Goal: Task Accomplishment & Management: Complete application form

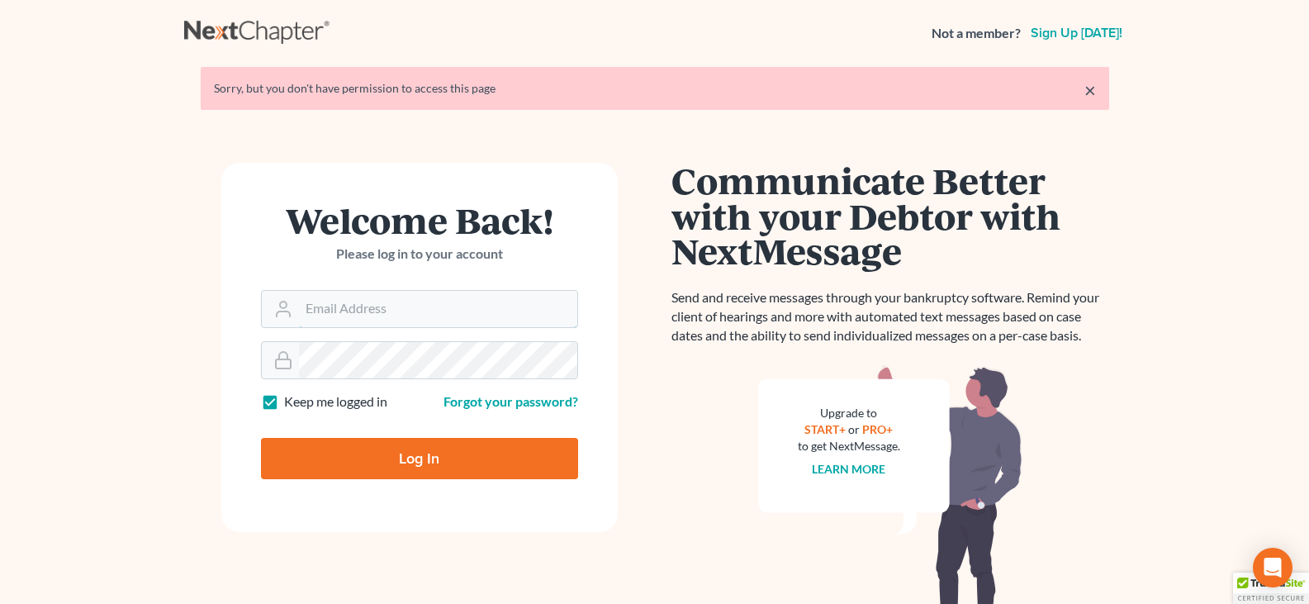
type input "[EMAIL_ADDRESS][DOMAIN_NAME]"
click at [406, 462] on input "Log In" at bounding box center [419, 458] width 317 height 41
type input "Thinking..."
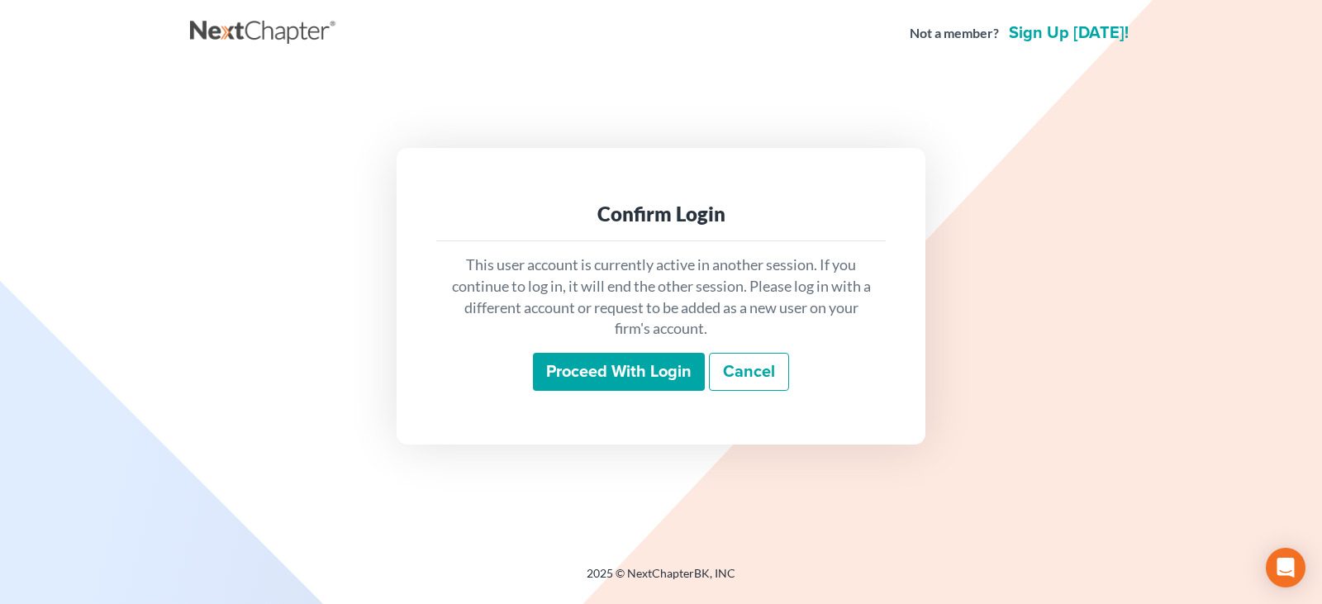
click at [616, 379] on input "Proceed with login" at bounding box center [619, 372] width 172 height 38
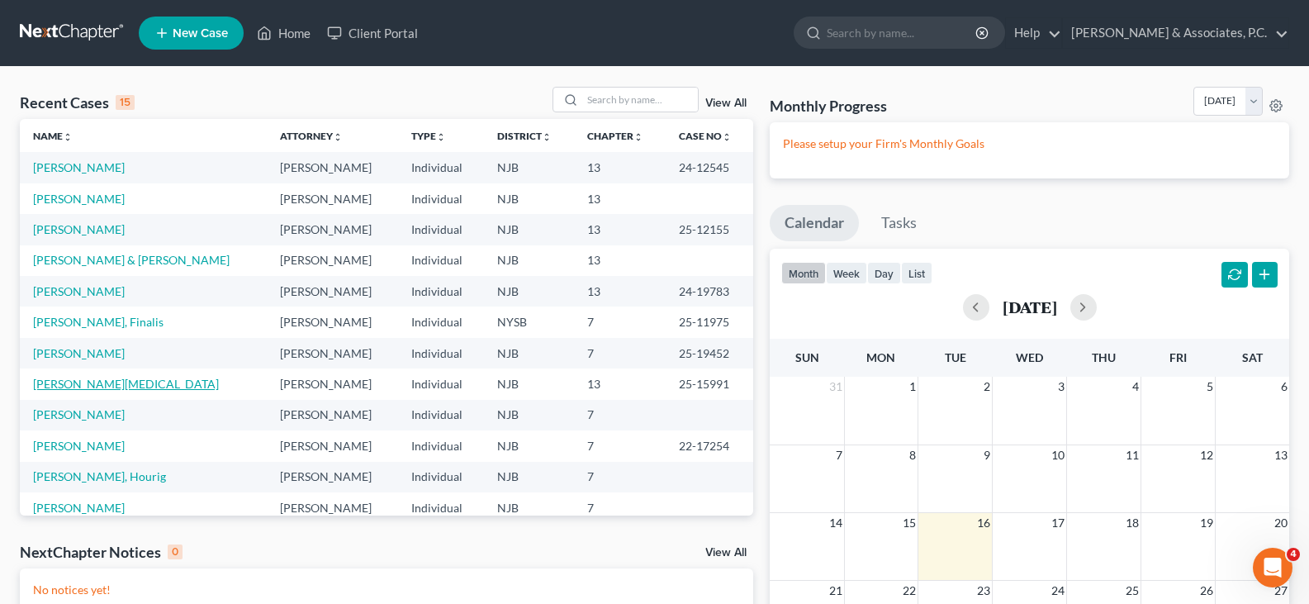
click at [71, 381] on link "[PERSON_NAME][MEDICAL_DATA]" at bounding box center [126, 384] width 186 height 14
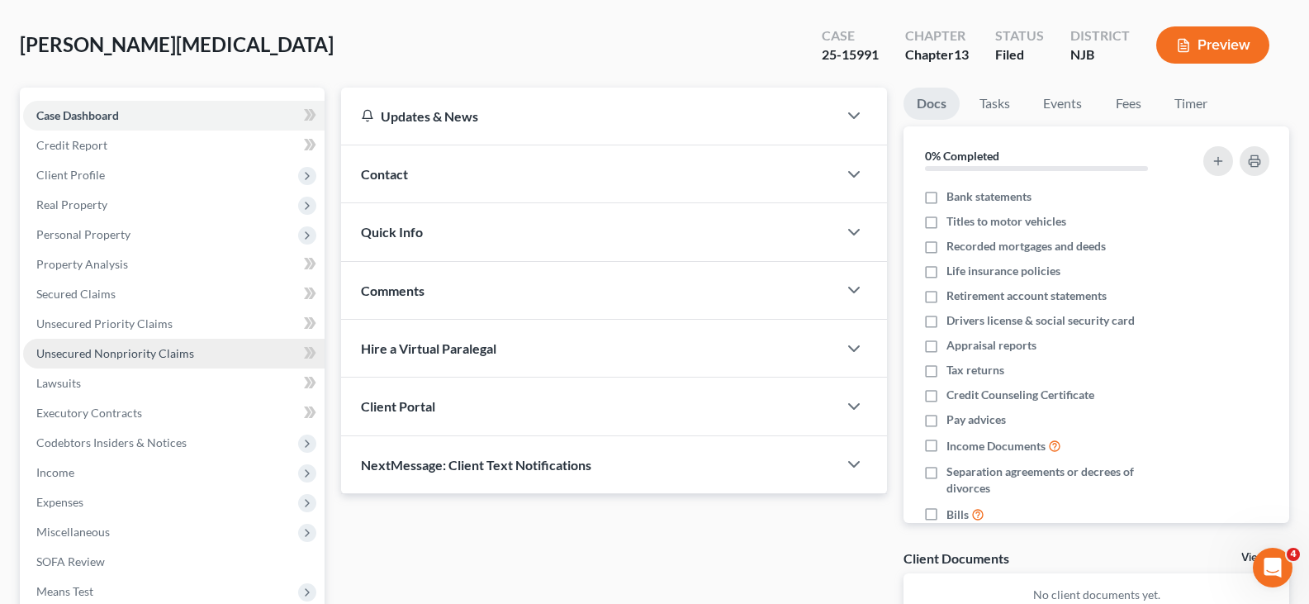
scroll to position [248, 0]
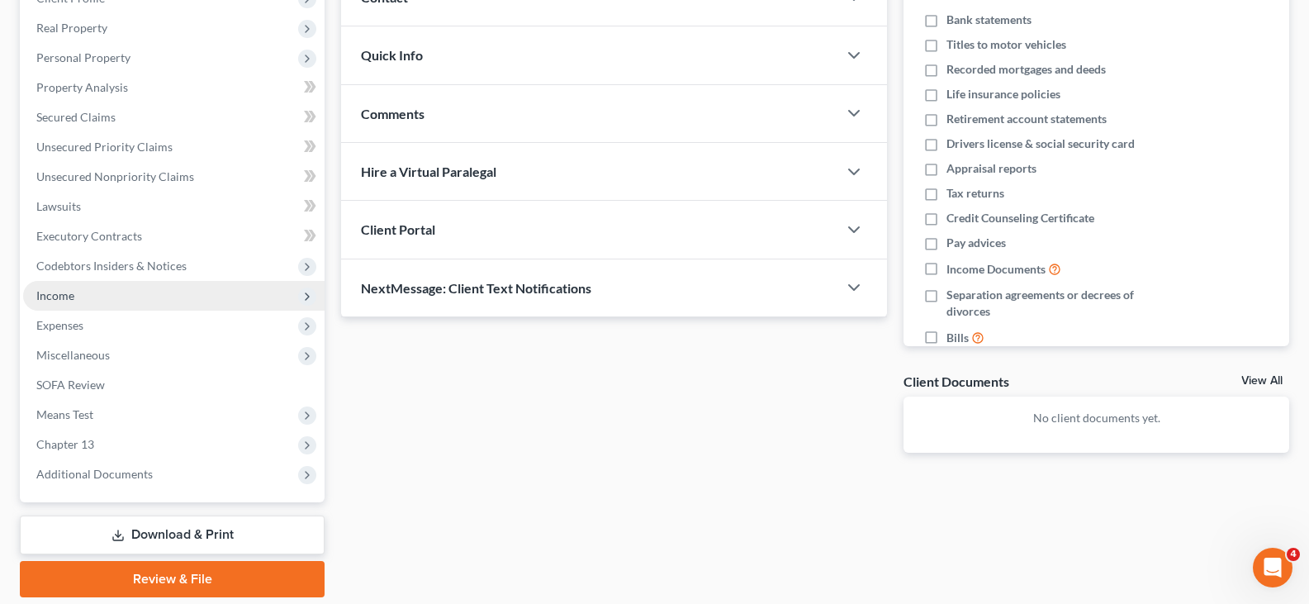
click at [64, 293] on span "Income" at bounding box center [55, 295] width 38 height 14
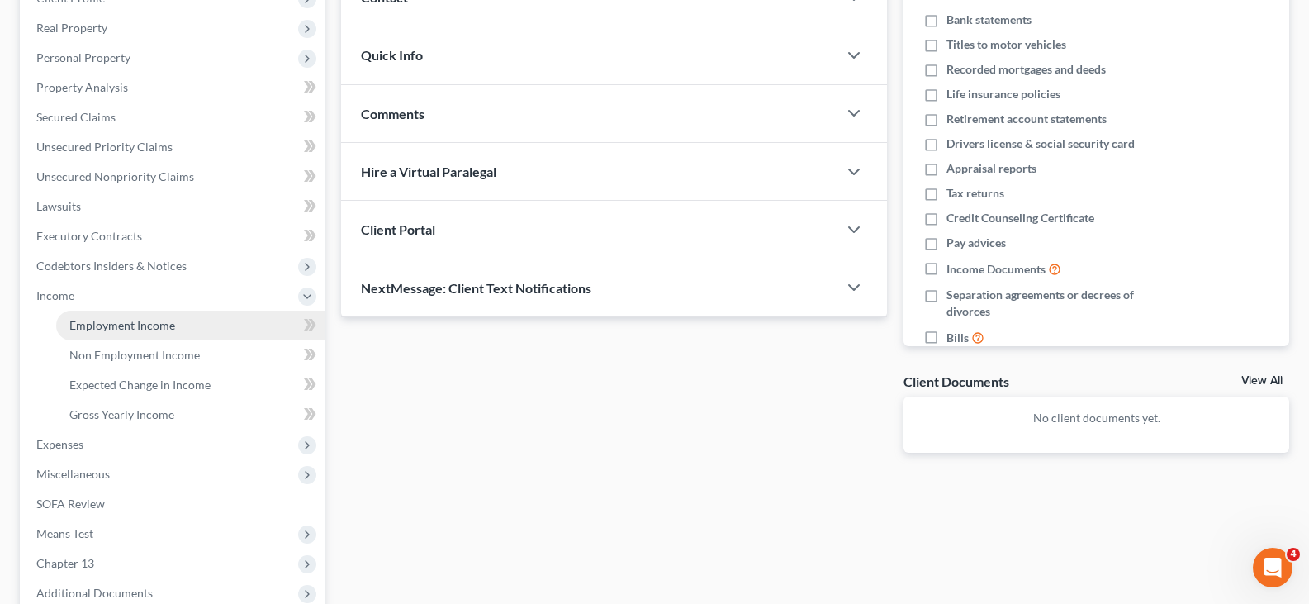
click at [105, 320] on span "Employment Income" at bounding box center [122, 325] width 106 height 14
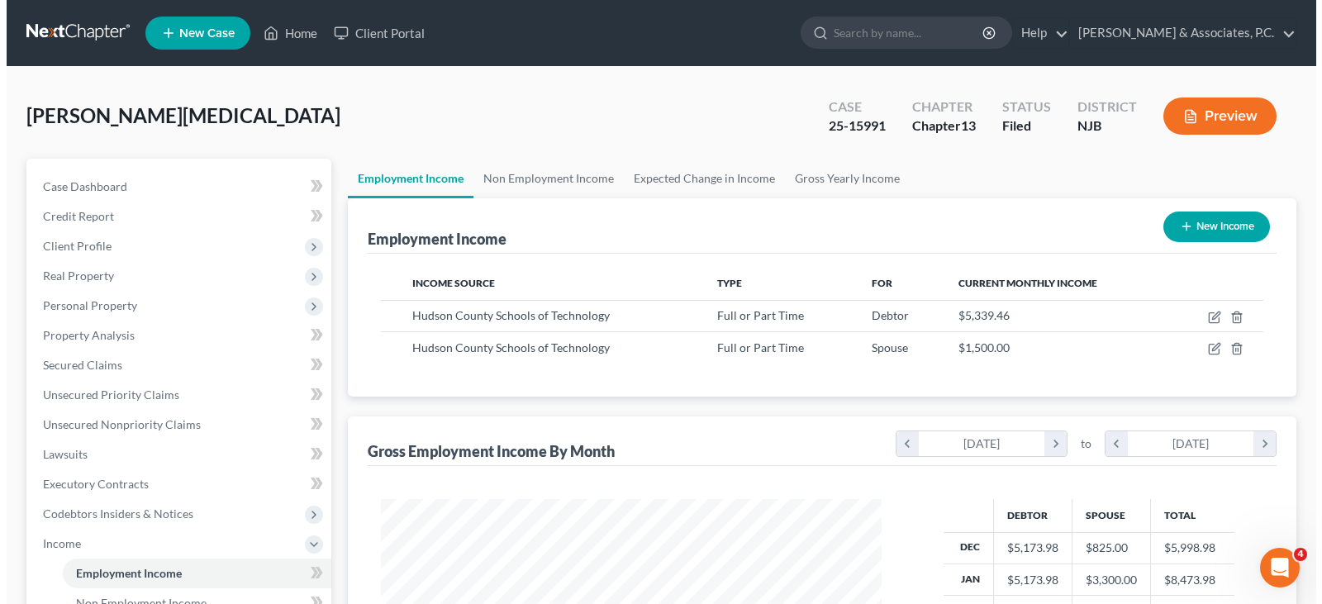
scroll to position [297, 534]
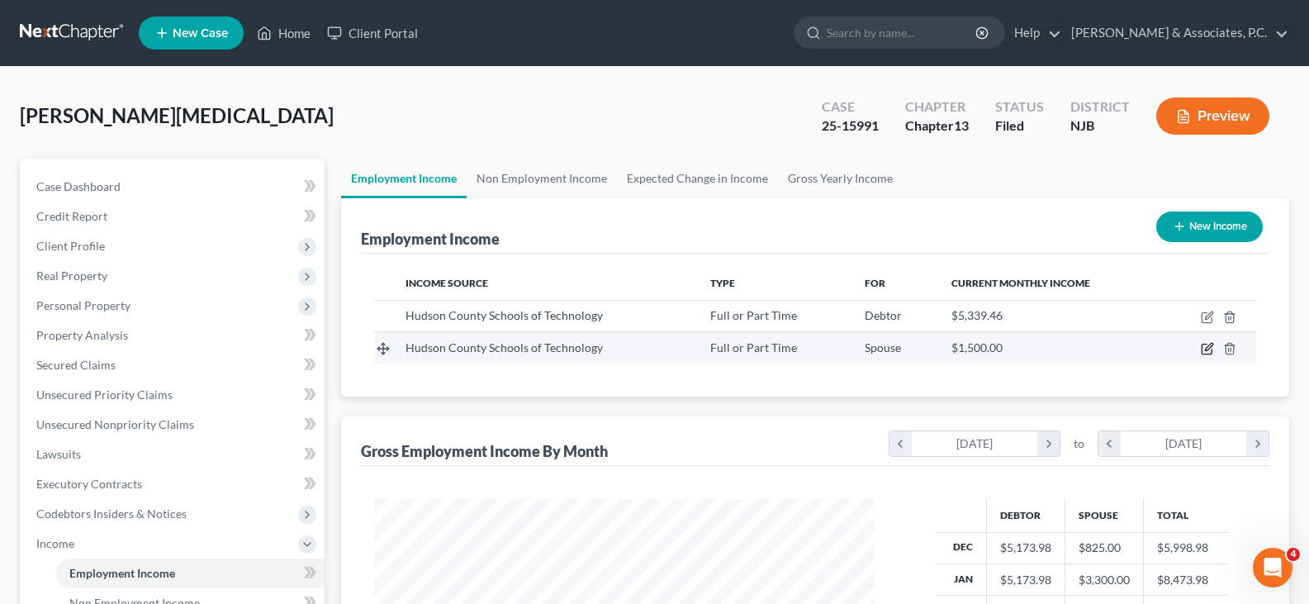
click at [1208, 345] on icon "button" at bounding box center [1207, 348] width 13 height 13
select select "0"
select select "33"
select select "1"
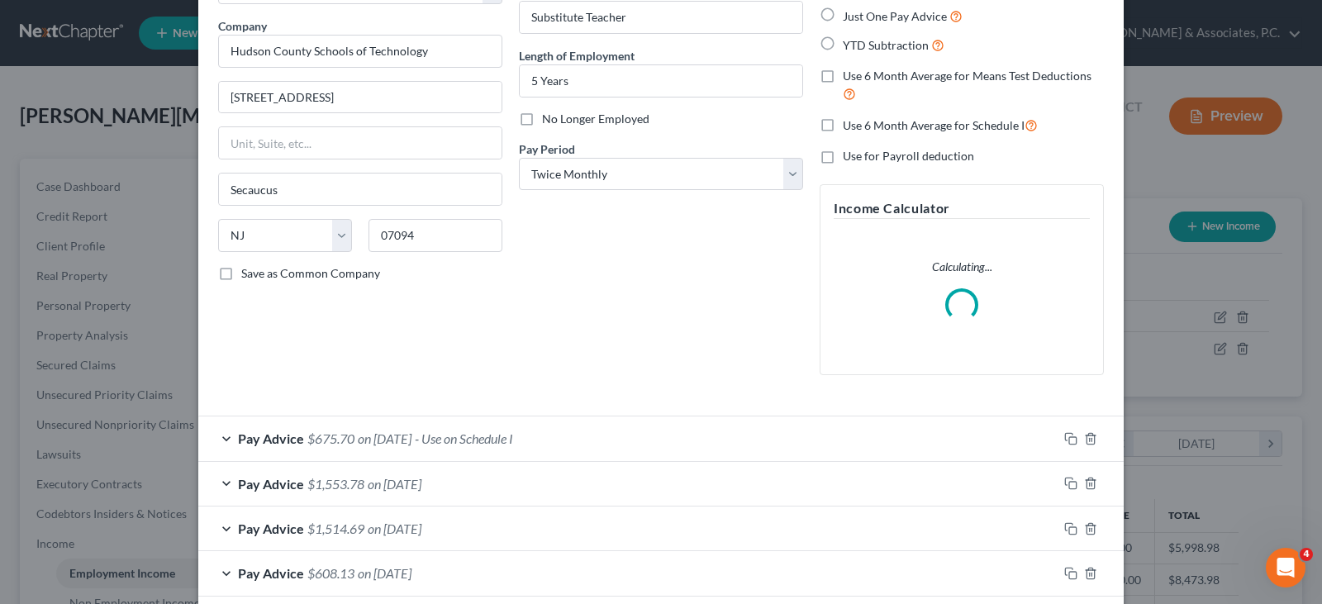
scroll to position [330, 0]
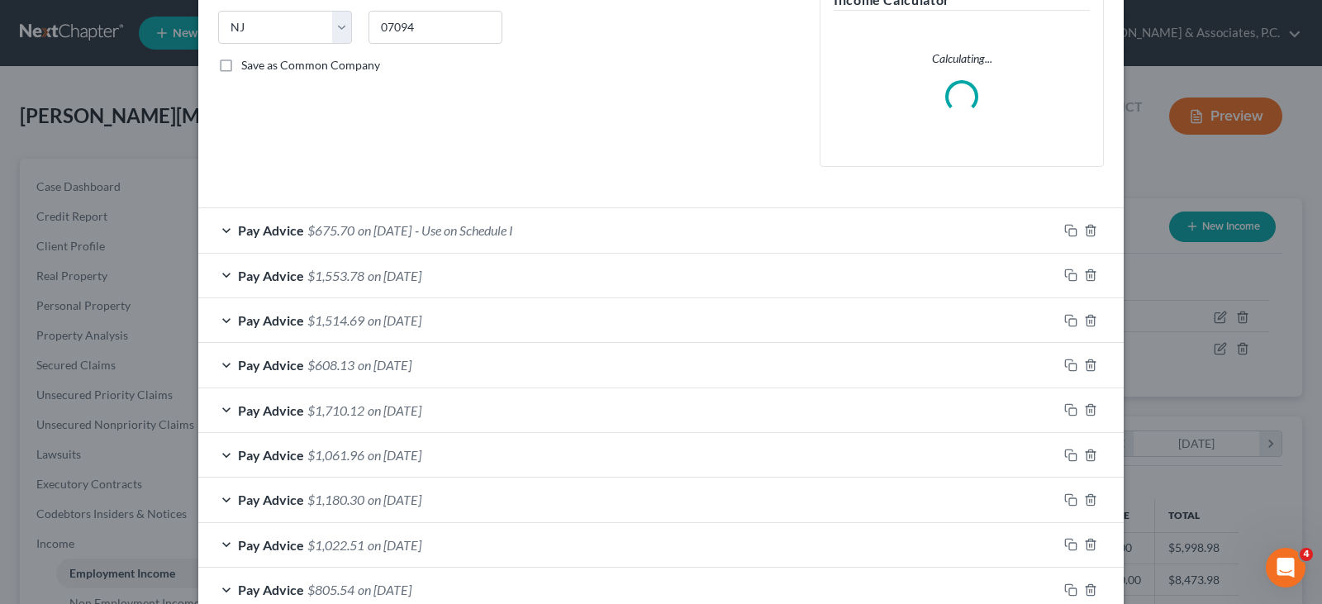
click at [389, 230] on span "on 09/15/2025" at bounding box center [385, 230] width 54 height 16
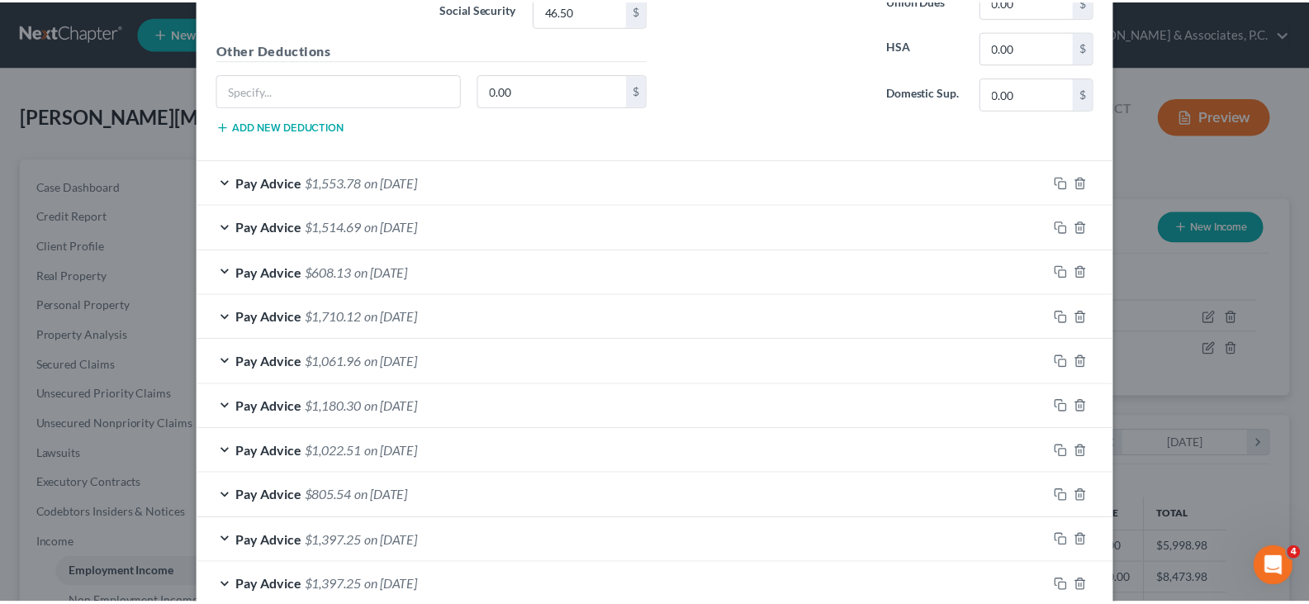
scroll to position [1156, 0]
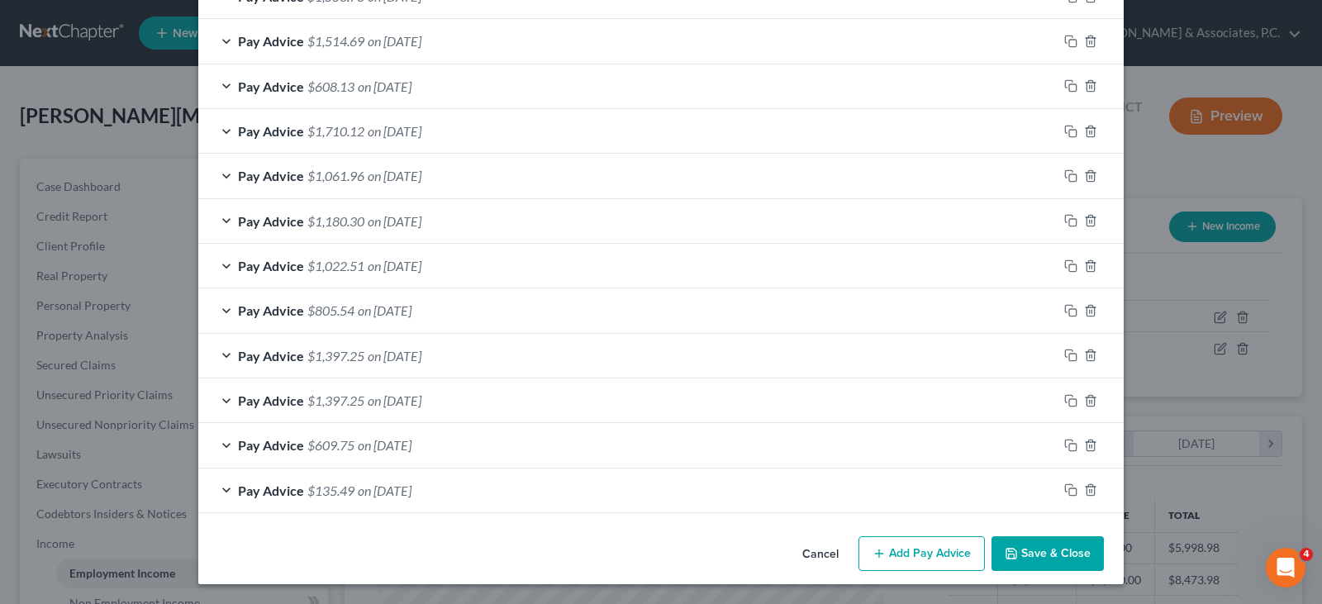
click at [1021, 559] on button "Save & Close" at bounding box center [1047, 553] width 112 height 35
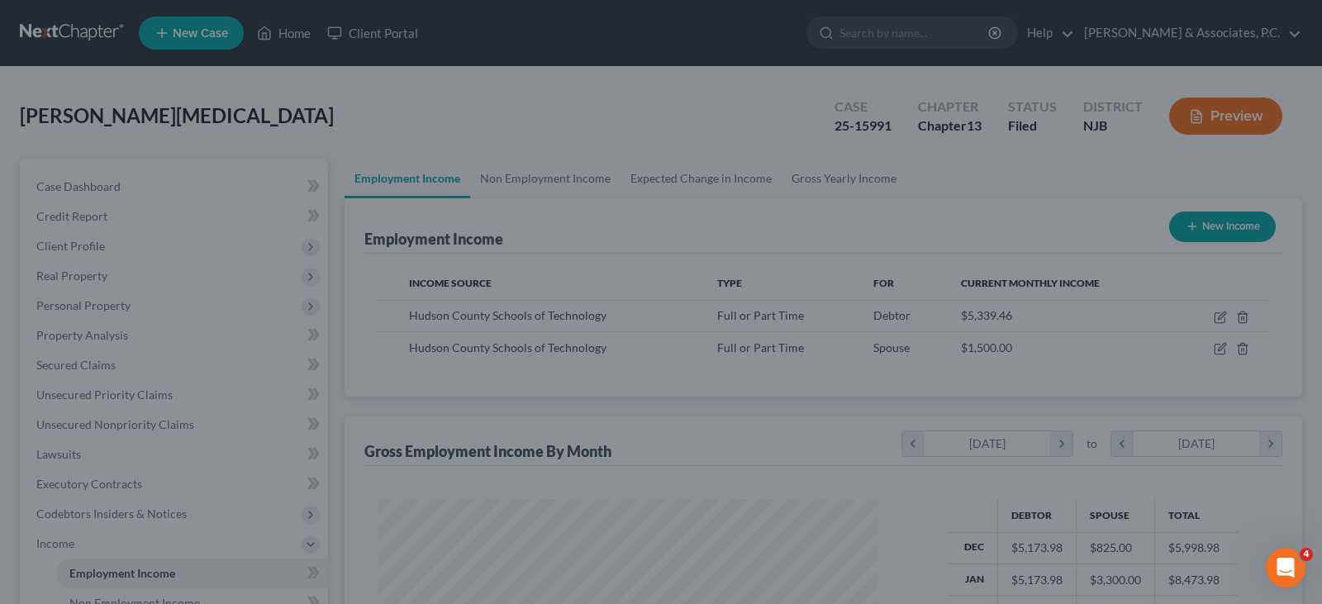
scroll to position [825668, 825430]
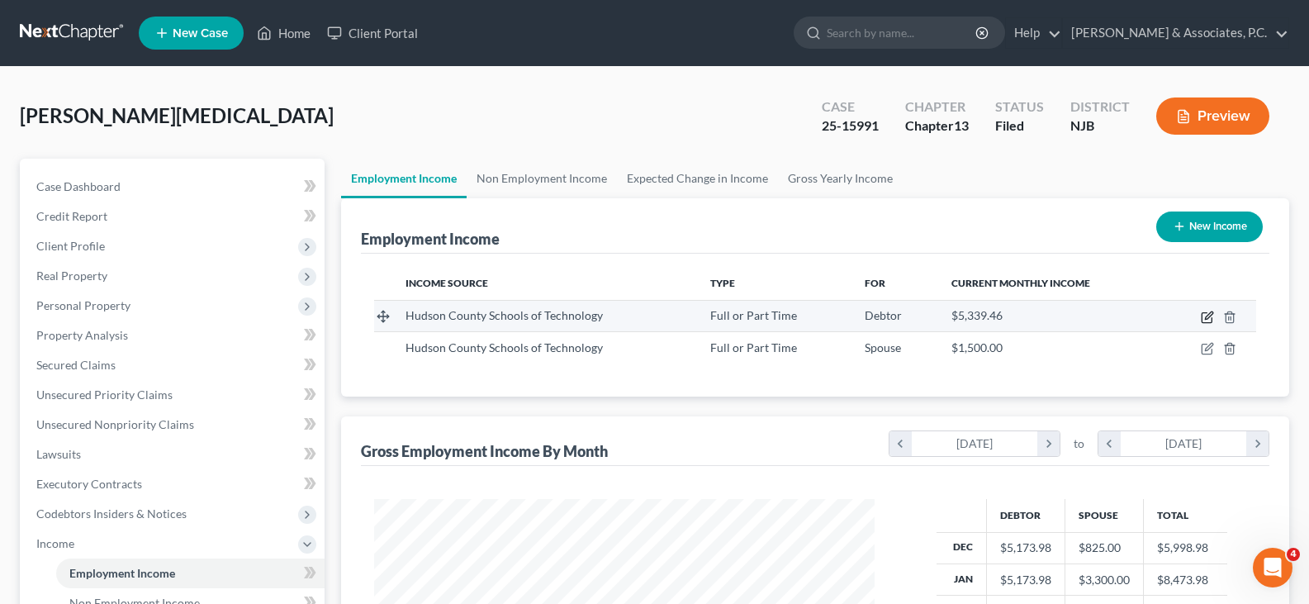
click at [1205, 316] on icon "button" at bounding box center [1207, 317] width 13 height 13
select select "0"
select select "33"
select select "1"
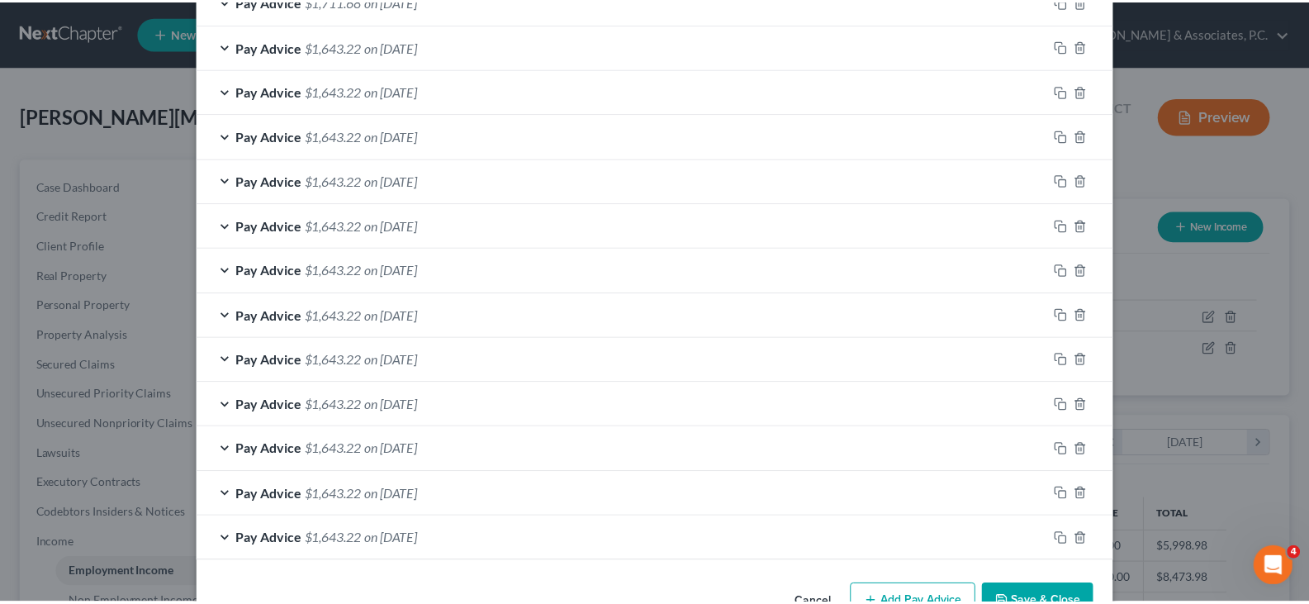
scroll to position [793, 0]
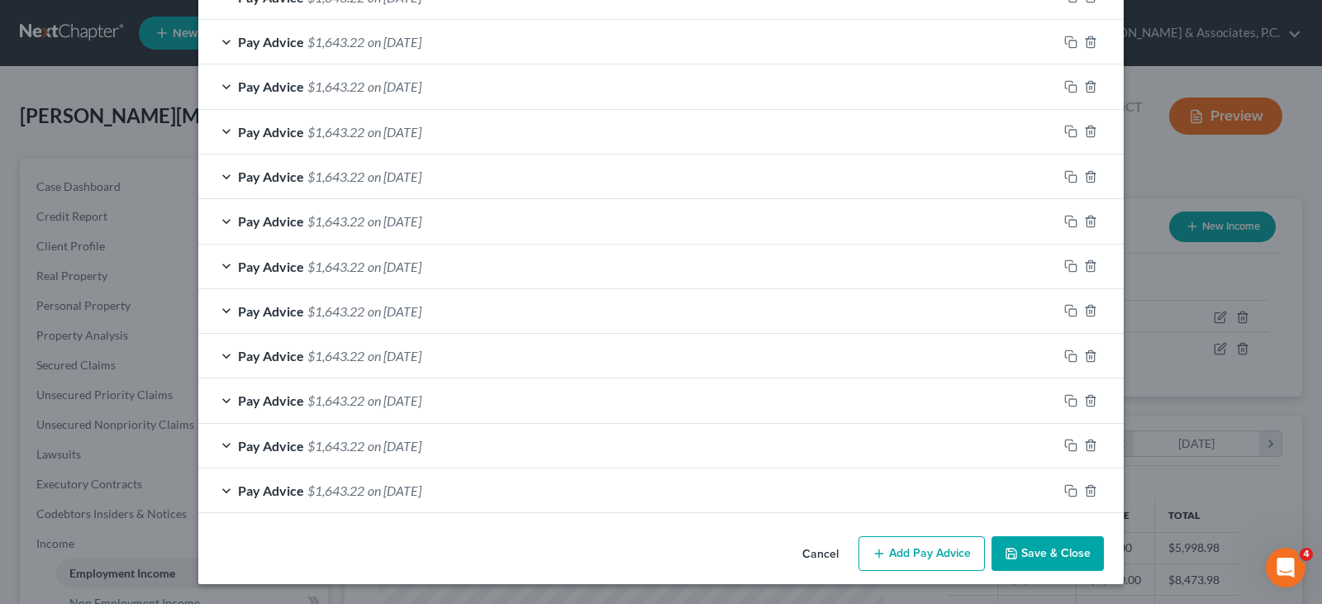
click at [1024, 553] on button "Save & Close" at bounding box center [1047, 553] width 112 height 35
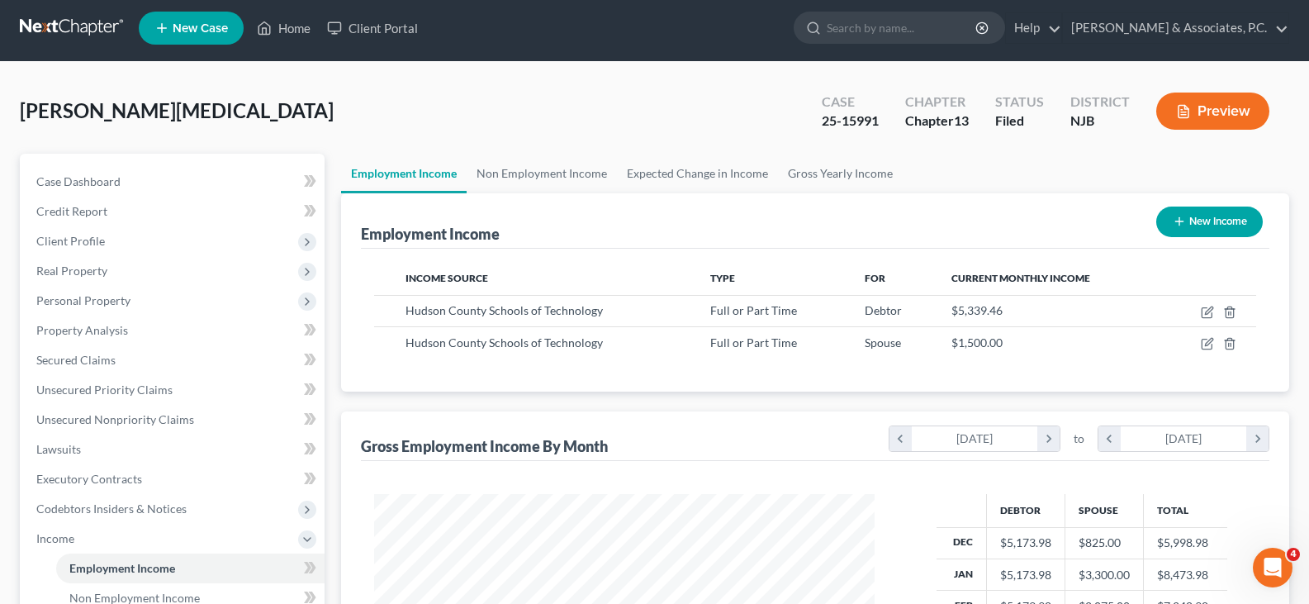
scroll to position [423, 0]
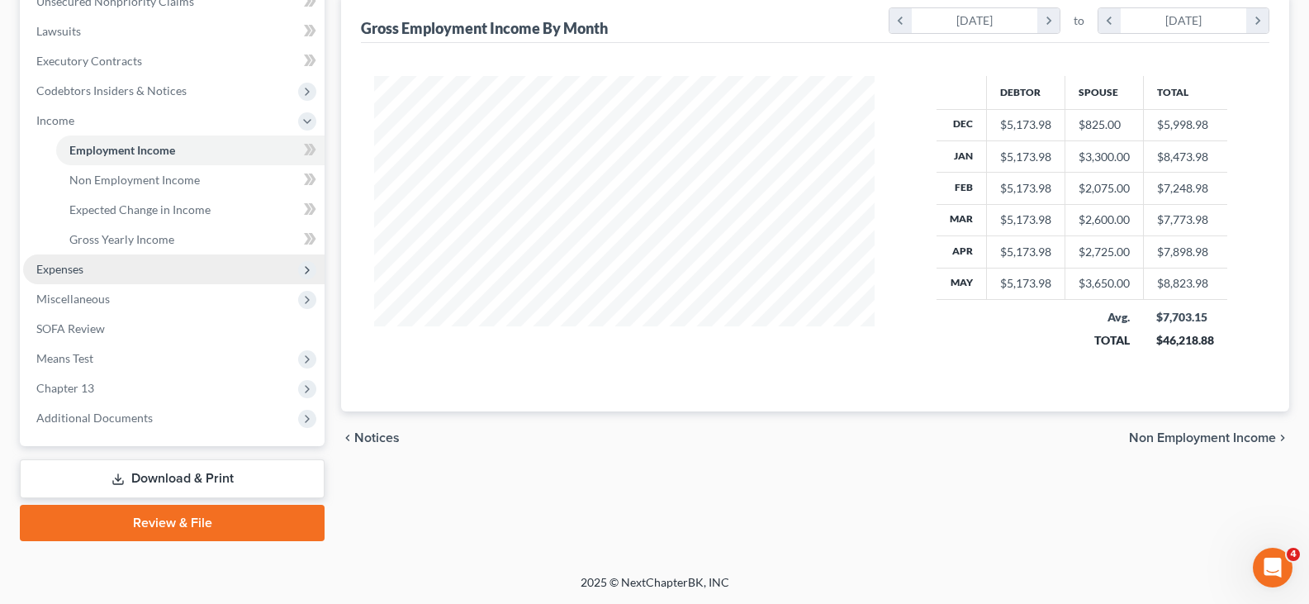
click at [57, 272] on span "Expenses" at bounding box center [59, 269] width 47 height 14
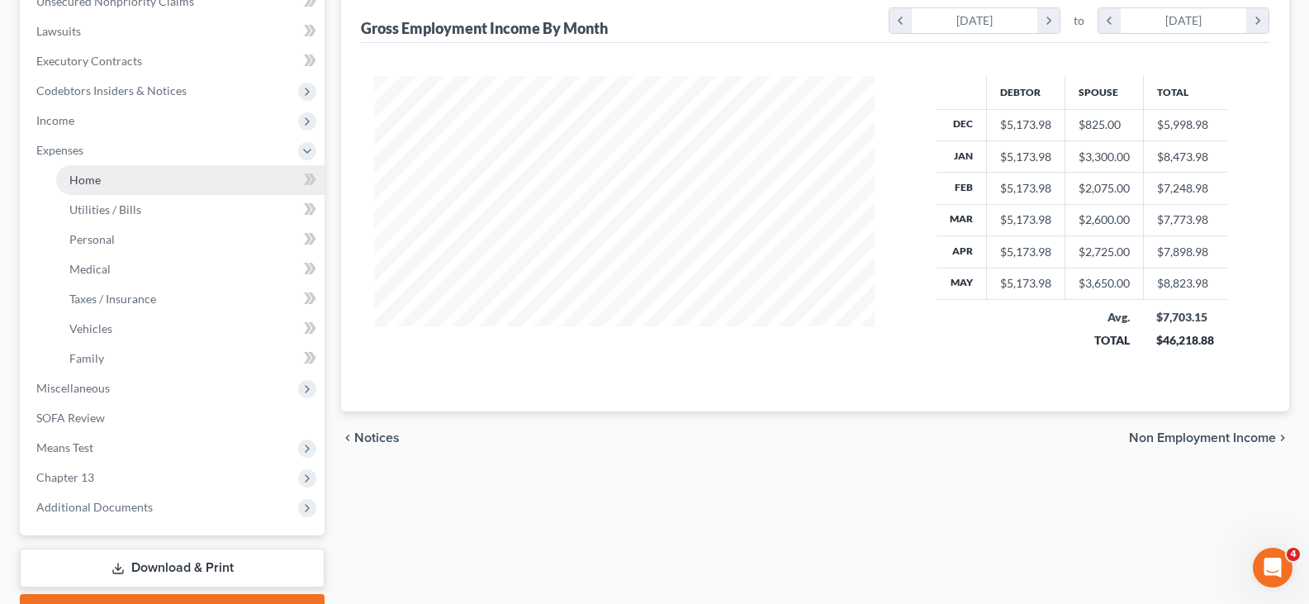
click at [83, 177] on span "Home" at bounding box center [84, 180] width 31 height 14
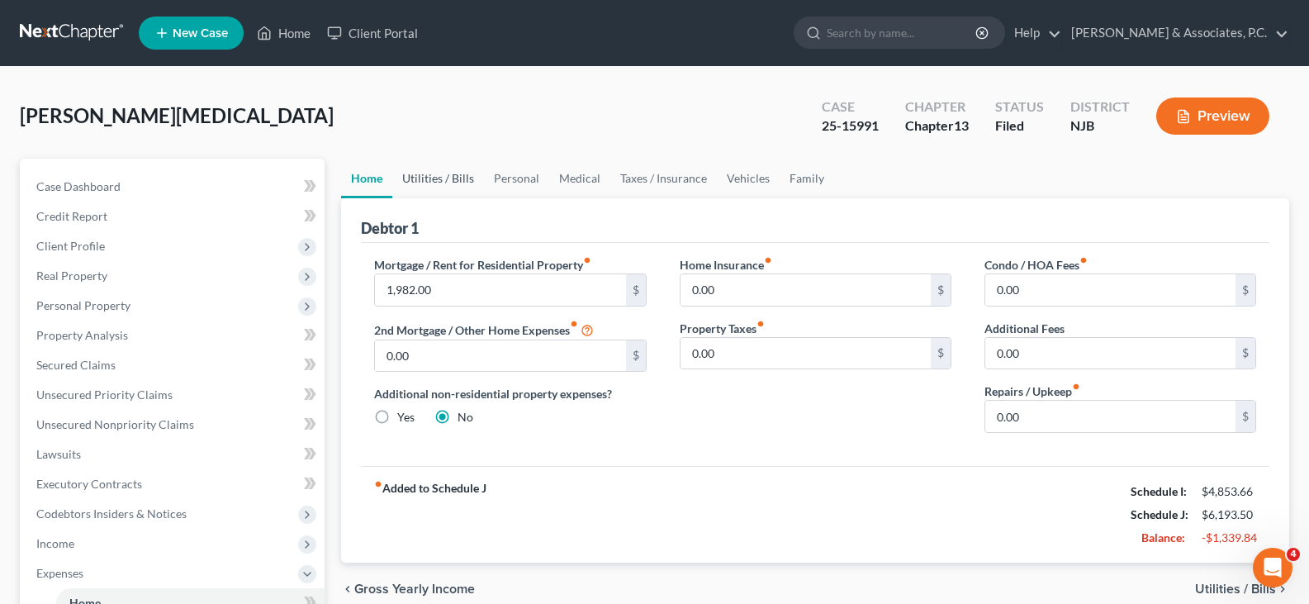
click at [438, 163] on link "Utilities / Bills" at bounding box center [438, 179] width 92 height 40
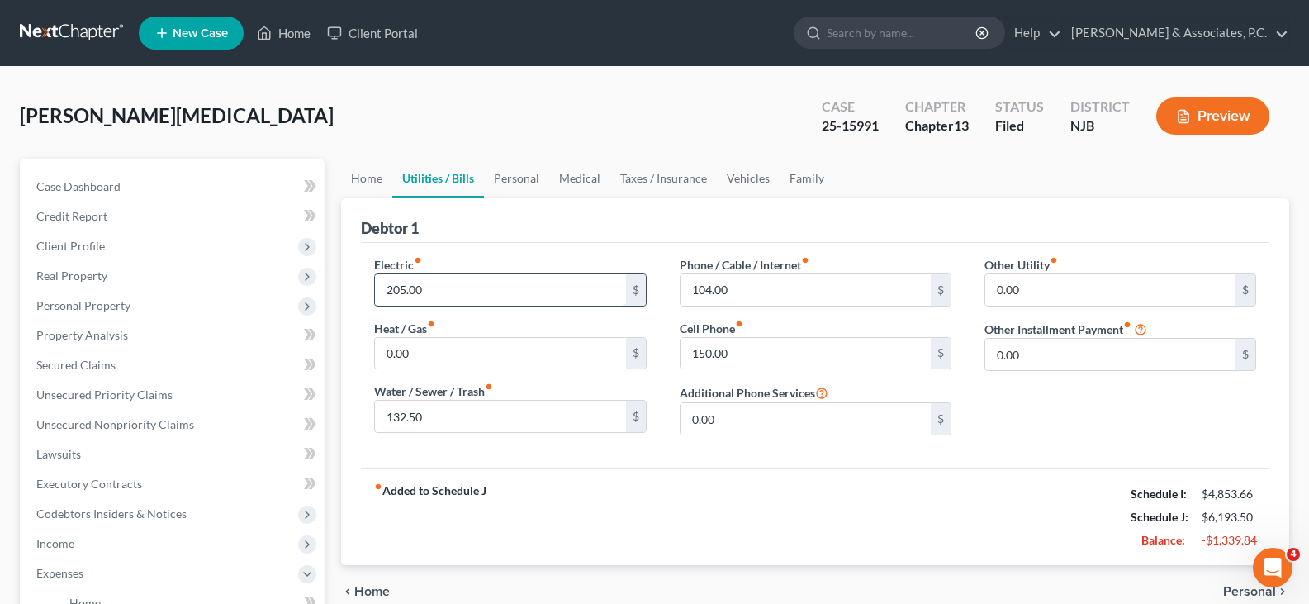
click at [463, 282] on input "205.00" at bounding box center [500, 289] width 250 height 31
type input "250.00"
click at [444, 420] on input "132.50" at bounding box center [500, 416] width 250 height 31
type input "100.00"
click at [743, 343] on input "150.00" at bounding box center [806, 353] width 250 height 31
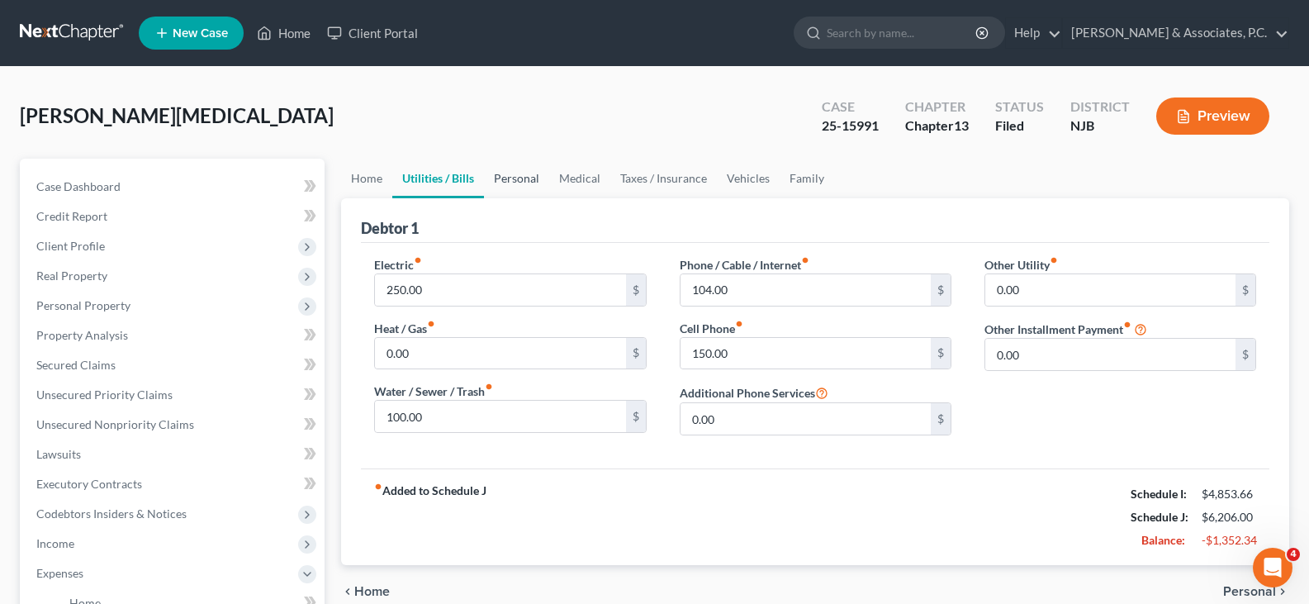
click at [521, 186] on link "Personal" at bounding box center [516, 179] width 65 height 40
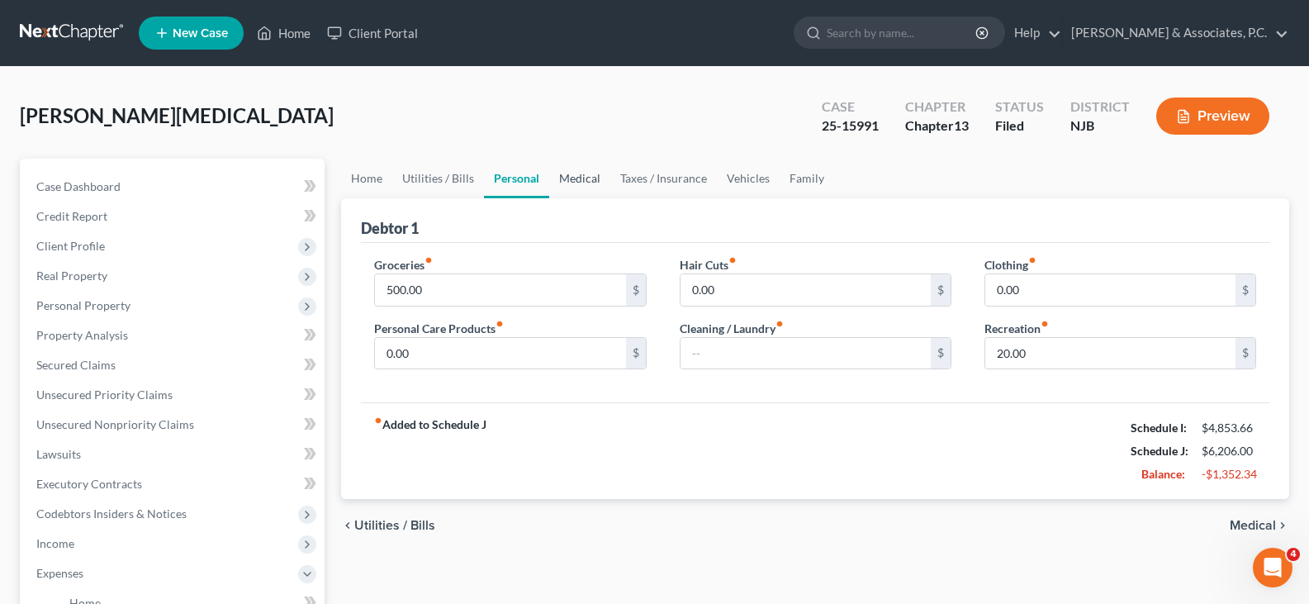
click at [574, 176] on link "Medical" at bounding box center [579, 179] width 61 height 40
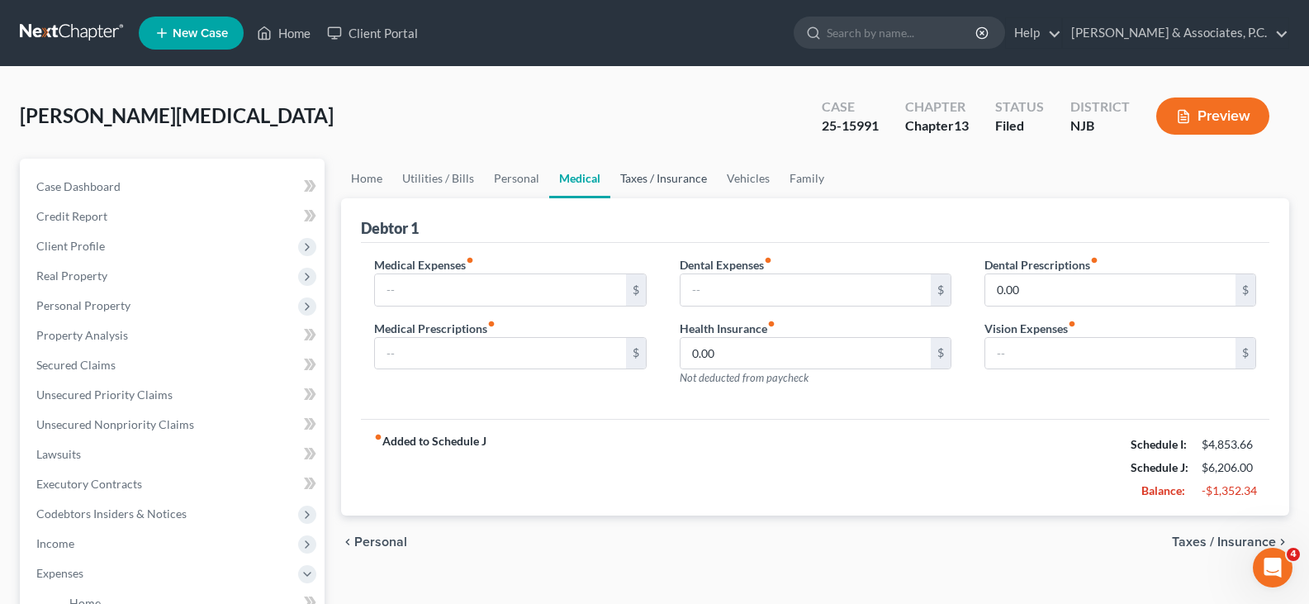
click at [658, 180] on link "Taxes / Insurance" at bounding box center [663, 179] width 107 height 40
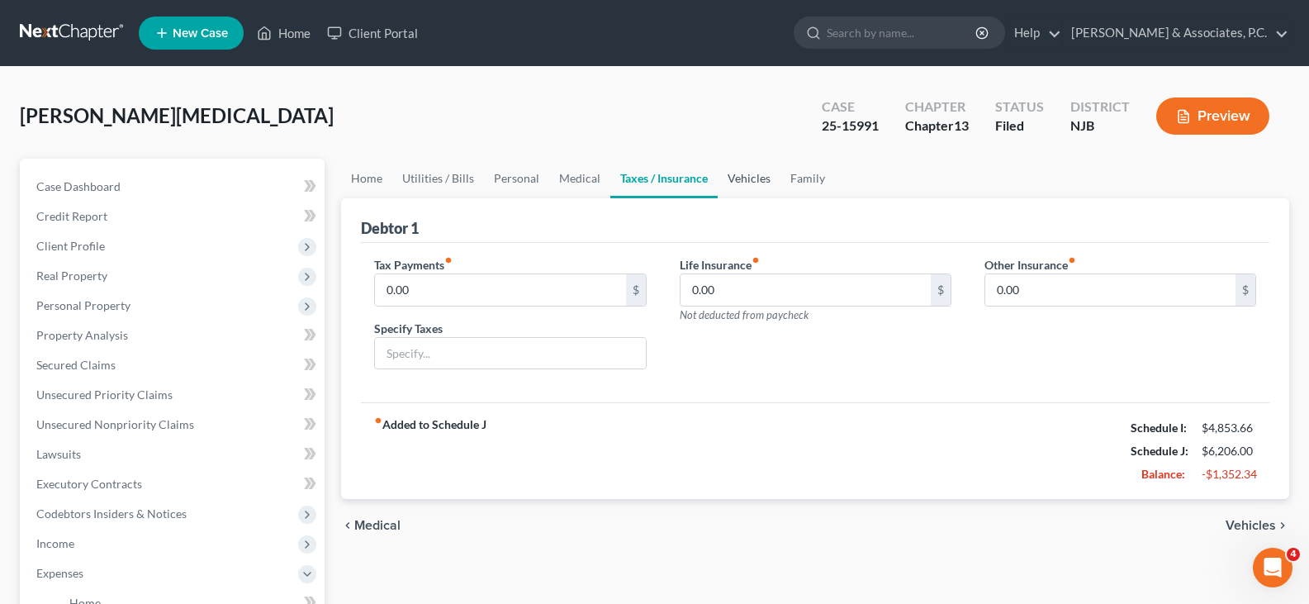
click at [742, 178] on link "Vehicles" at bounding box center [749, 179] width 63 height 40
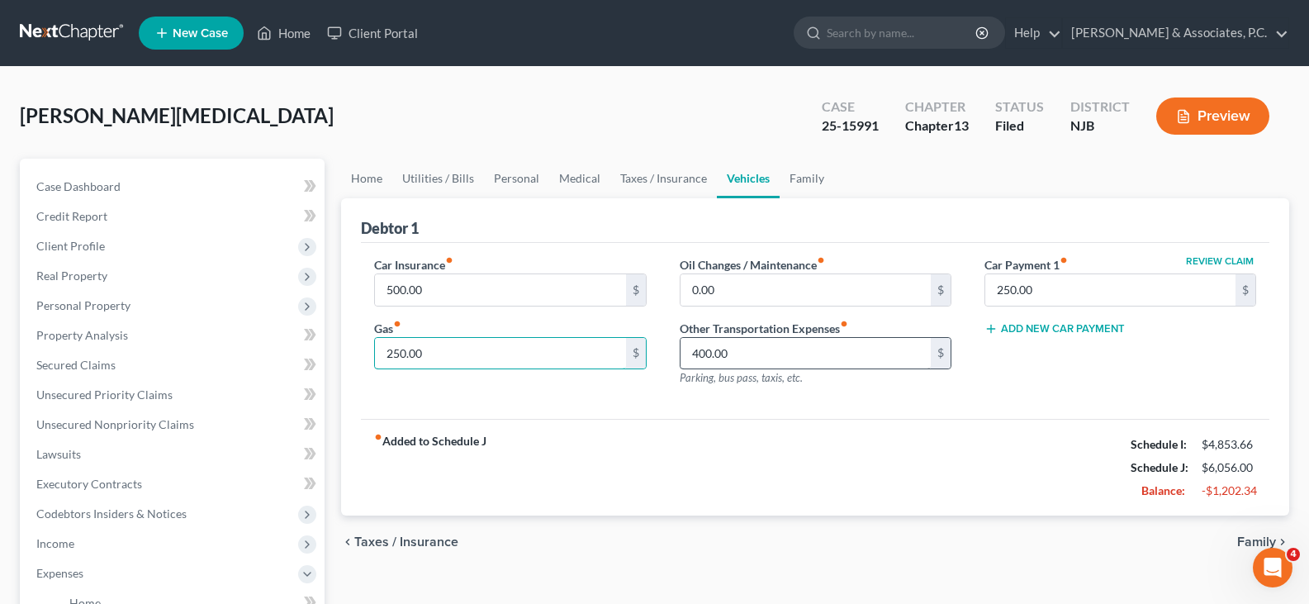
type input "250.00"
click at [738, 350] on input "400.00" at bounding box center [806, 353] width 250 height 31
type input "200.00"
click at [791, 175] on link "Family" at bounding box center [807, 179] width 55 height 40
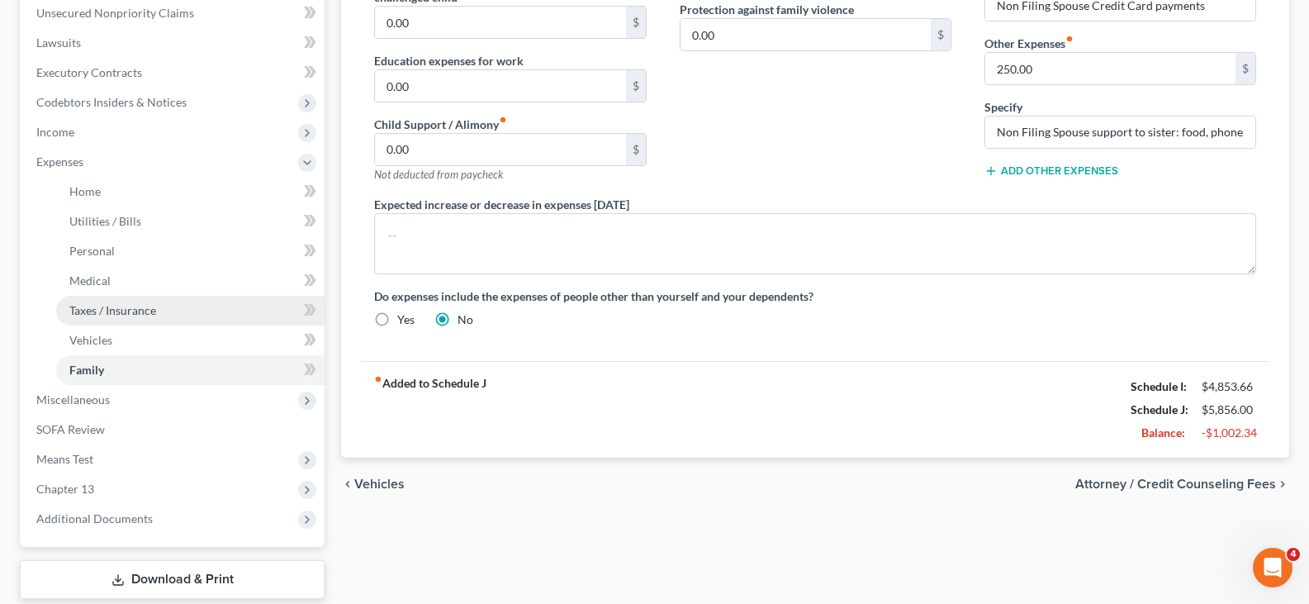
scroll to position [413, 0]
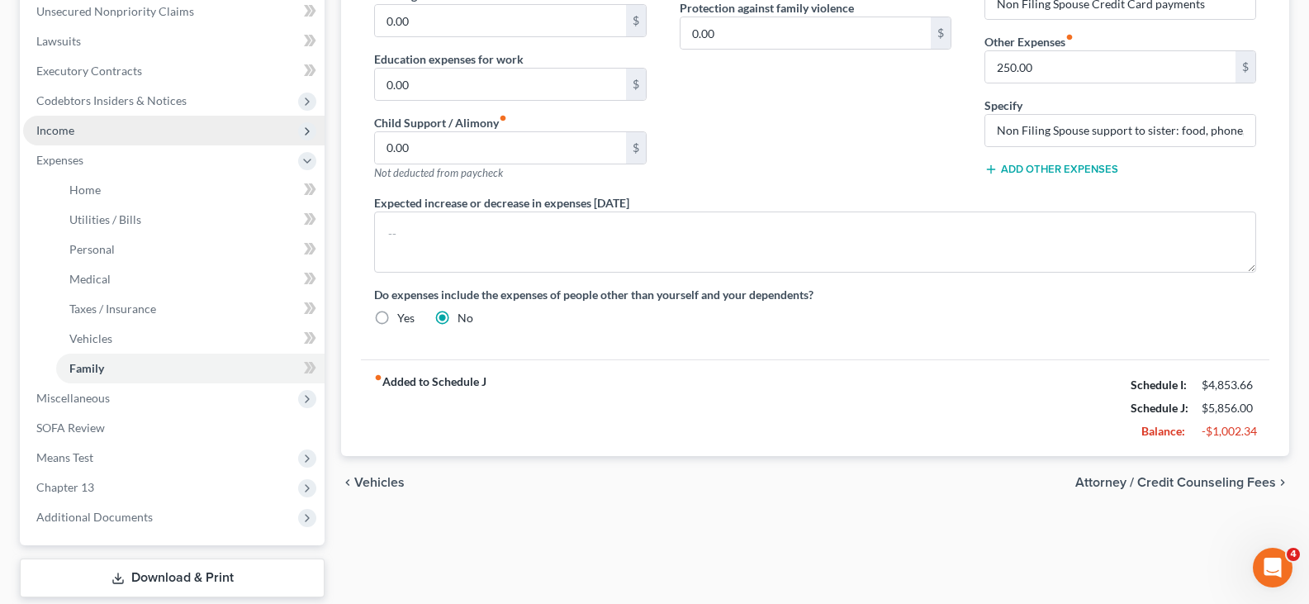
click at [55, 131] on span "Income" at bounding box center [55, 130] width 38 height 14
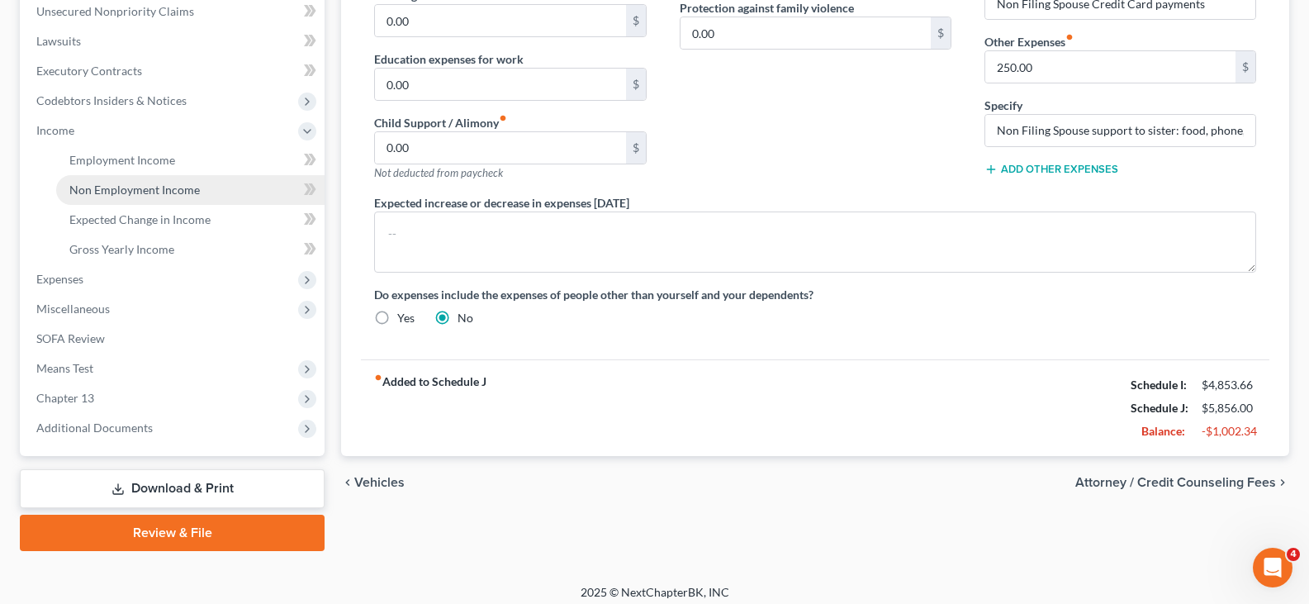
click at [112, 187] on span "Non Employment Income" at bounding box center [134, 190] width 131 height 14
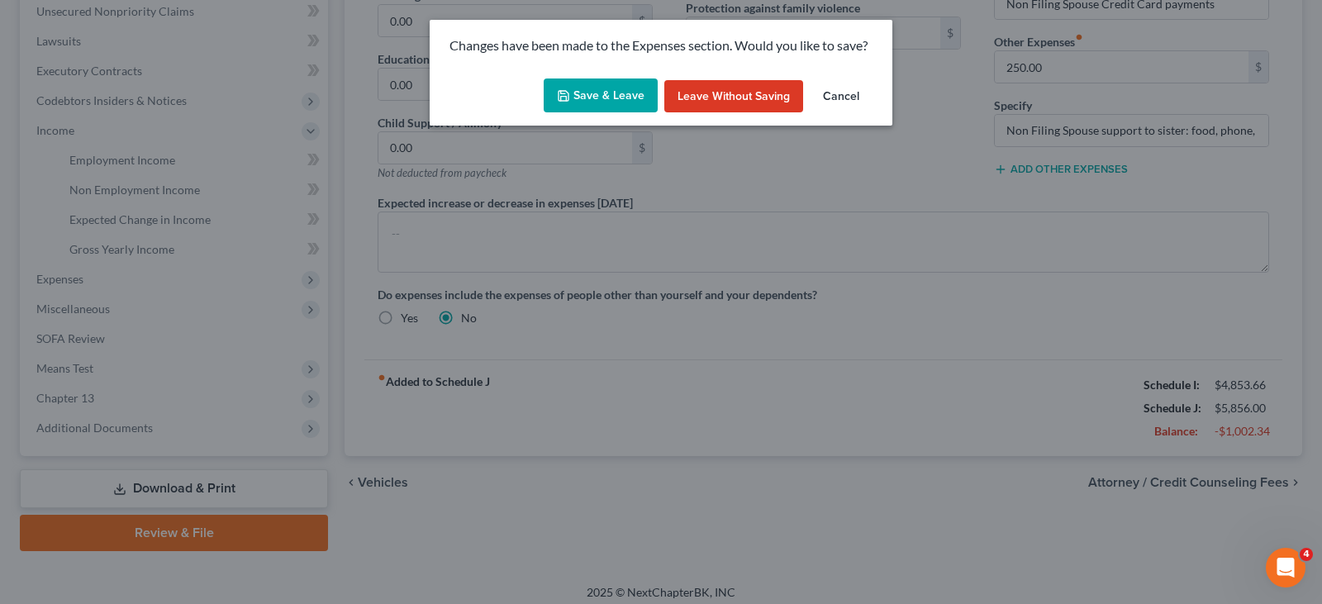
click at [590, 95] on button "Save & Leave" at bounding box center [600, 95] width 114 height 35
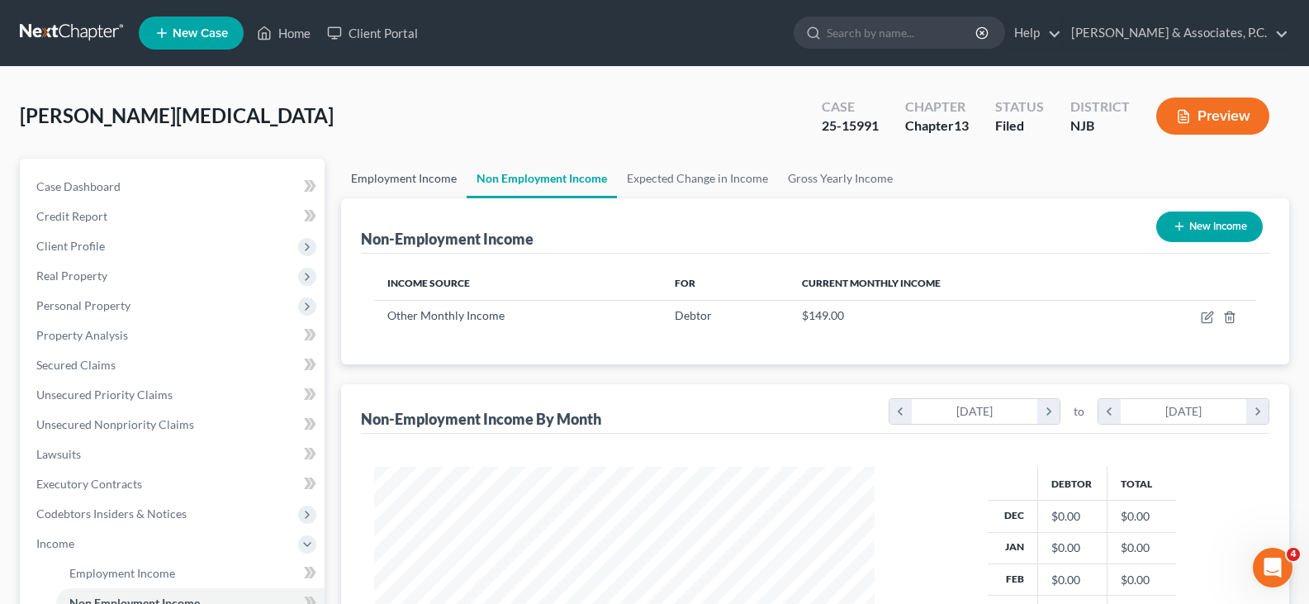
click at [399, 179] on link "Employment Income" at bounding box center [404, 179] width 126 height 40
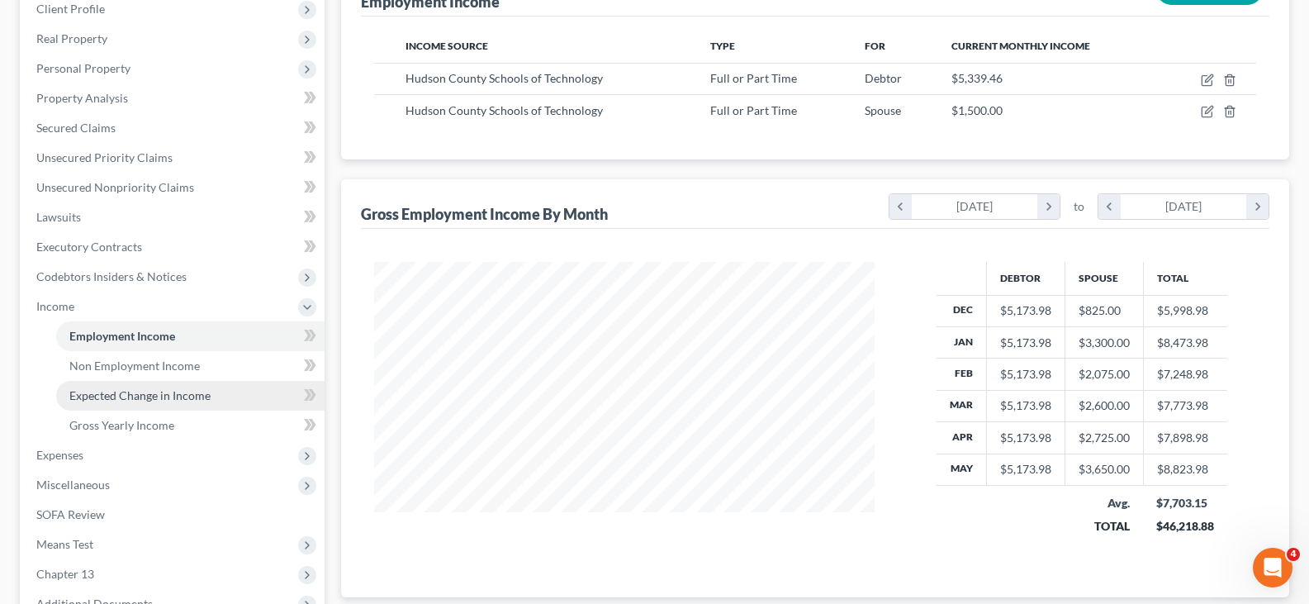
scroll to position [423, 0]
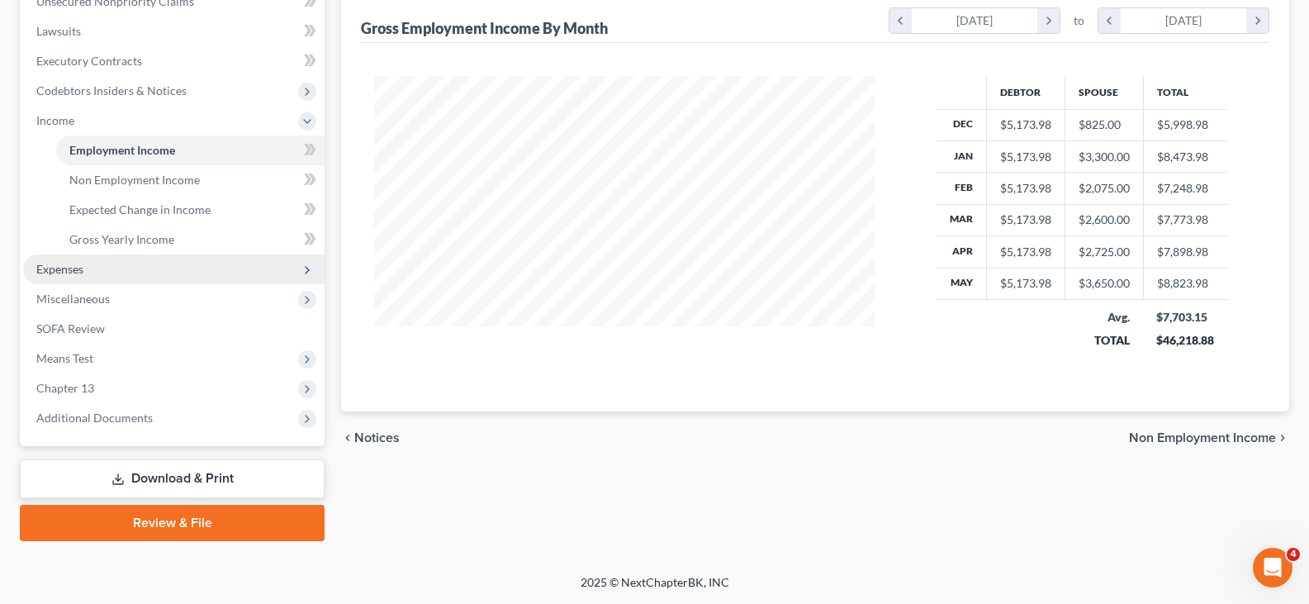
click at [64, 268] on span "Expenses" at bounding box center [59, 269] width 47 height 14
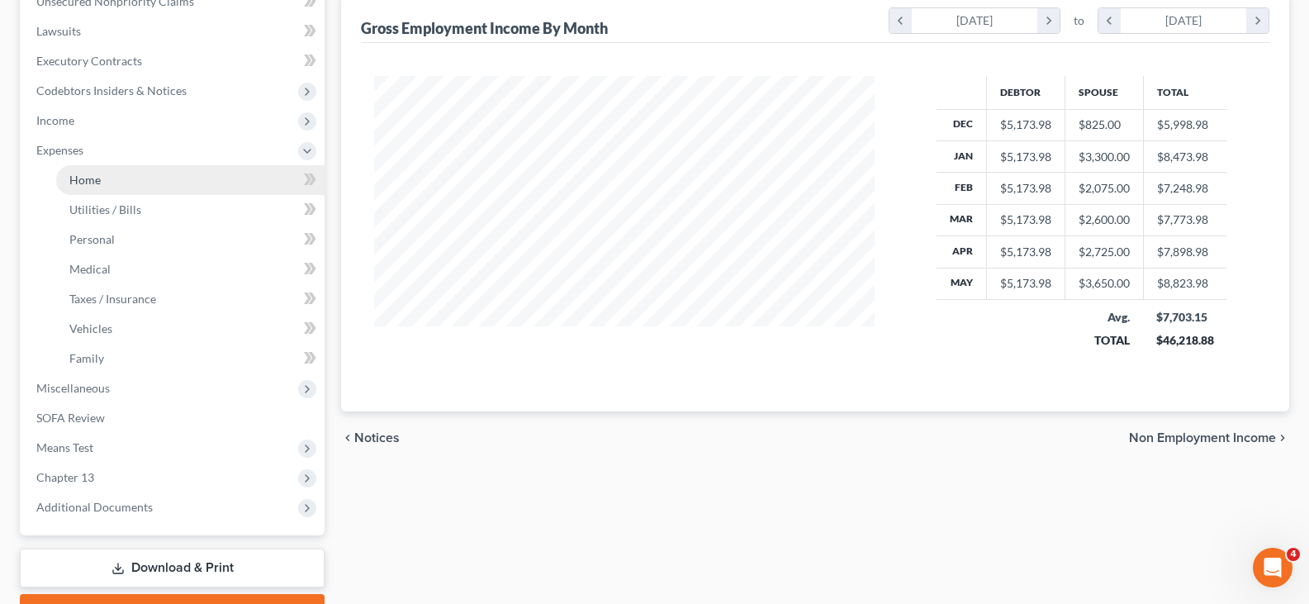
click at [82, 178] on span "Home" at bounding box center [84, 180] width 31 height 14
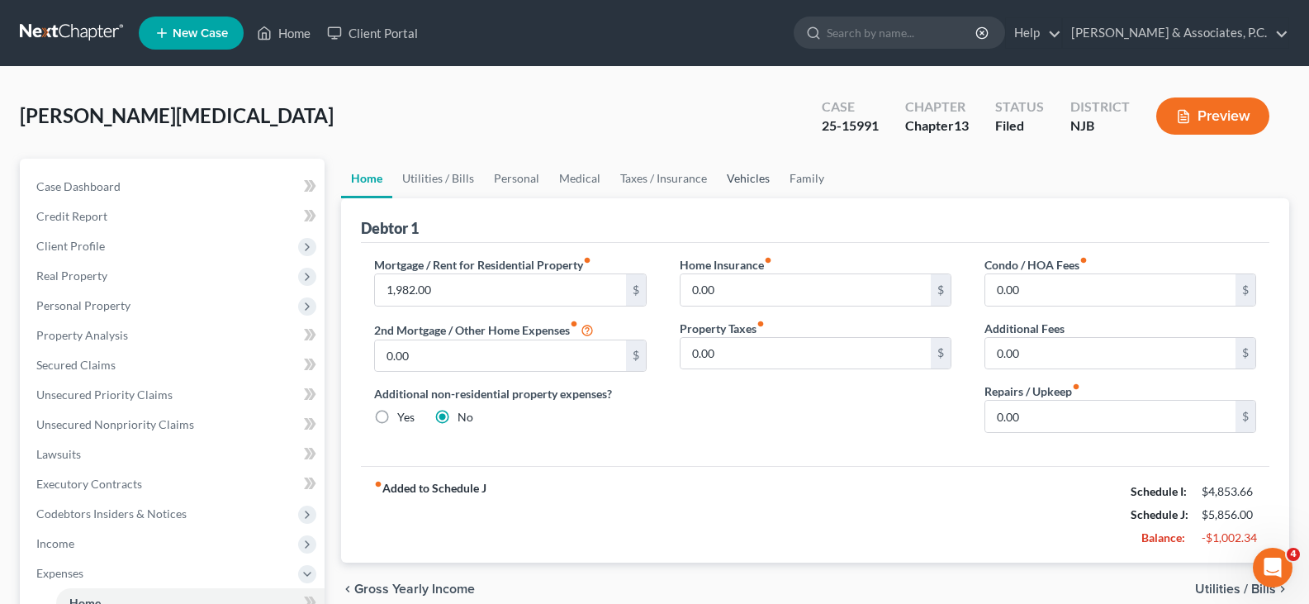
click at [745, 178] on link "Vehicles" at bounding box center [748, 179] width 63 height 40
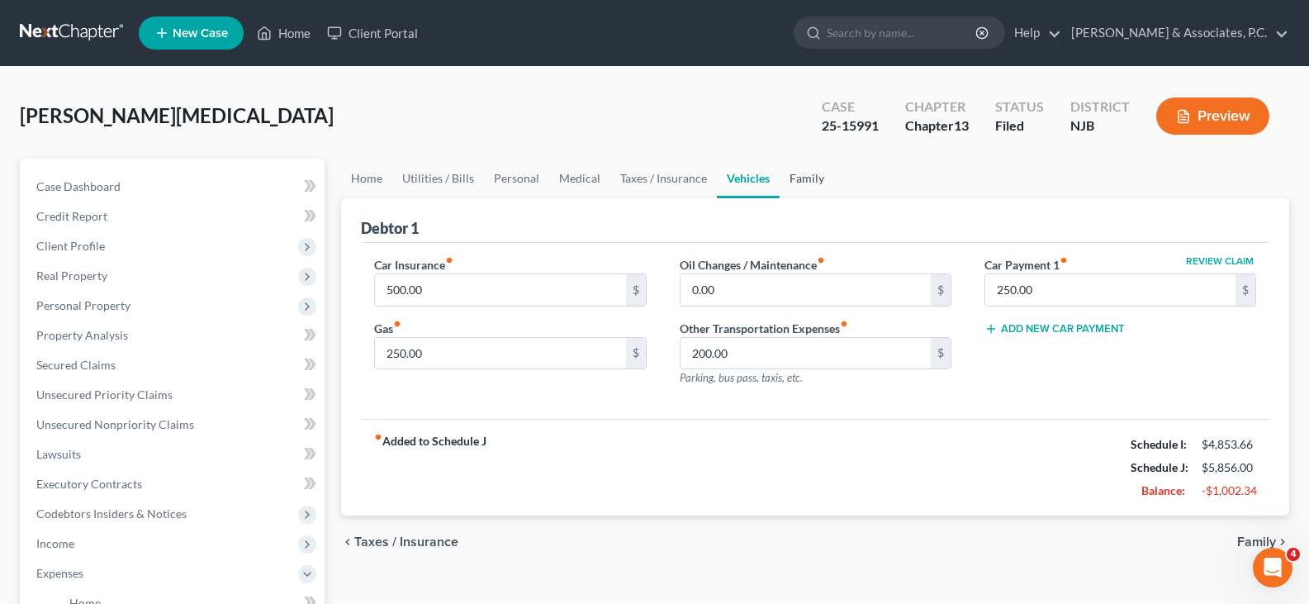
click at [808, 174] on link "Family" at bounding box center [807, 179] width 55 height 40
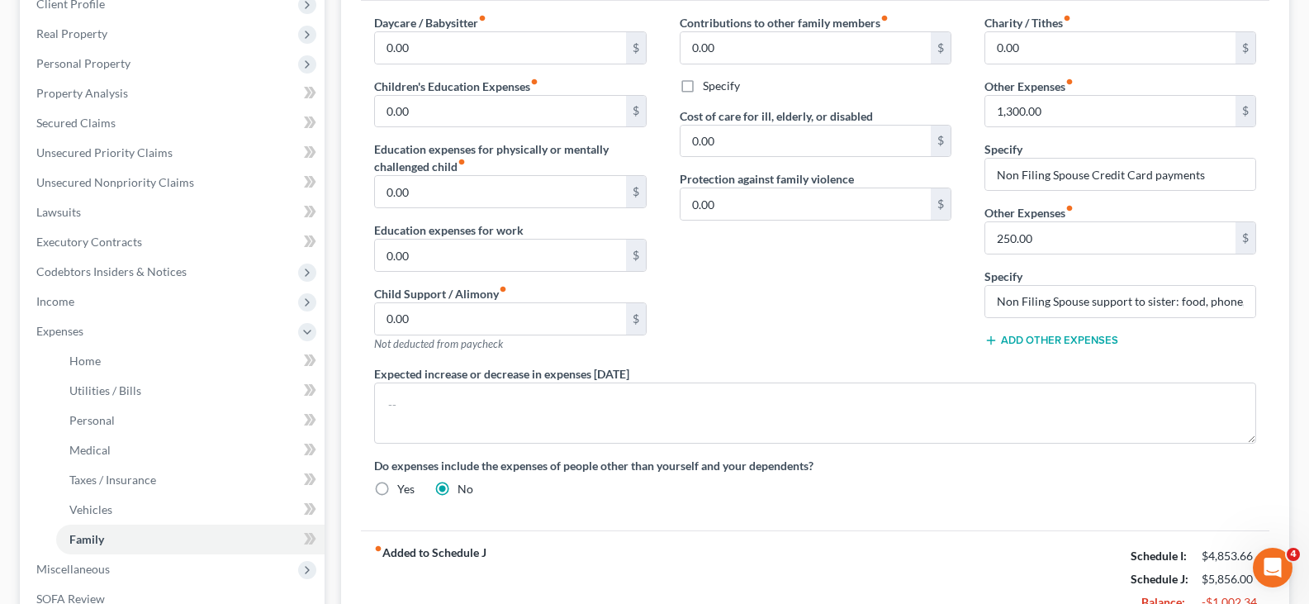
scroll to position [248, 0]
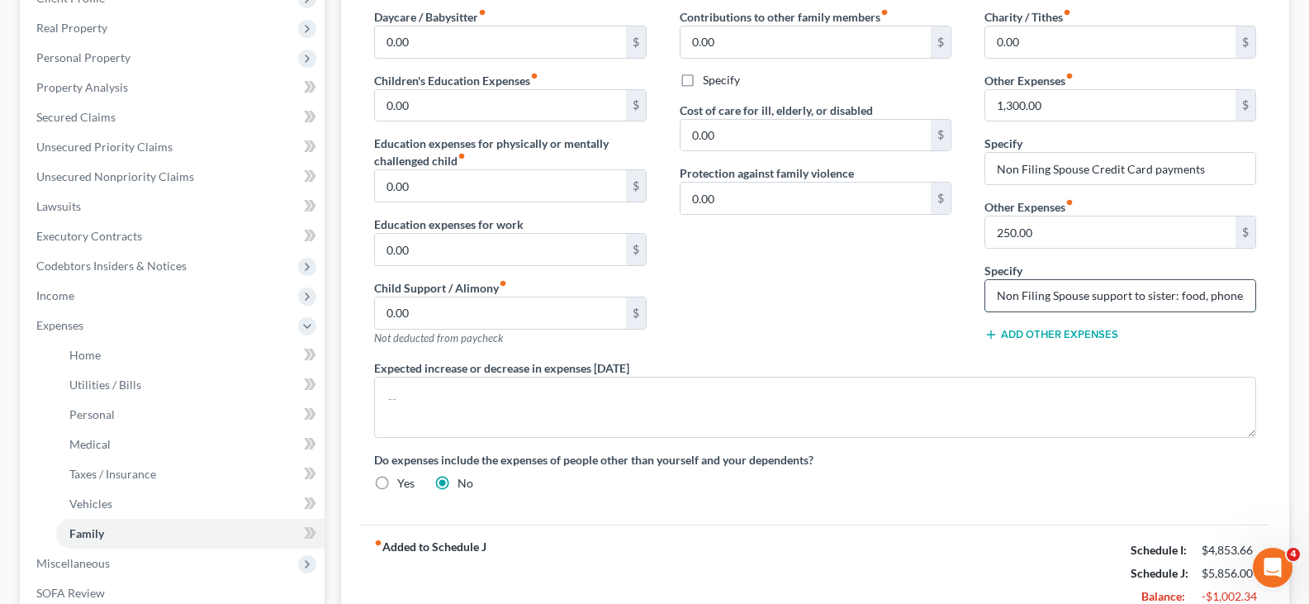
click at [1060, 295] on input "Non Filing Spouse support to sister: food, phone, clothing, transport, Etc." at bounding box center [1120, 295] width 270 height 31
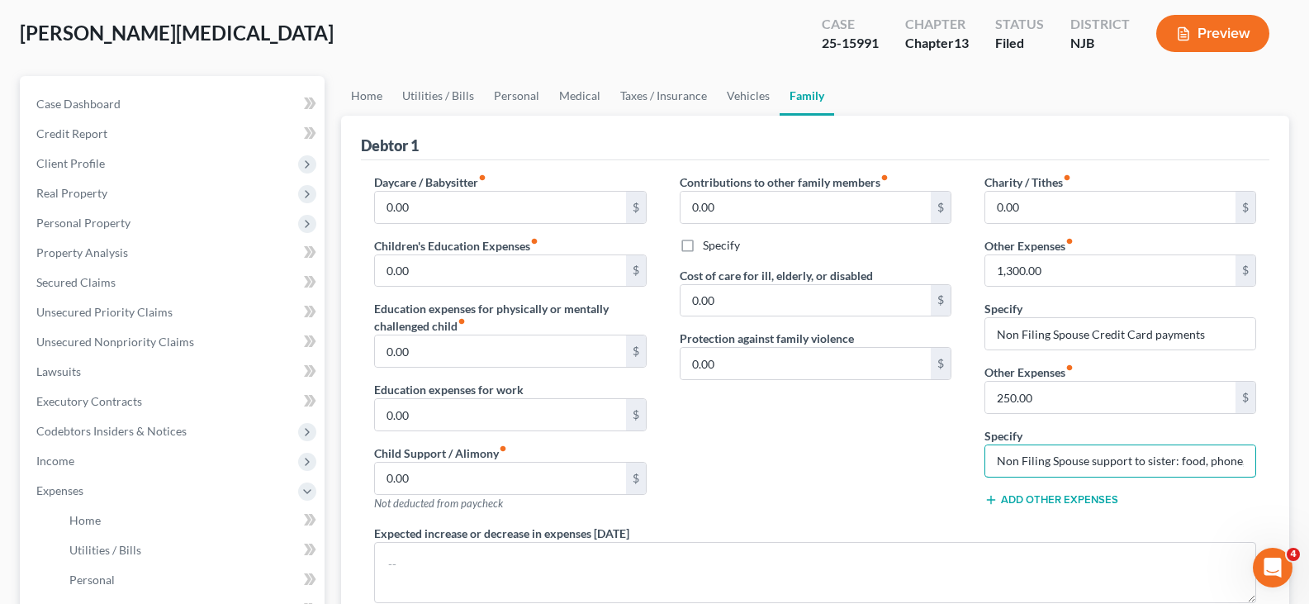
scroll to position [0, 0]
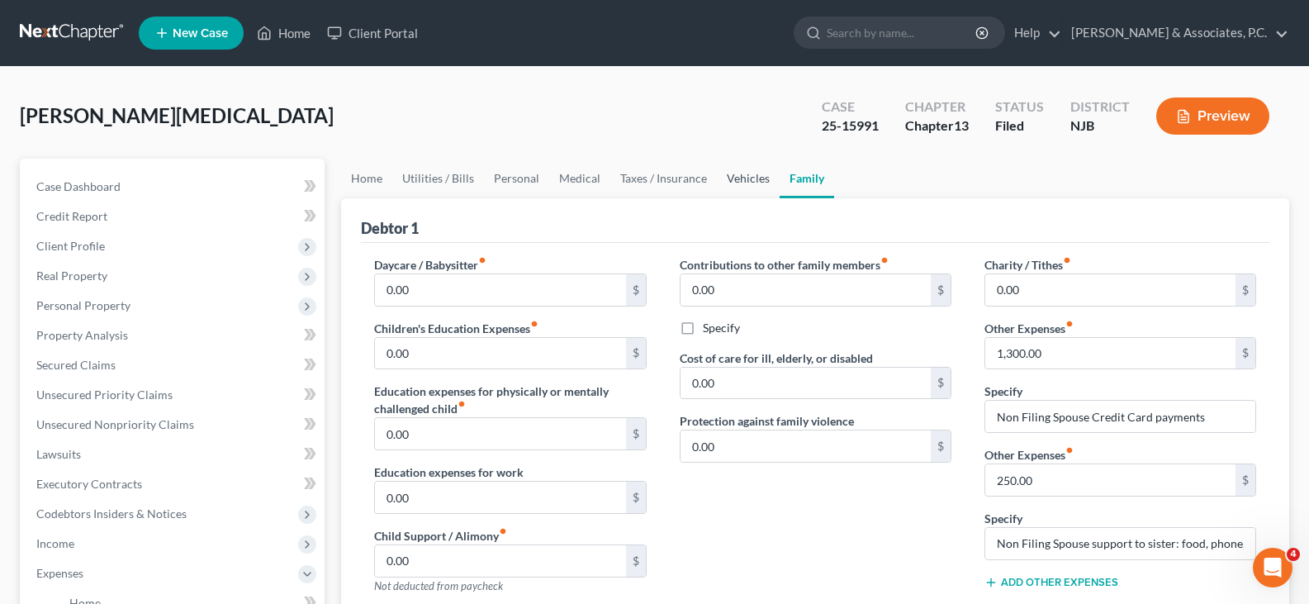
click at [741, 173] on link "Vehicles" at bounding box center [748, 179] width 63 height 40
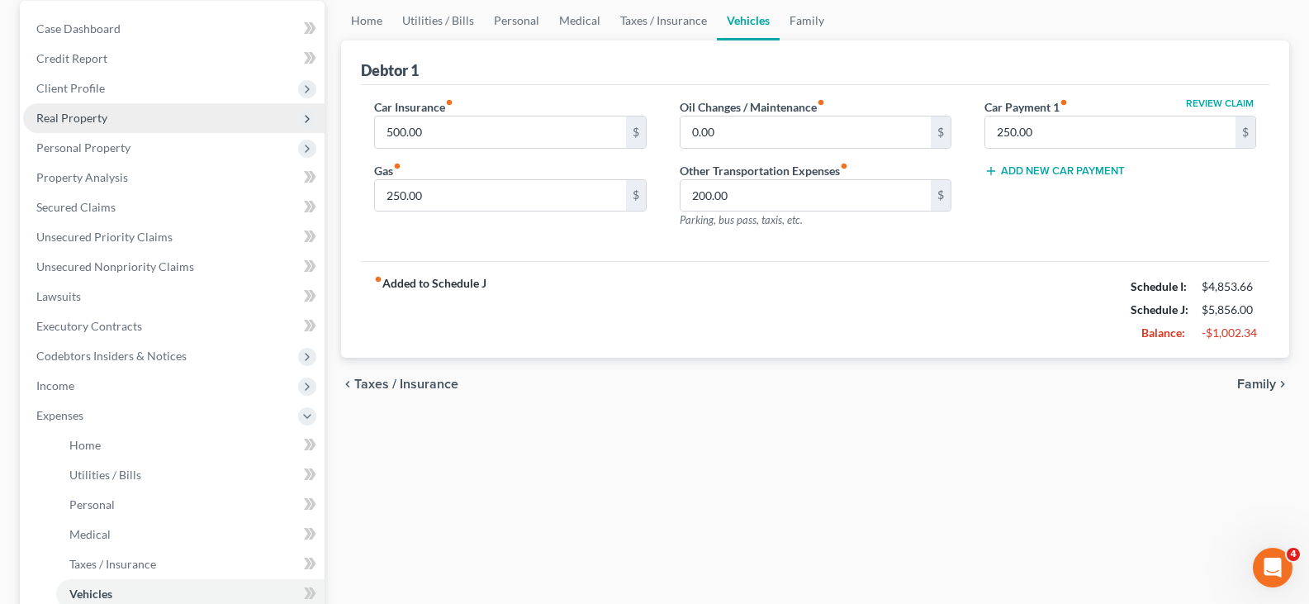
scroll to position [165, 0]
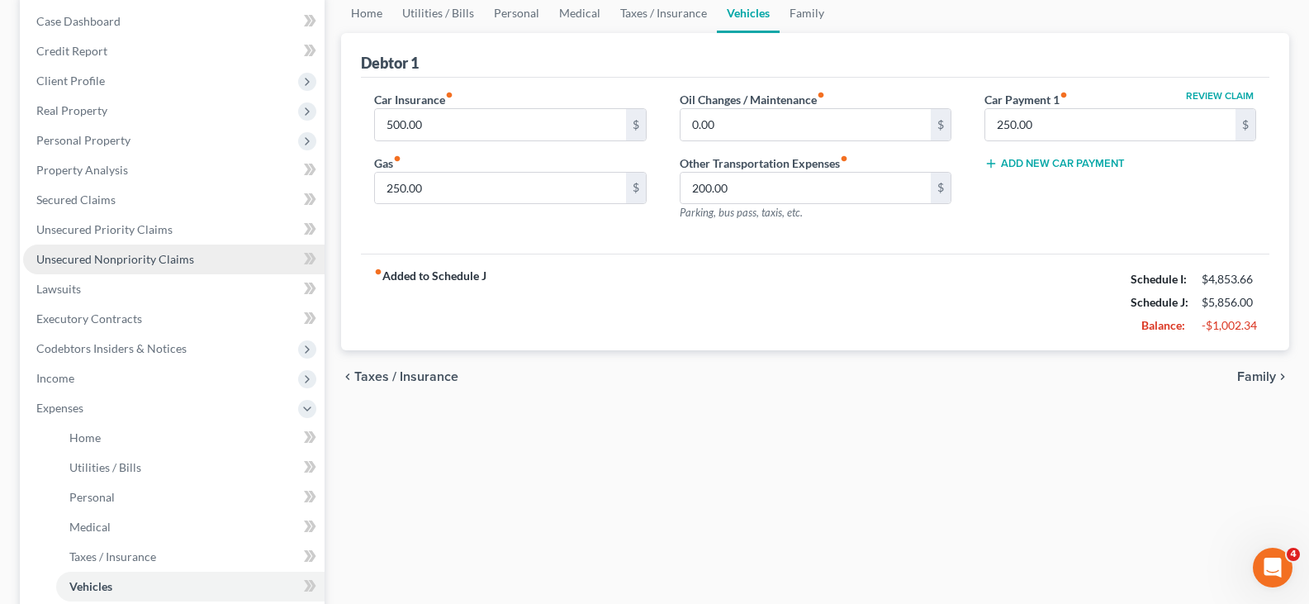
click at [90, 257] on span "Unsecured Nonpriority Claims" at bounding box center [115, 259] width 158 height 14
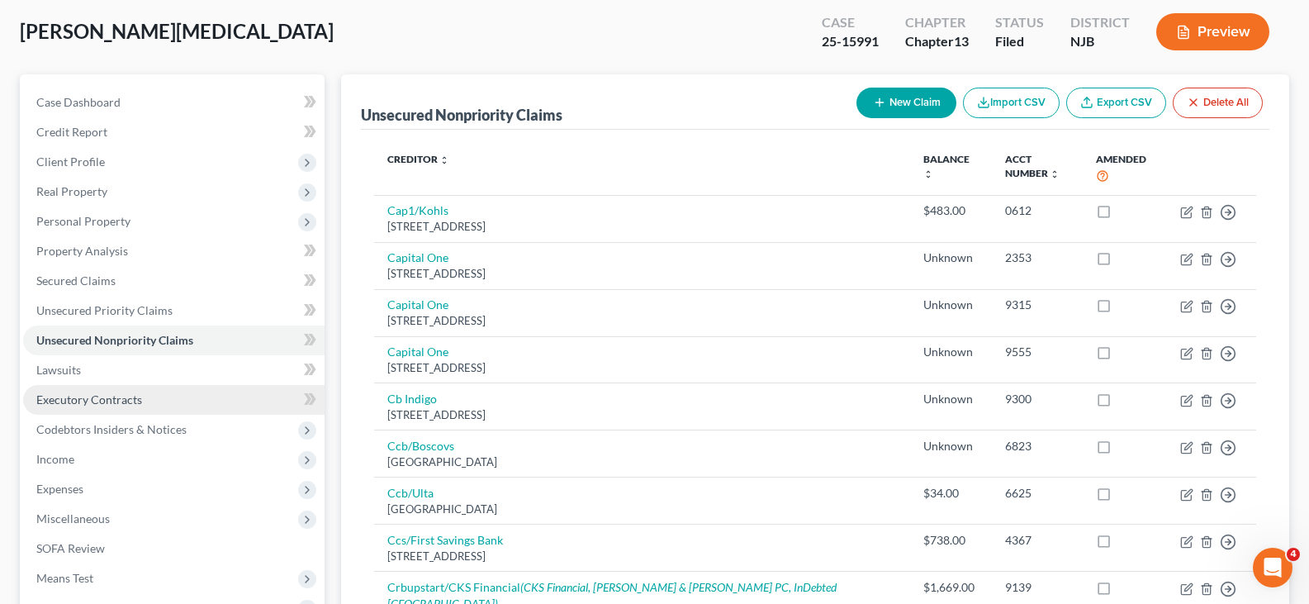
scroll to position [165, 0]
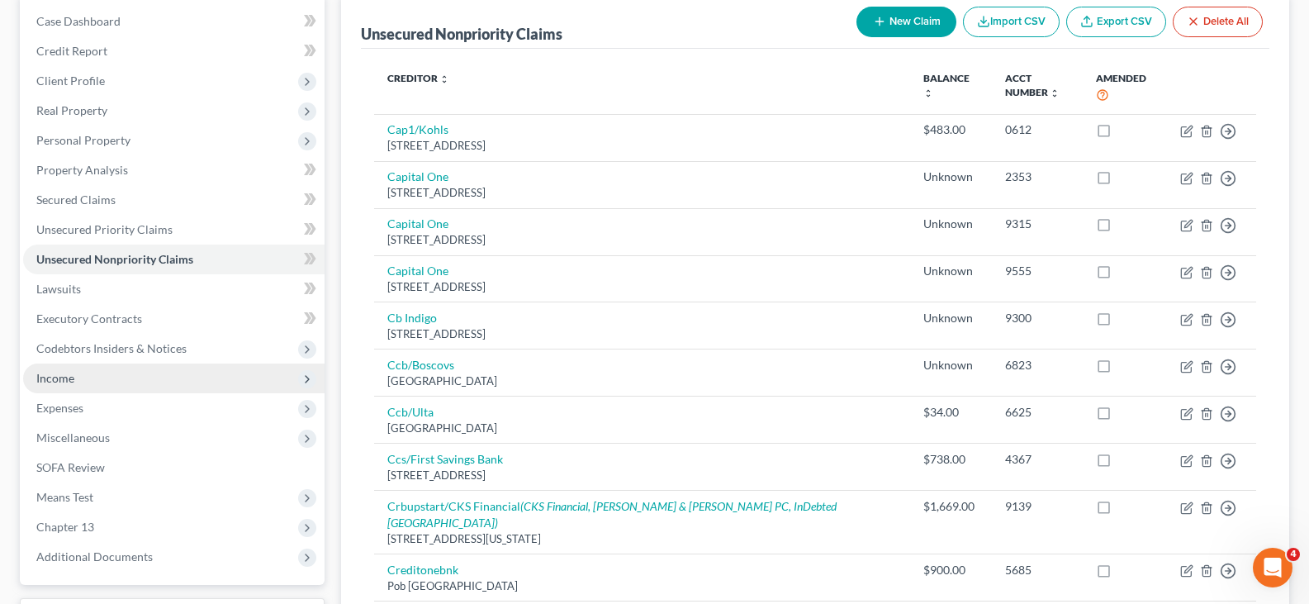
click at [46, 380] on span "Income" at bounding box center [55, 378] width 38 height 14
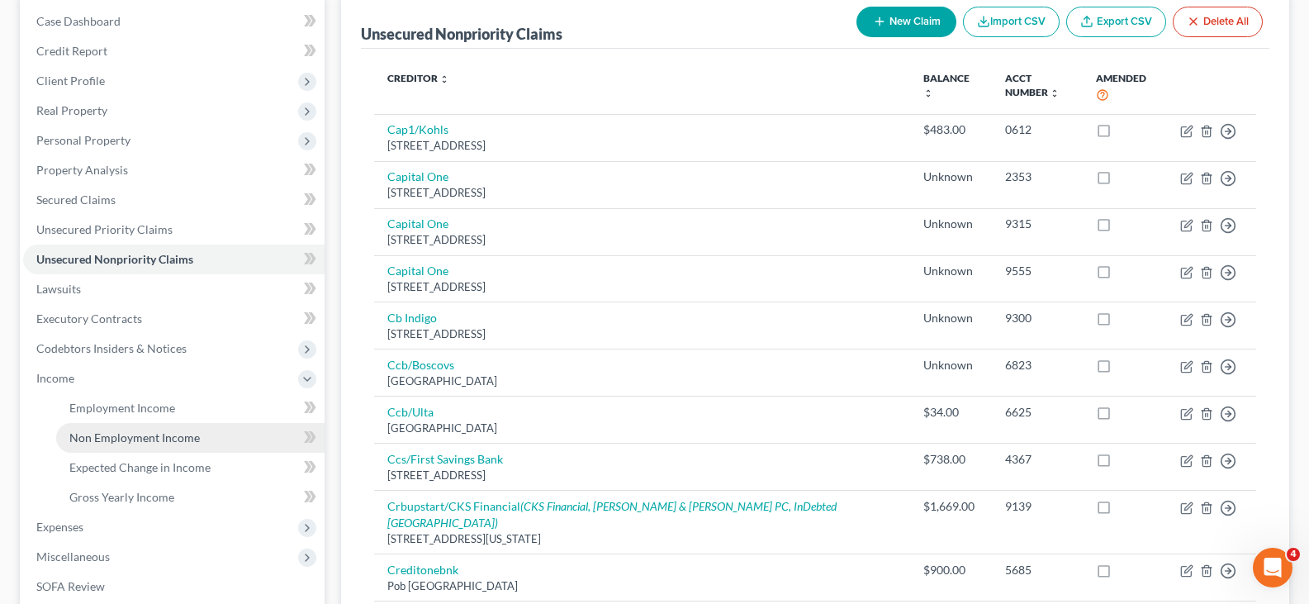
click at [90, 436] on span "Non Employment Income" at bounding box center [134, 437] width 131 height 14
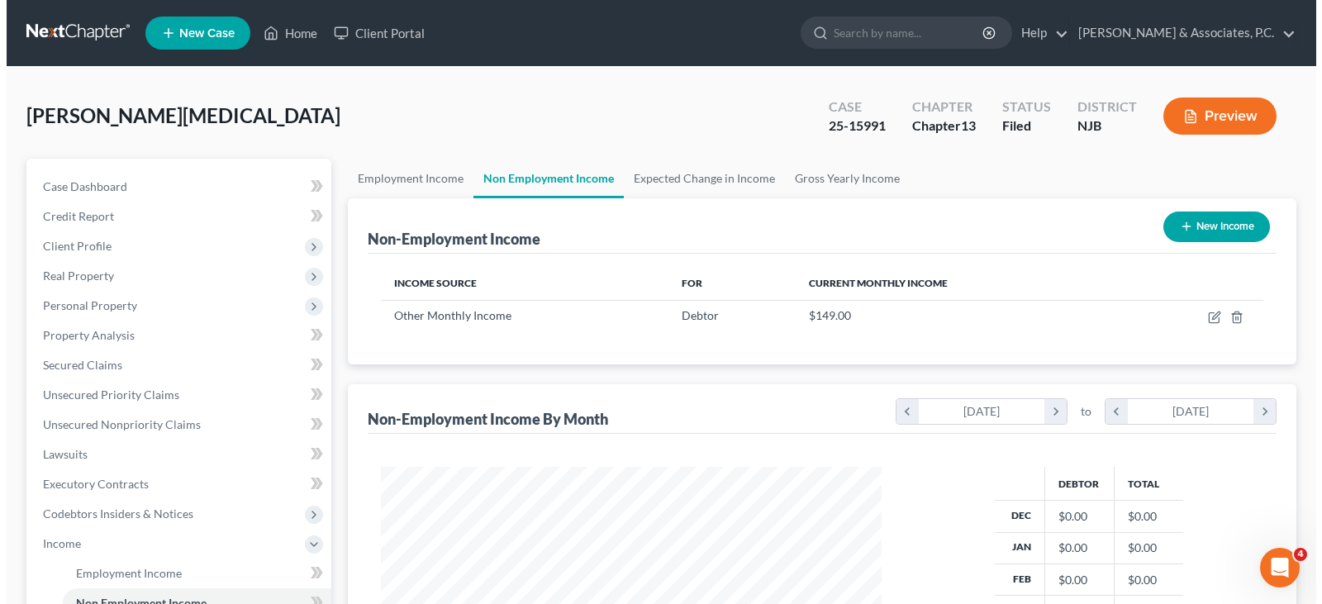
scroll to position [297, 534]
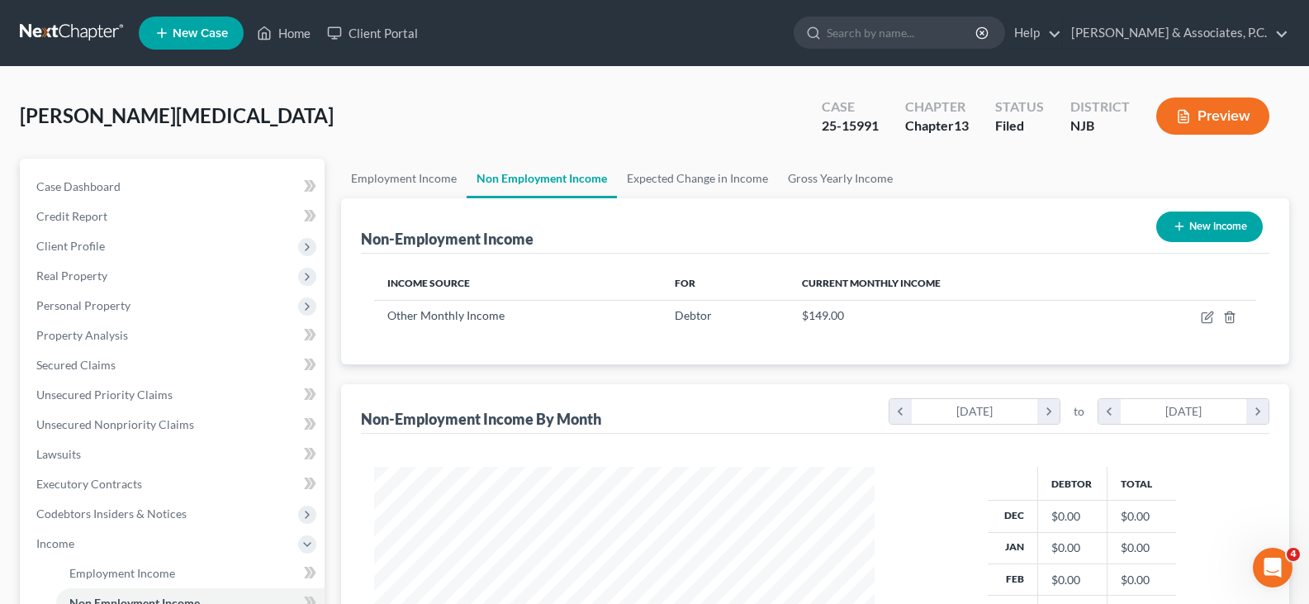
click at [1199, 230] on button "New Income" at bounding box center [1209, 226] width 107 height 31
select select "0"
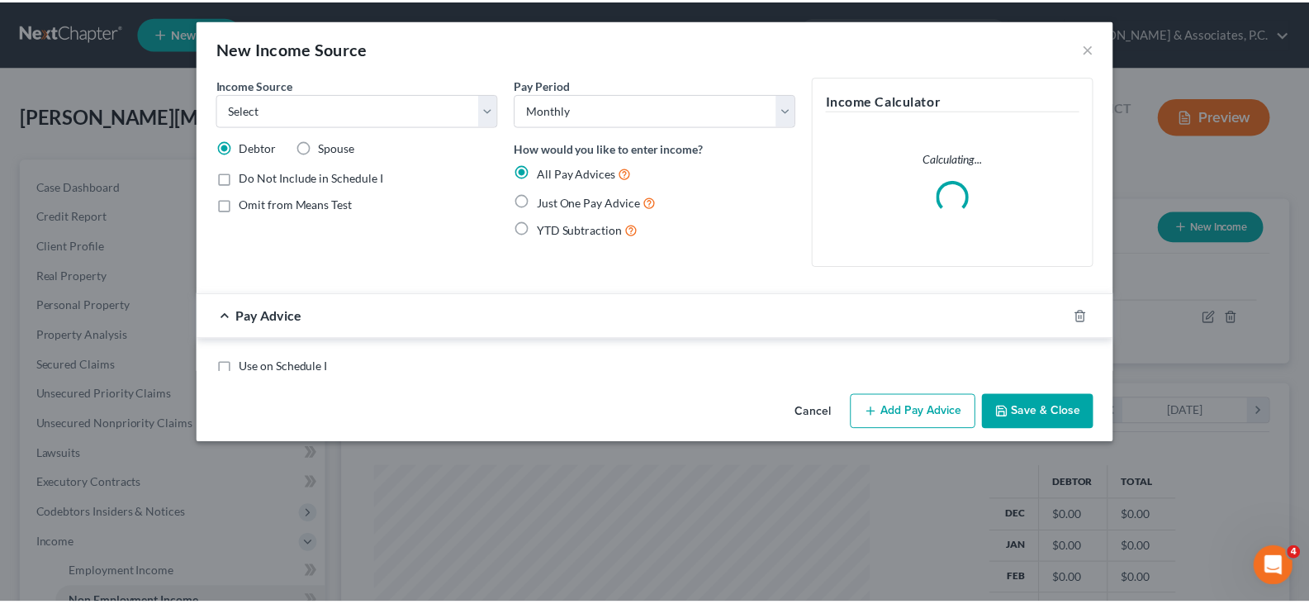
scroll to position [297, 539]
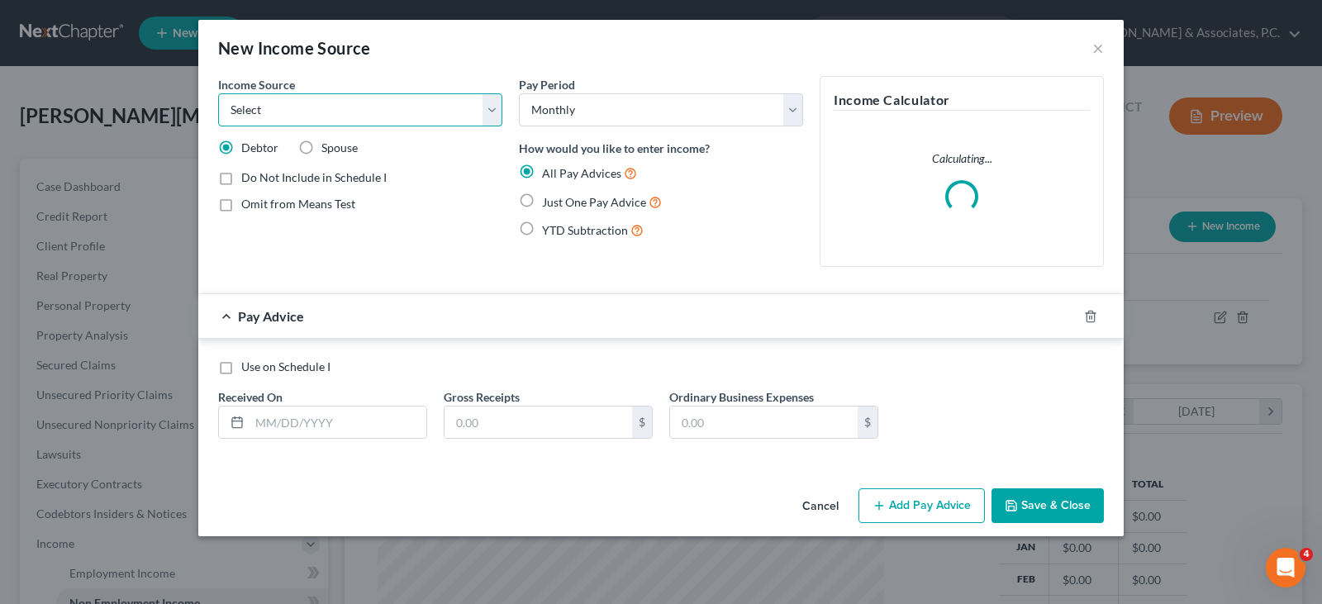
click at [489, 110] on select "Select Unemployment Disability (from employer) Pension Retirement Social Securi…" at bounding box center [360, 109] width 284 height 33
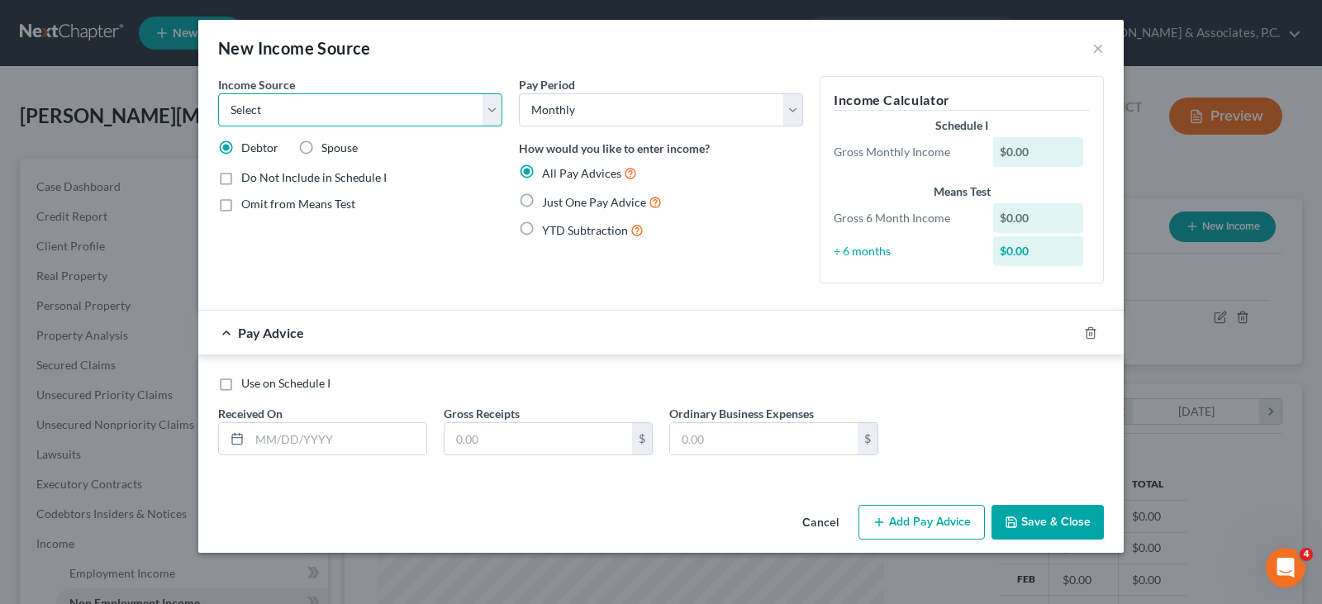
select select "4"
click at [218, 93] on select "Select Unemployment Disability (from employer) Pension Retirement Social Securi…" at bounding box center [360, 109] width 284 height 33
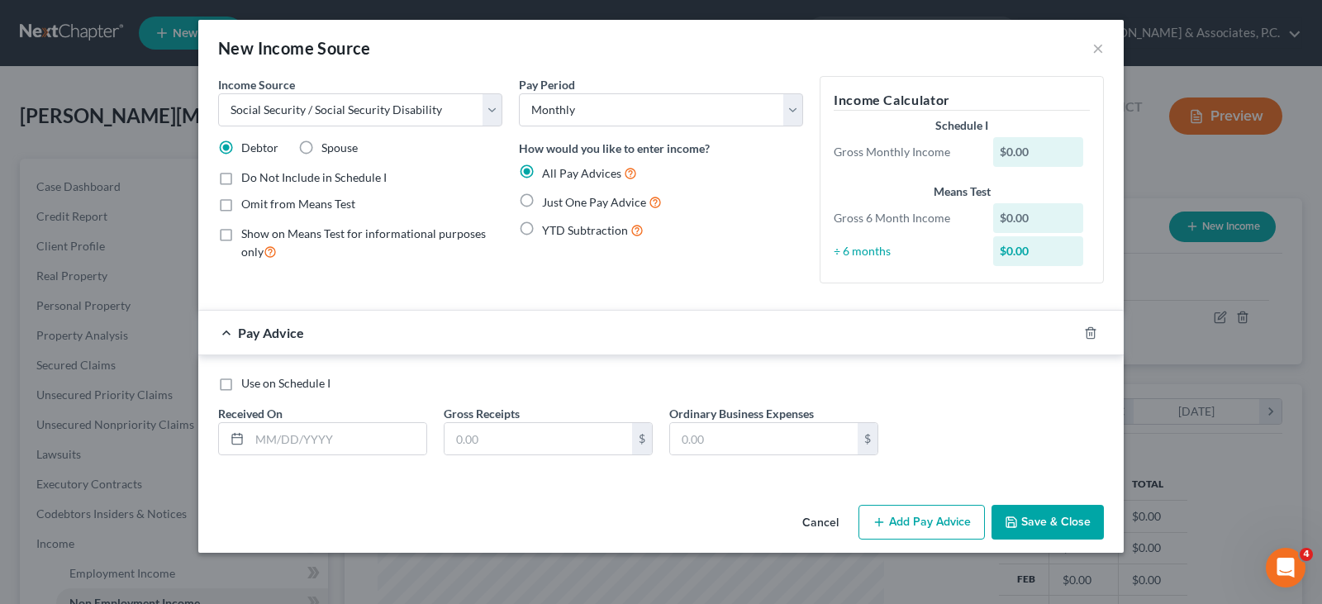
click at [321, 148] on label "Spouse" at bounding box center [339, 148] width 36 height 17
click at [328, 148] on input "Spouse" at bounding box center [333, 145] width 11 height 11
radio input "true"
click at [492, 441] on input "text" at bounding box center [537, 438] width 187 height 31
click at [303, 441] on input "text" at bounding box center [337, 438] width 177 height 31
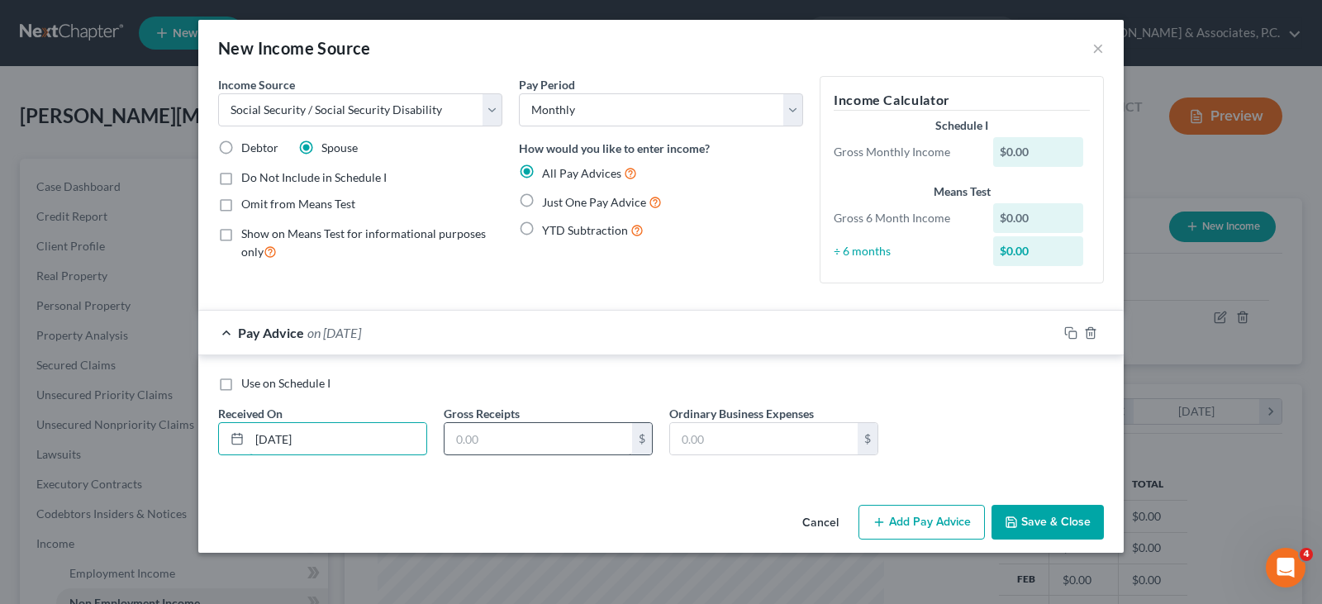
type input "08/1/2025"
click at [510, 445] on input "text" at bounding box center [537, 438] width 187 height 31
type input "1,306.00"
click at [339, 439] on input "08/1/2025" at bounding box center [337, 438] width 177 height 31
click at [276, 436] on input "08/1/2025" at bounding box center [337, 438] width 177 height 31
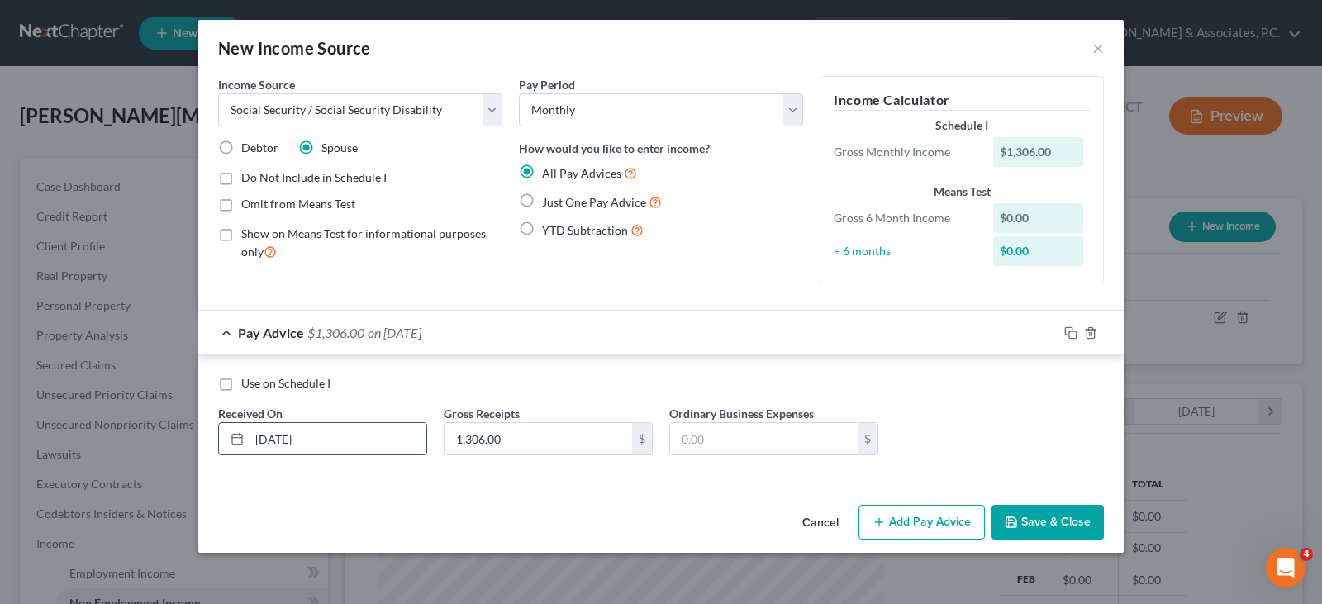
click at [278, 438] on input "08/1/2025" at bounding box center [337, 438] width 177 height 31
type input "08/30/2025"
drag, startPoint x: 600, startPoint y: 336, endPoint x: 606, endPoint y: 342, distance: 8.8
click at [600, 337] on div "Pay Advice $1,306.00 on 08/30/2025" at bounding box center [627, 333] width 859 height 44
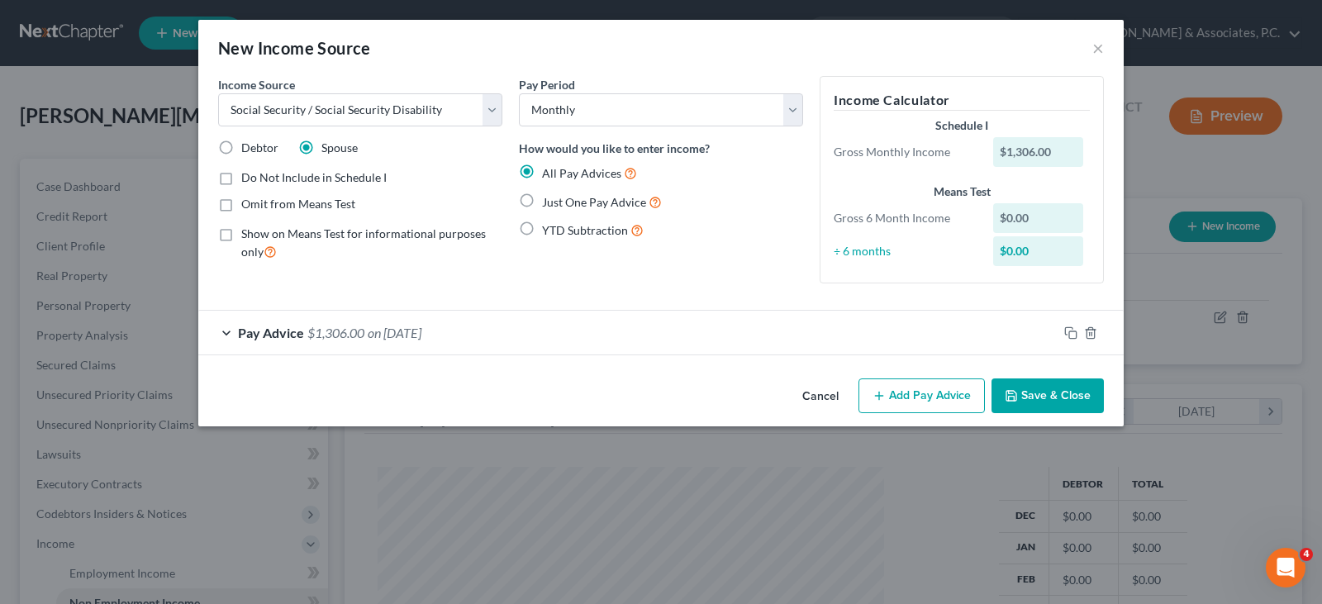
click at [559, 330] on div "Pay Advice $1,306.00 on 08/30/2025" at bounding box center [627, 333] width 859 height 44
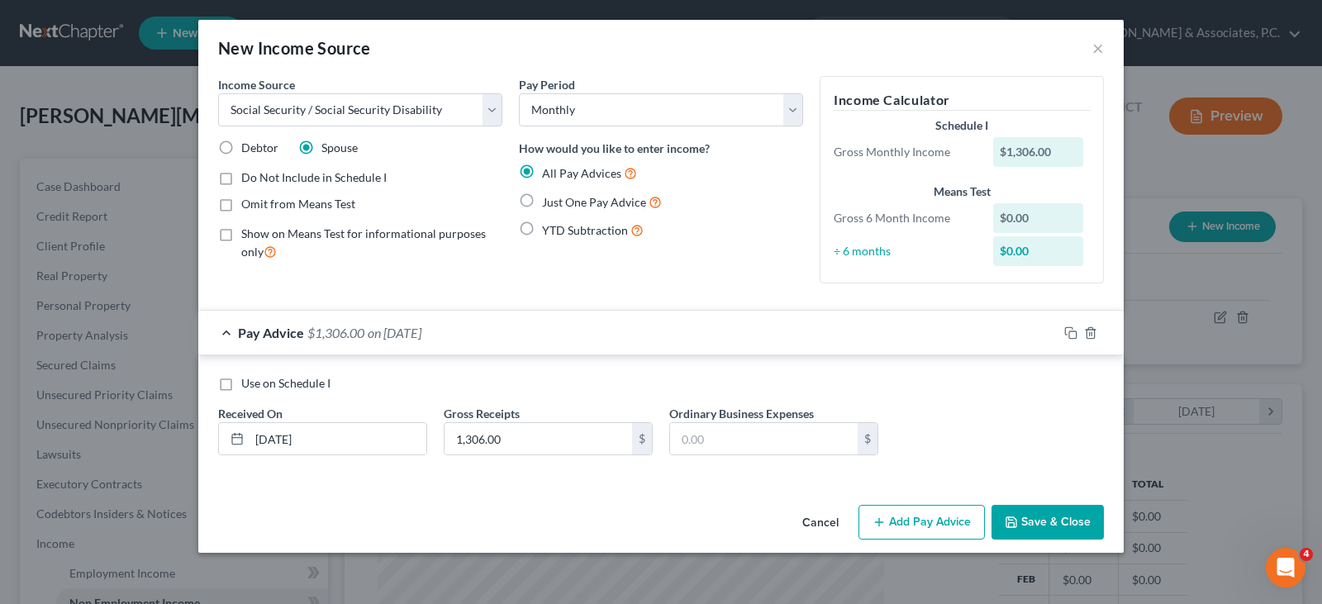
click at [671, 265] on div "Pay Period Select Monthly Twice Monthly Every Other Week Weekly How would you l…" at bounding box center [660, 186] width 301 height 221
click at [241, 386] on label "Use on Schedule I" at bounding box center [285, 383] width 89 height 17
click at [248, 386] on input "Use on Schedule I" at bounding box center [253, 380] width 11 height 11
checkbox input "true"
click at [1042, 529] on button "Save & Close" at bounding box center [1047, 522] width 112 height 35
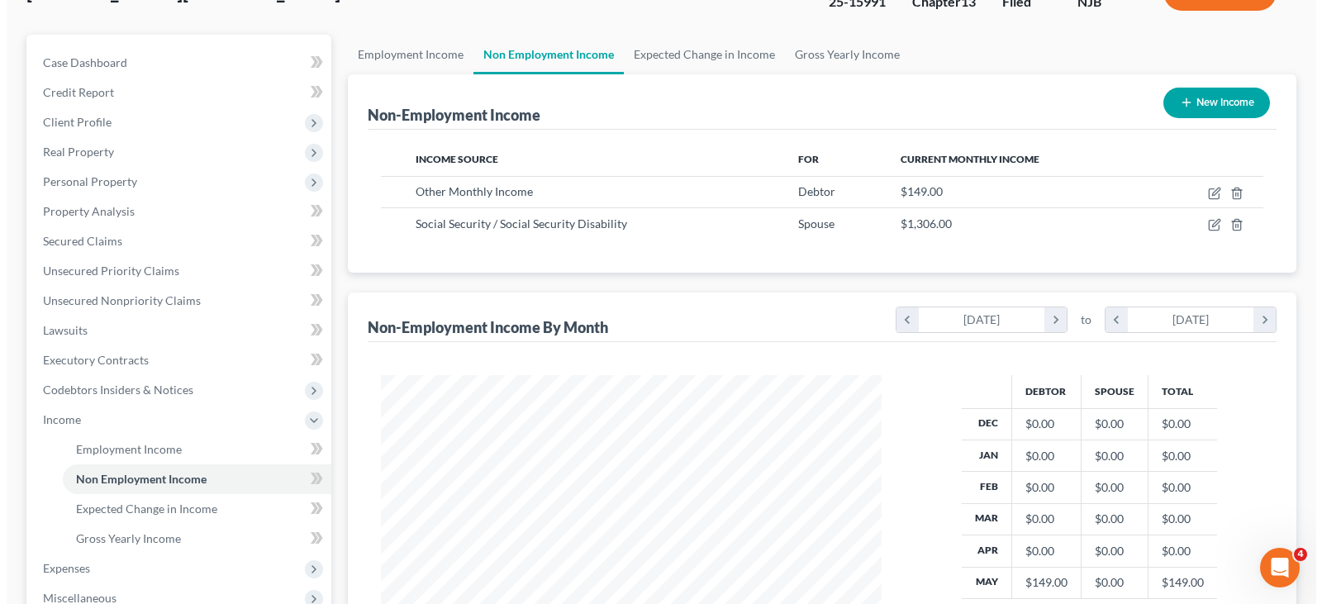
scroll to position [165, 0]
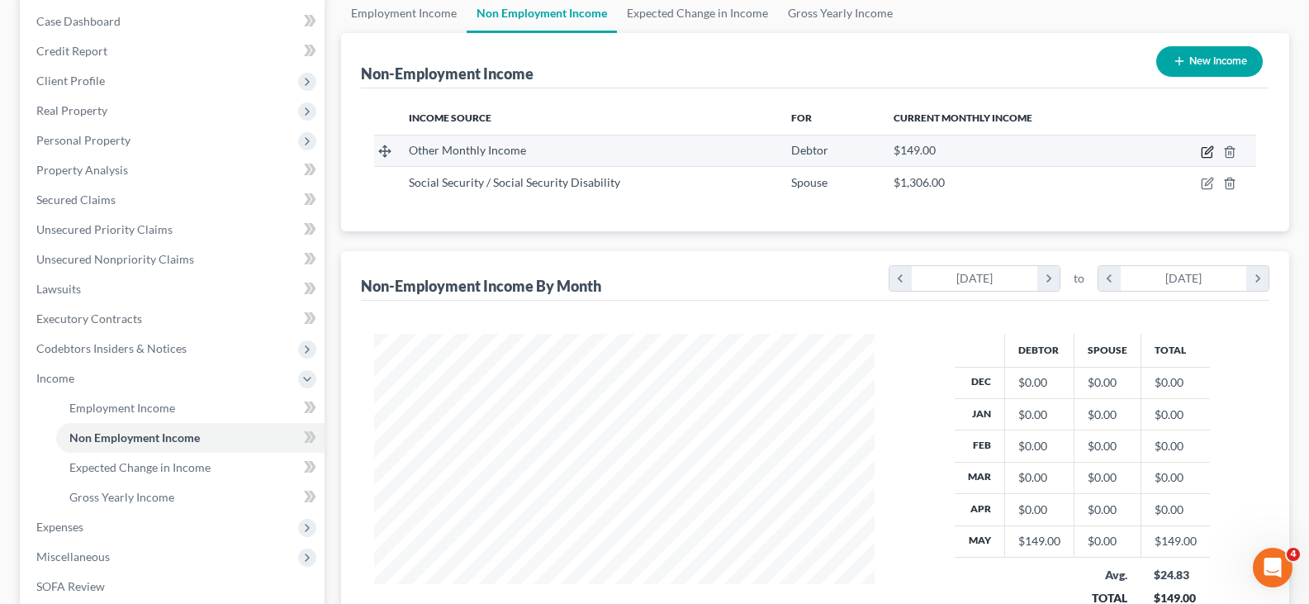
click at [1207, 150] on icon "button" at bounding box center [1207, 151] width 13 height 13
select select "13"
select select "0"
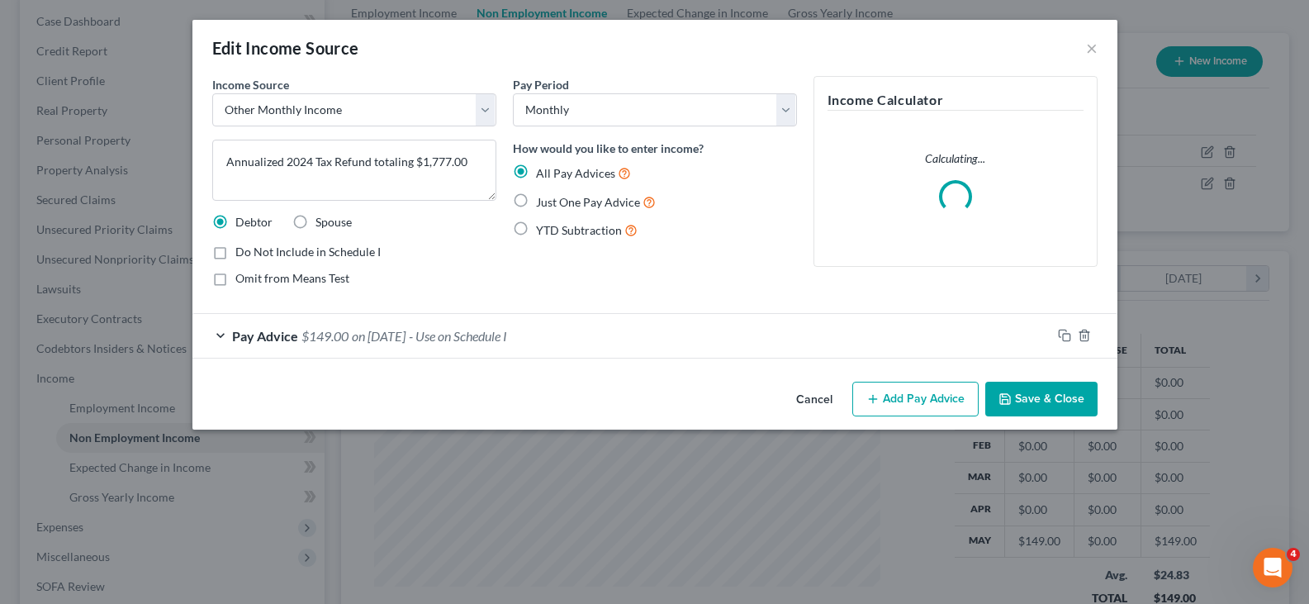
scroll to position [297, 539]
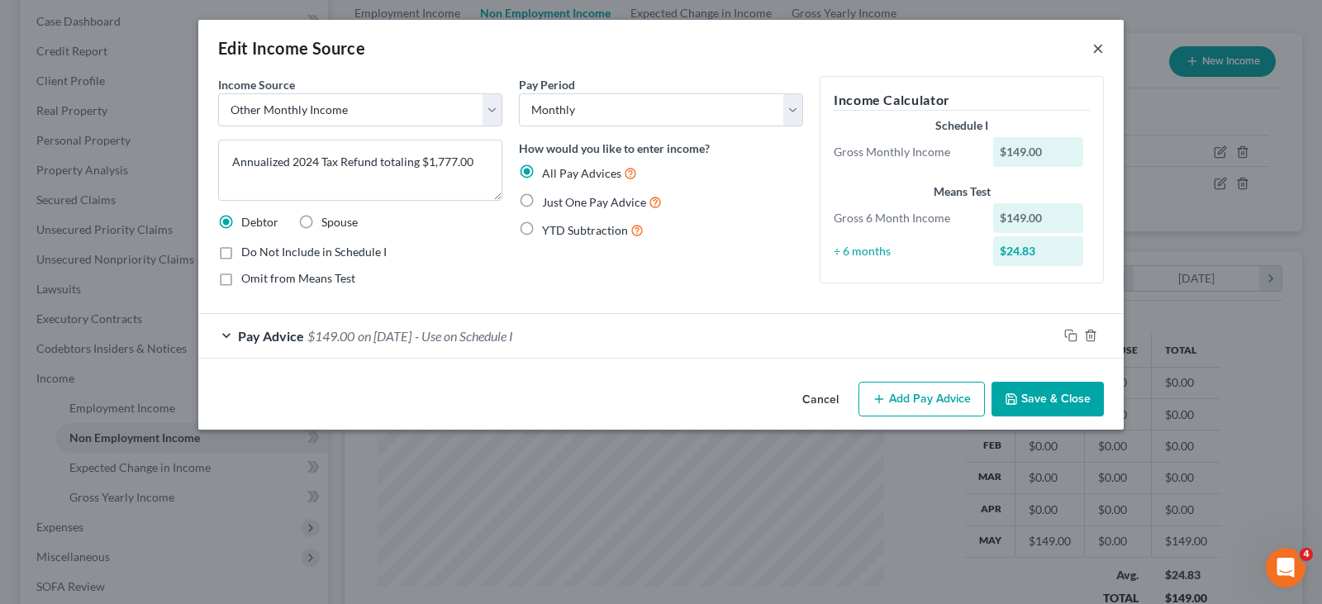
click at [1096, 49] on button "×" at bounding box center [1098, 48] width 12 height 20
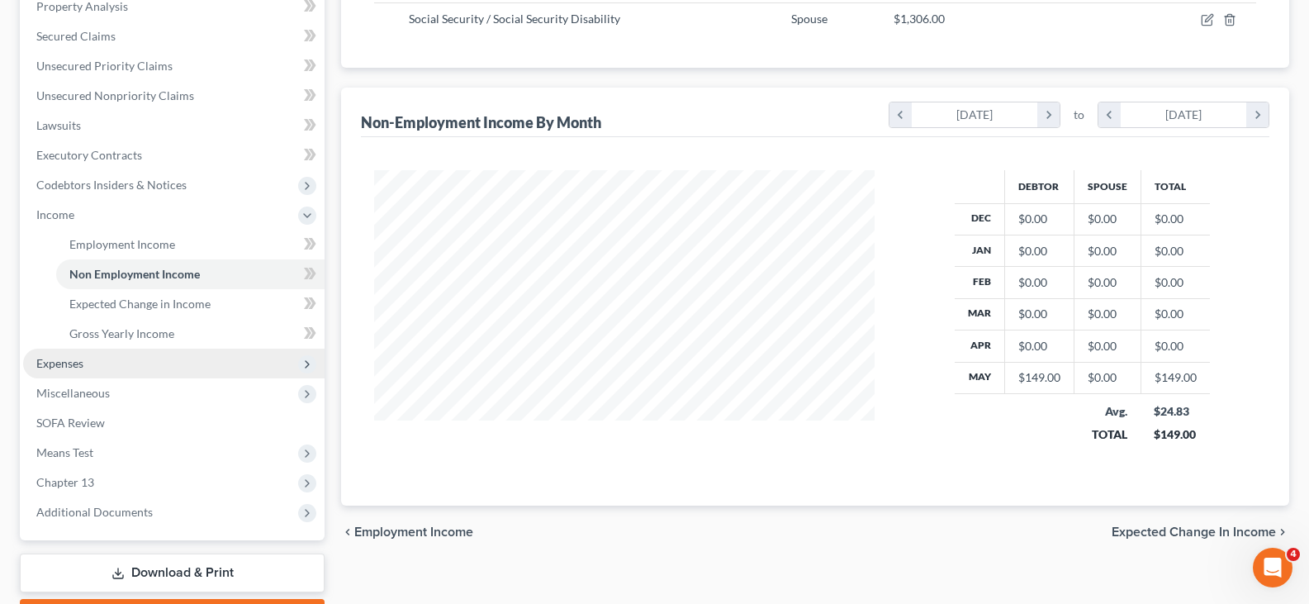
scroll to position [330, 0]
click at [57, 362] on span "Expenses" at bounding box center [59, 361] width 47 height 14
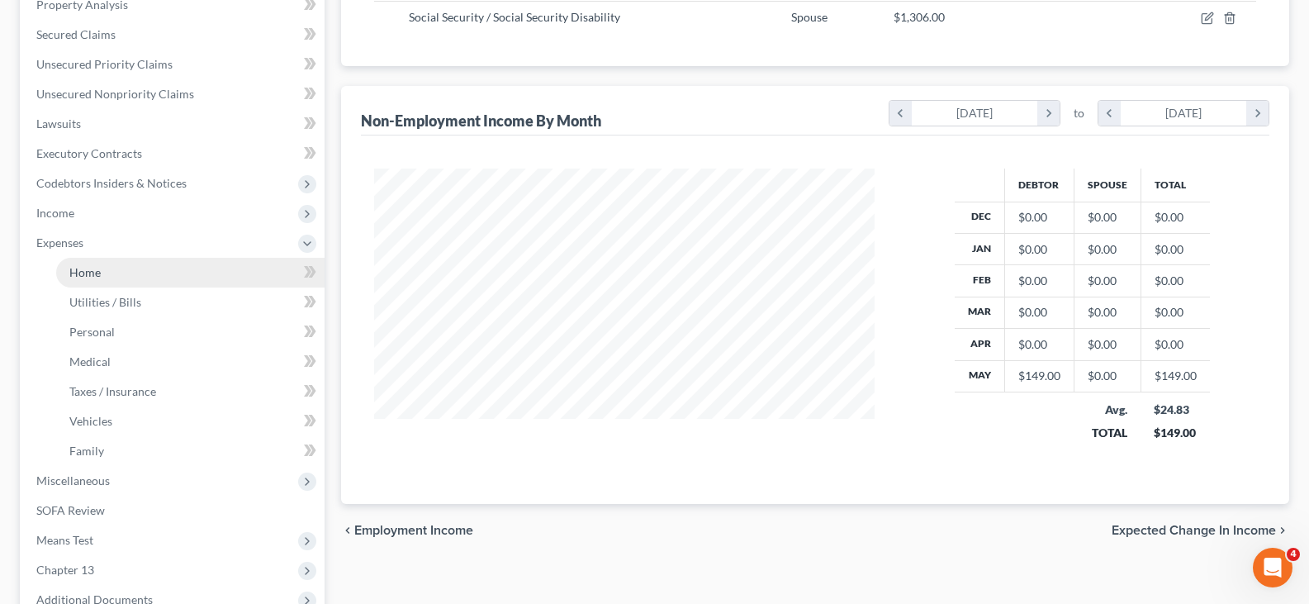
click at [98, 278] on span "Home" at bounding box center [84, 272] width 31 height 14
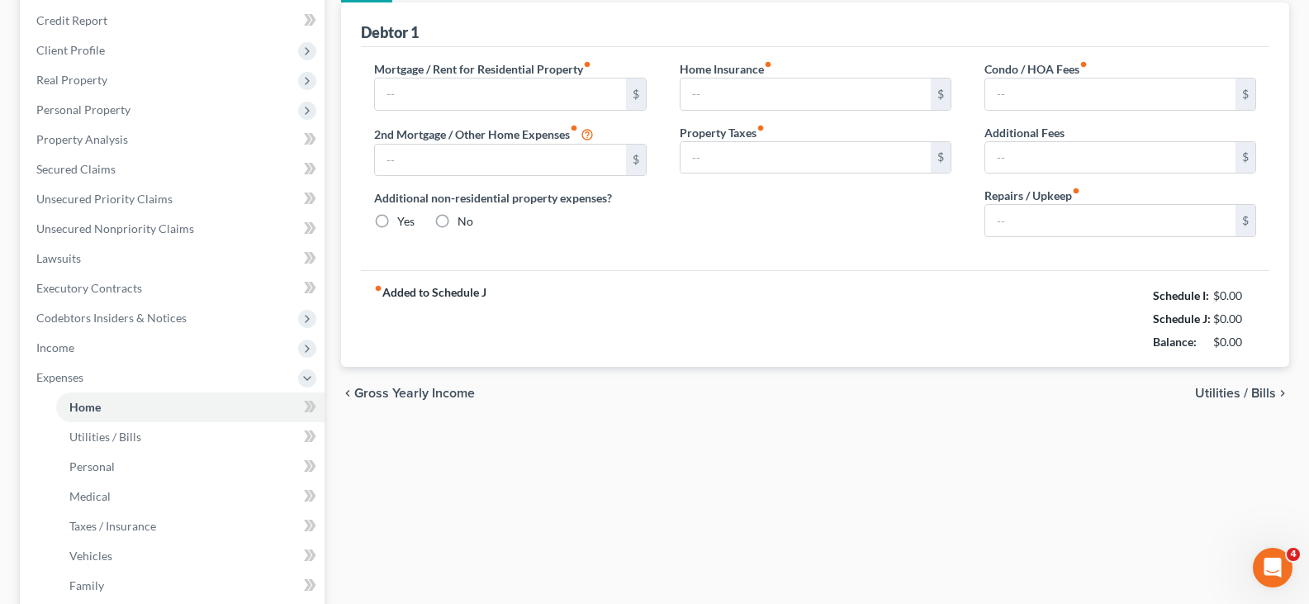
type input "1,982.00"
type input "0.00"
radio input "true"
type input "0.00"
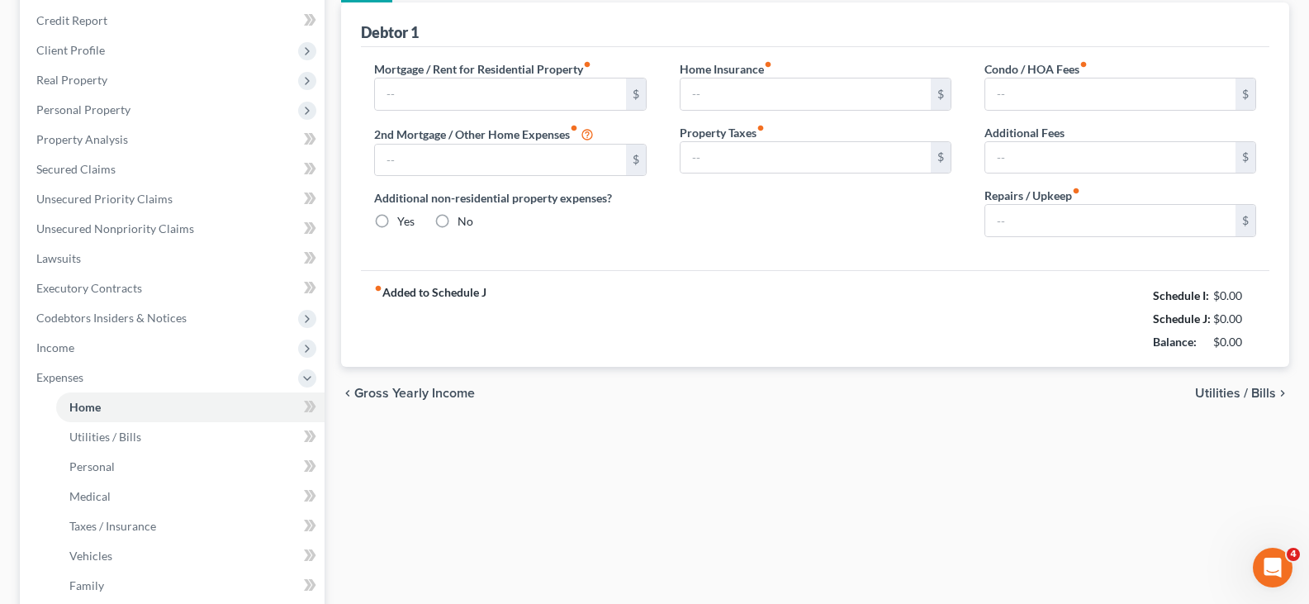
type input "0.00"
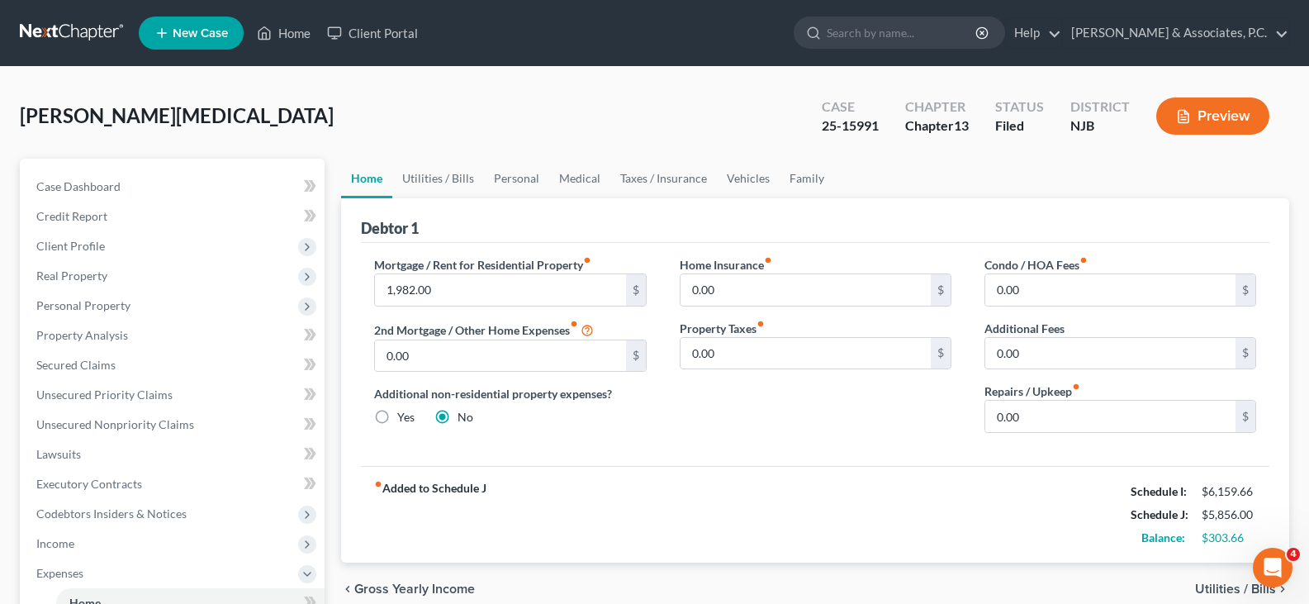
scroll to position [83, 0]
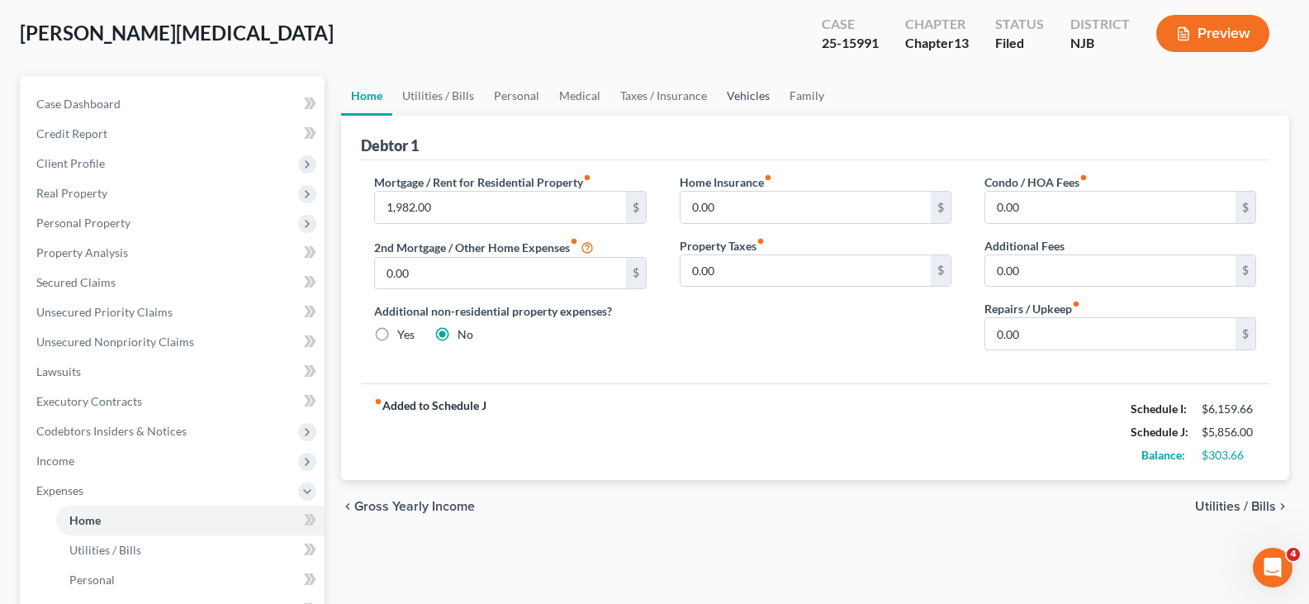
click at [757, 90] on link "Vehicles" at bounding box center [748, 96] width 63 height 40
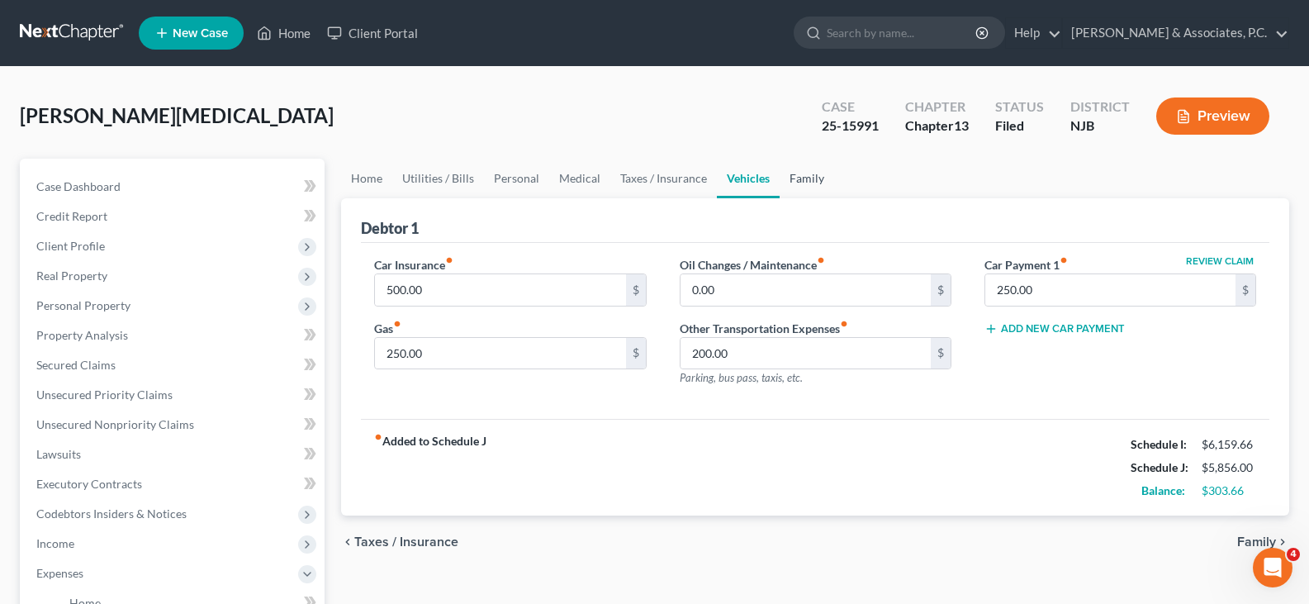
click at [800, 181] on link "Family" at bounding box center [807, 179] width 55 height 40
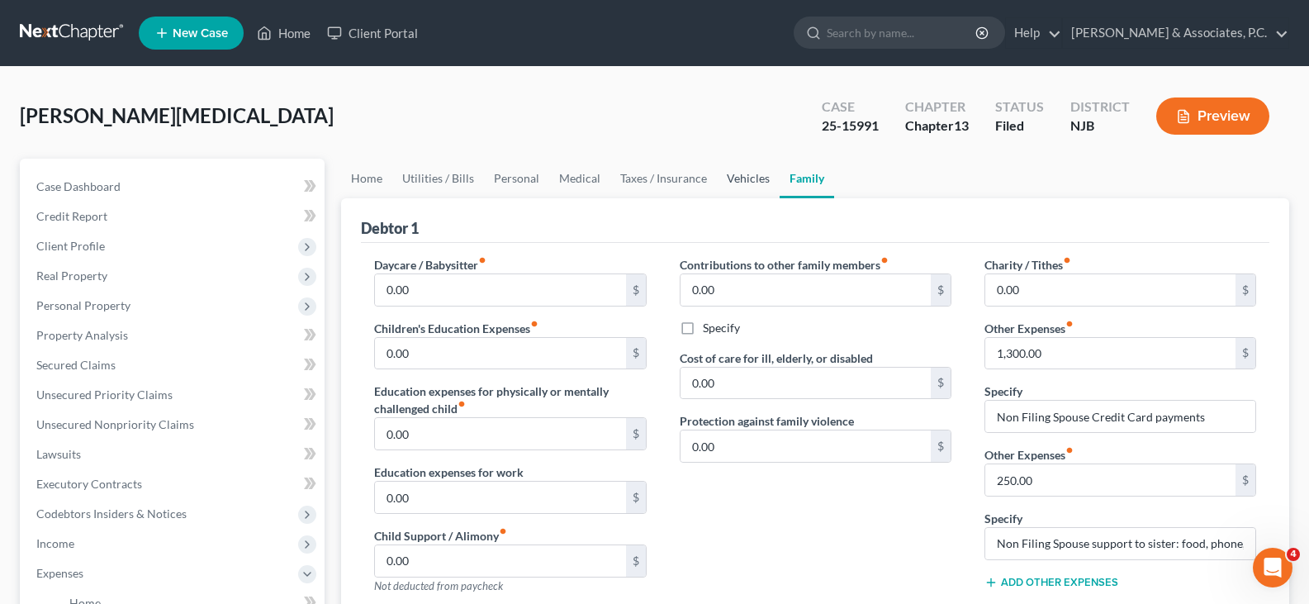
click at [741, 178] on link "Vehicles" at bounding box center [748, 179] width 63 height 40
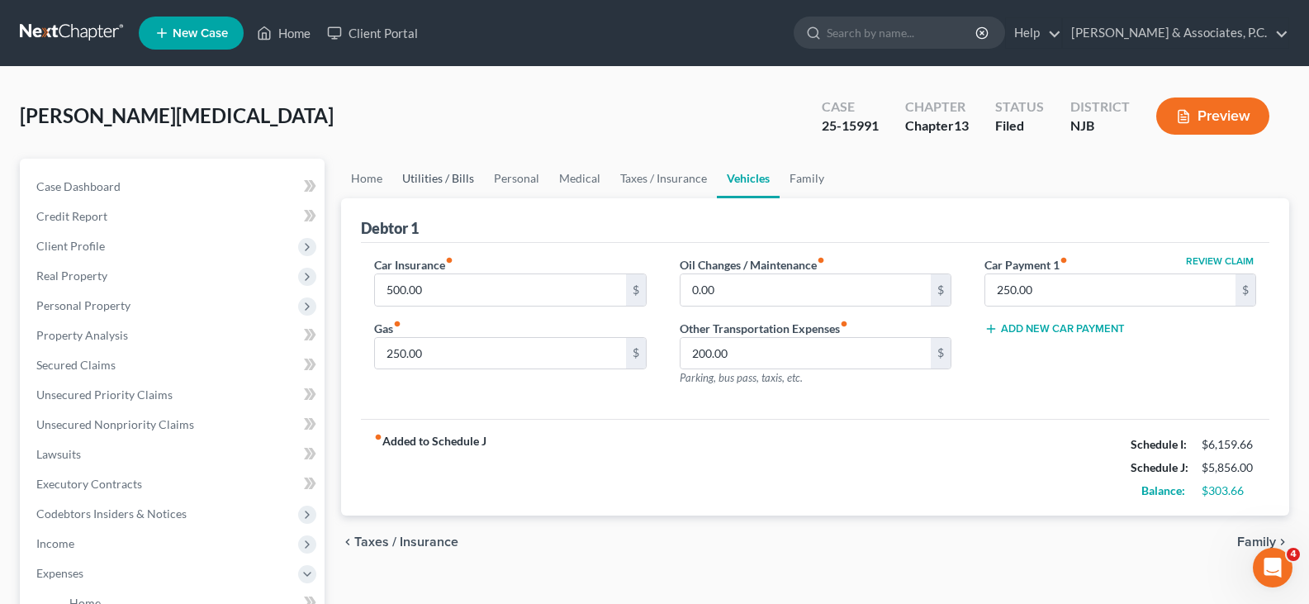
click at [444, 175] on link "Utilities / Bills" at bounding box center [438, 179] width 92 height 40
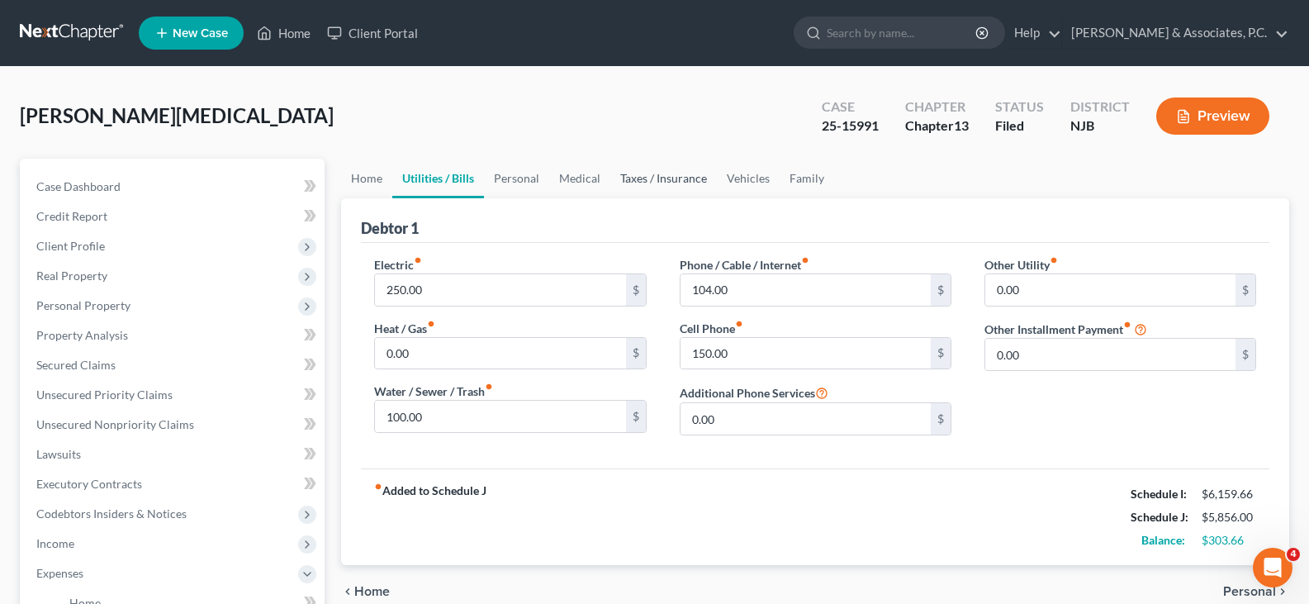
click at [648, 178] on link "Taxes / Insurance" at bounding box center [663, 179] width 107 height 40
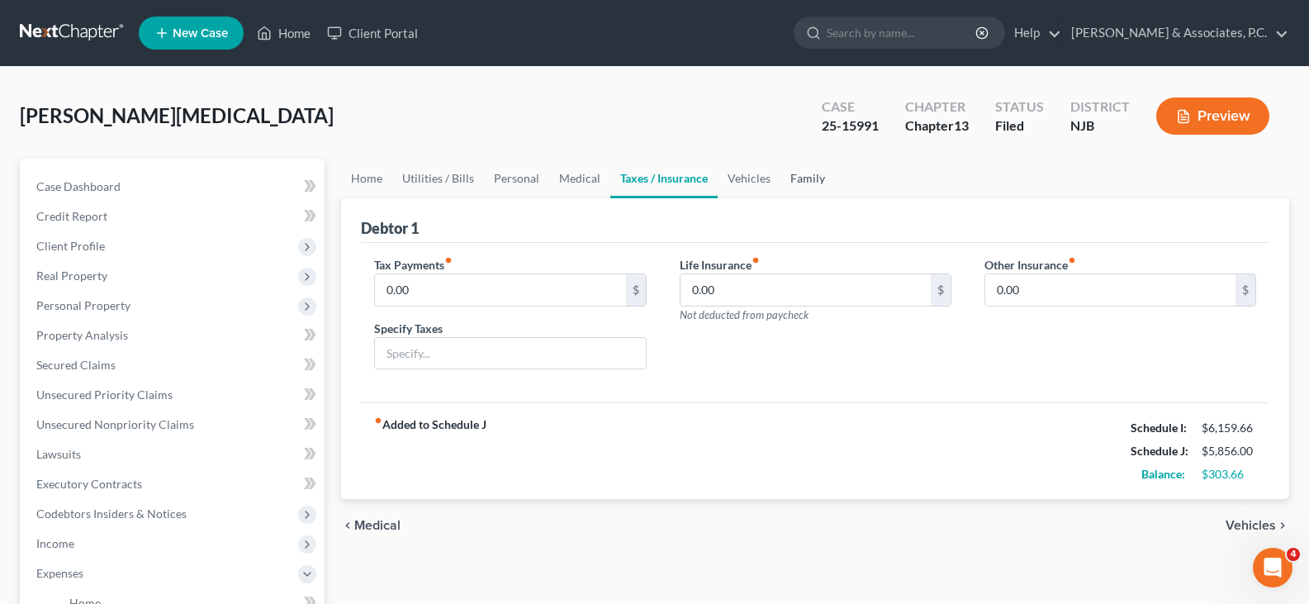
click at [781, 181] on link "Family" at bounding box center [808, 179] width 55 height 40
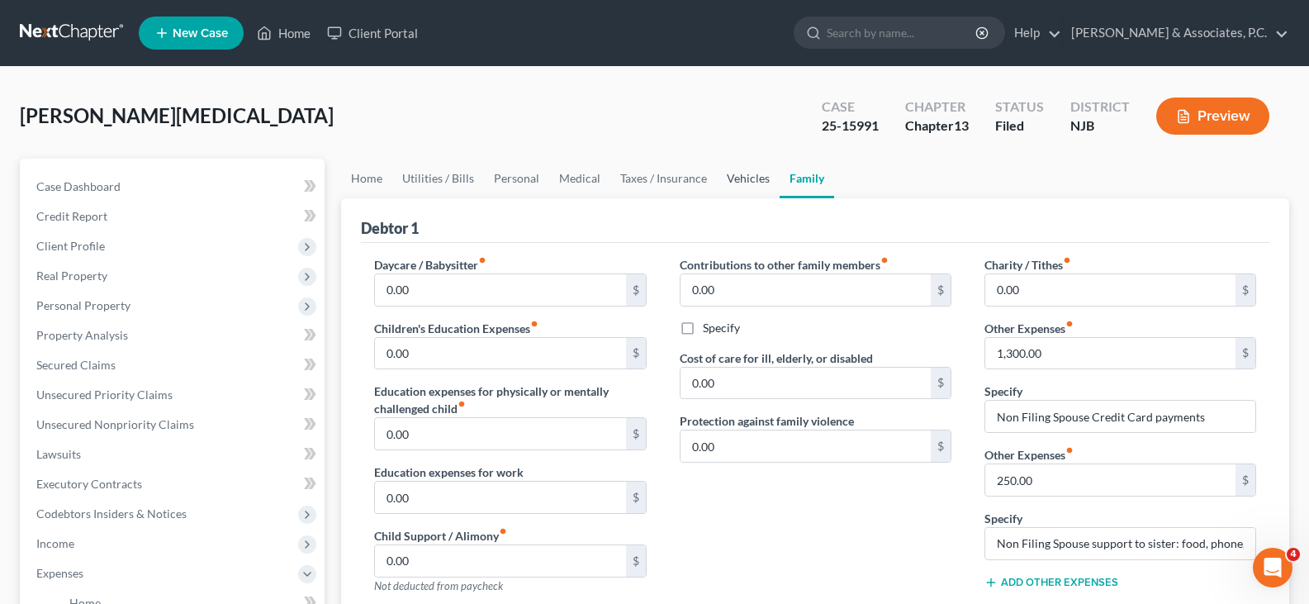
click at [738, 178] on link "Vehicles" at bounding box center [748, 179] width 63 height 40
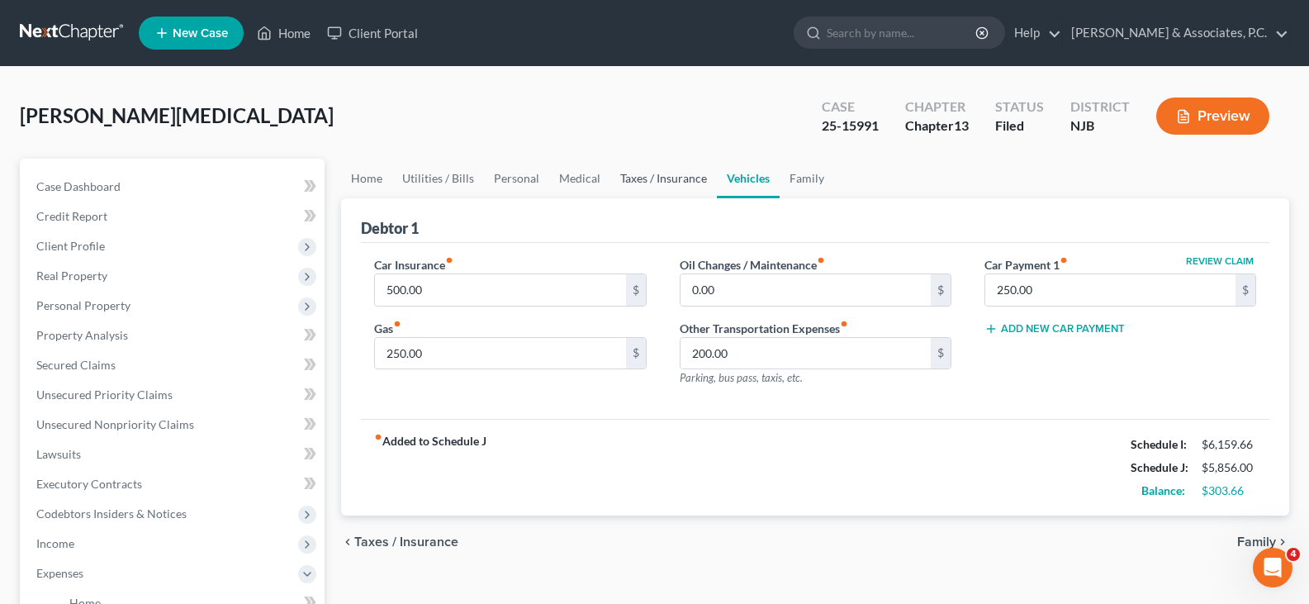
click at [668, 181] on link "Taxes / Insurance" at bounding box center [663, 179] width 107 height 40
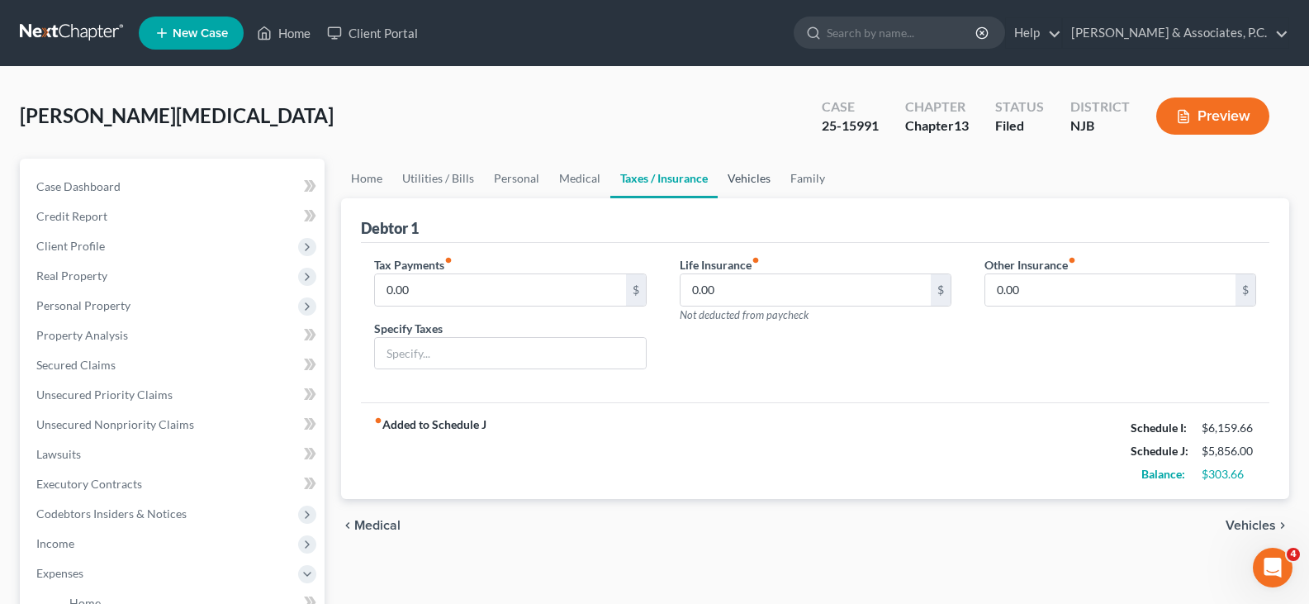
click at [754, 181] on link "Vehicles" at bounding box center [749, 179] width 63 height 40
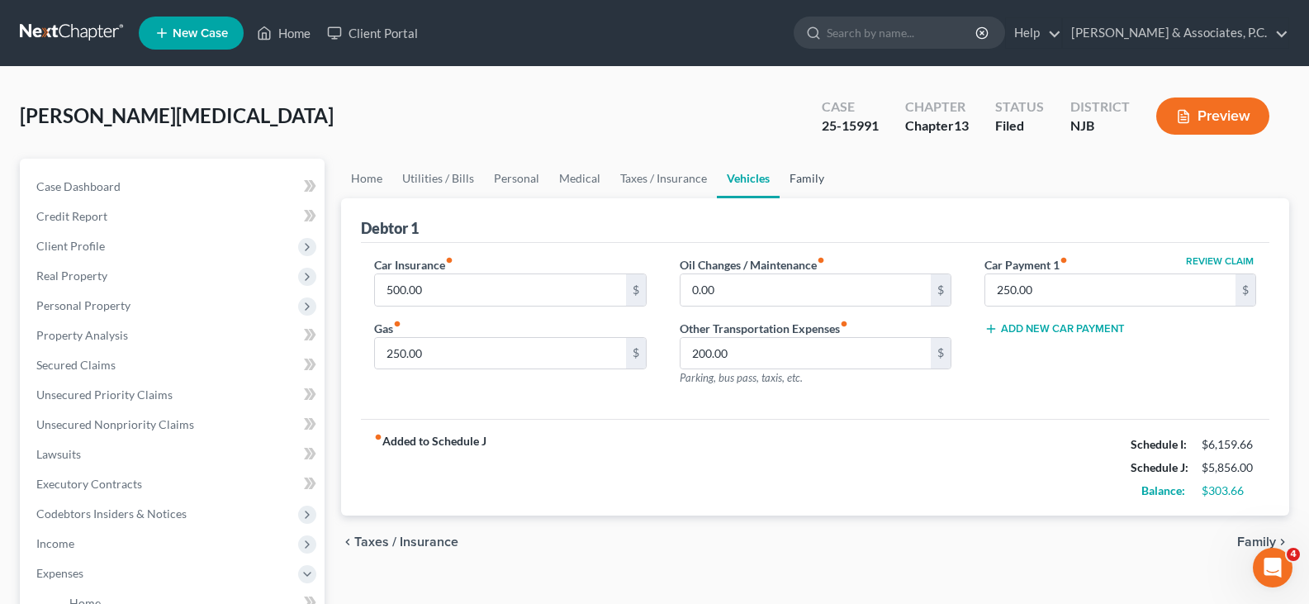
click at [795, 181] on link "Family" at bounding box center [807, 179] width 55 height 40
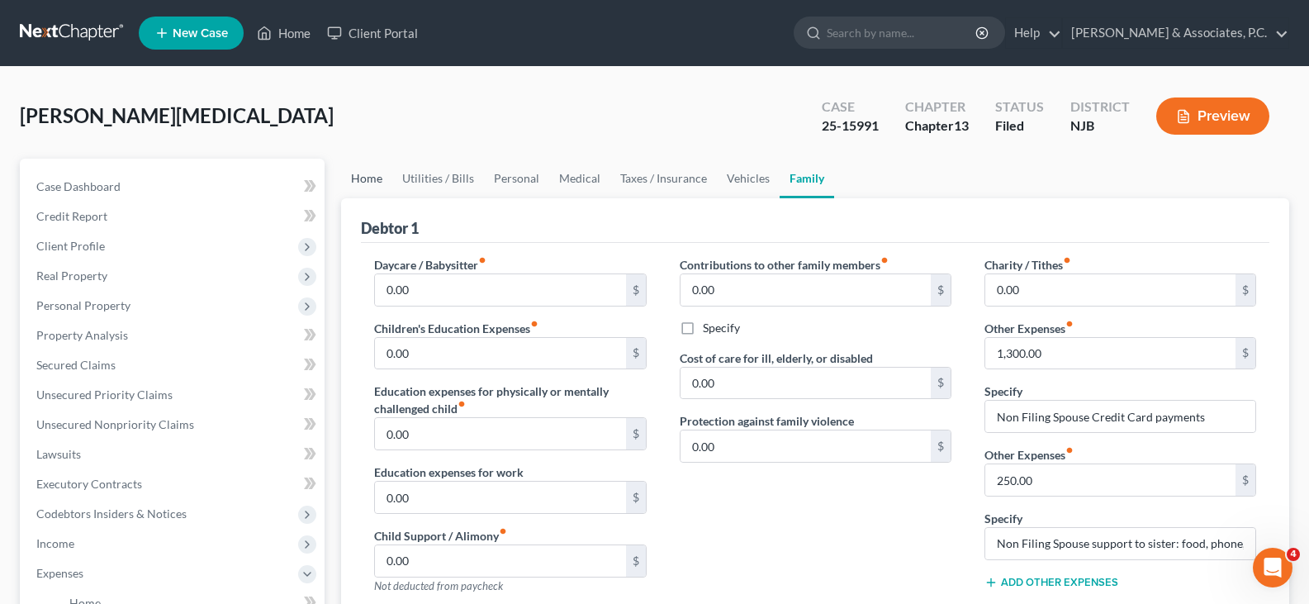
drag, startPoint x: 370, startPoint y: 179, endPoint x: 386, endPoint y: 183, distance: 16.0
click at [372, 180] on link "Home" at bounding box center [366, 179] width 51 height 40
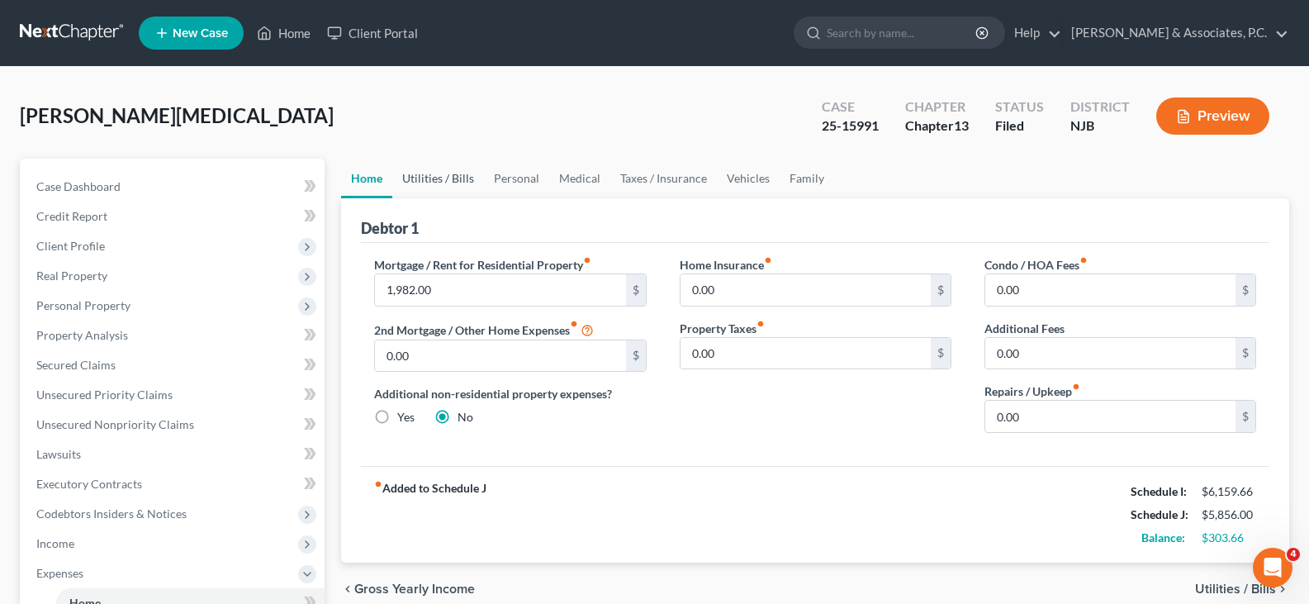
click at [456, 179] on link "Utilities / Bills" at bounding box center [438, 179] width 92 height 40
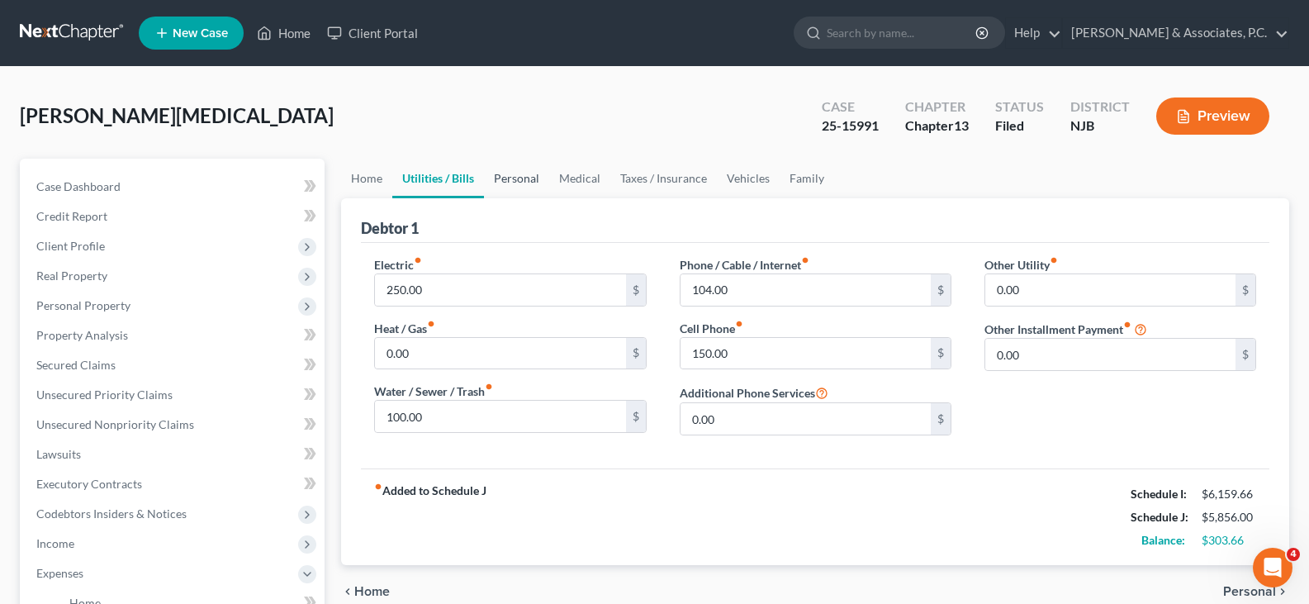
click at [525, 177] on link "Personal" at bounding box center [516, 179] width 65 height 40
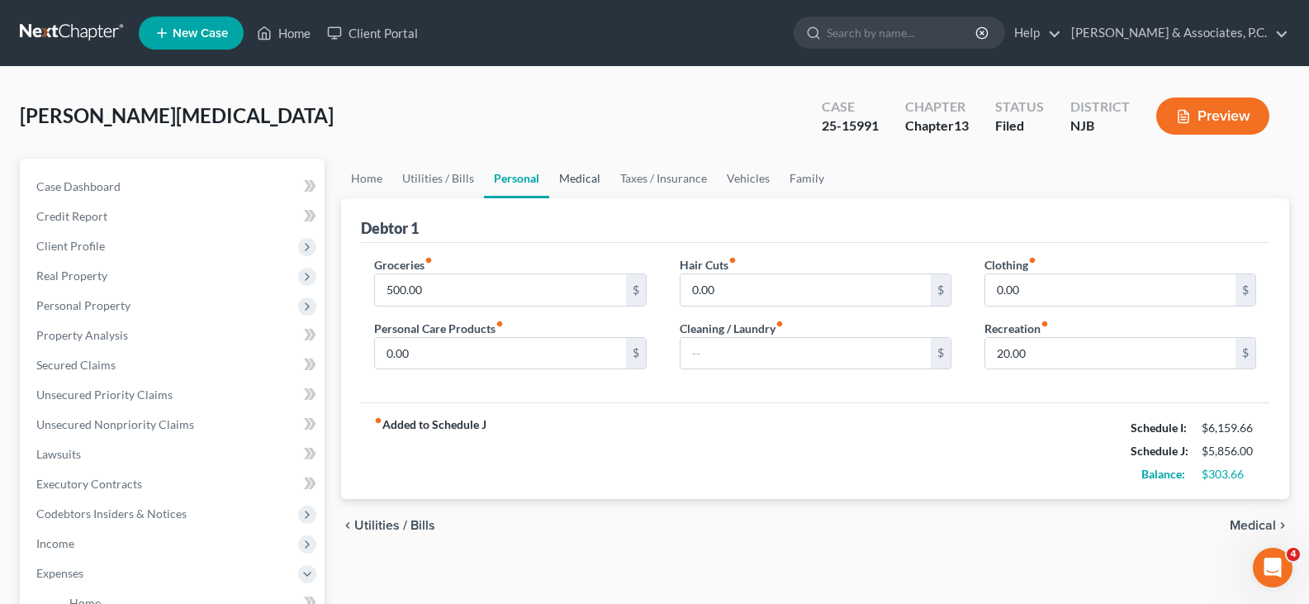
click at [573, 177] on link "Medical" at bounding box center [579, 179] width 61 height 40
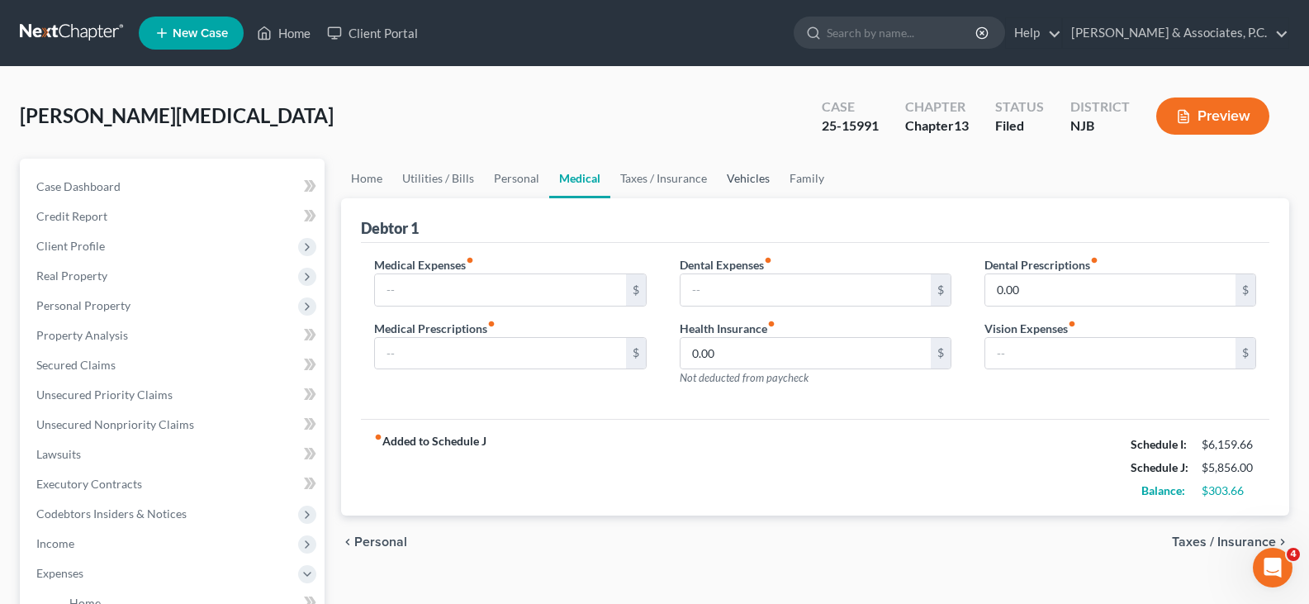
click at [740, 178] on link "Vehicles" at bounding box center [748, 179] width 63 height 40
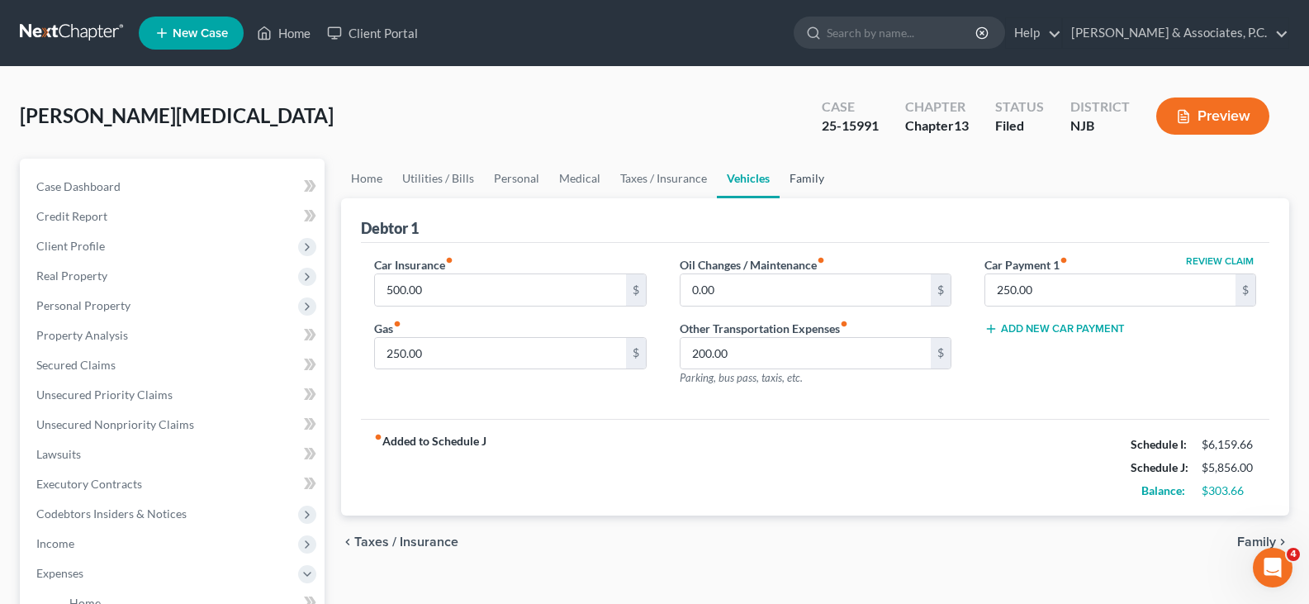
click at [808, 175] on link "Family" at bounding box center [807, 179] width 55 height 40
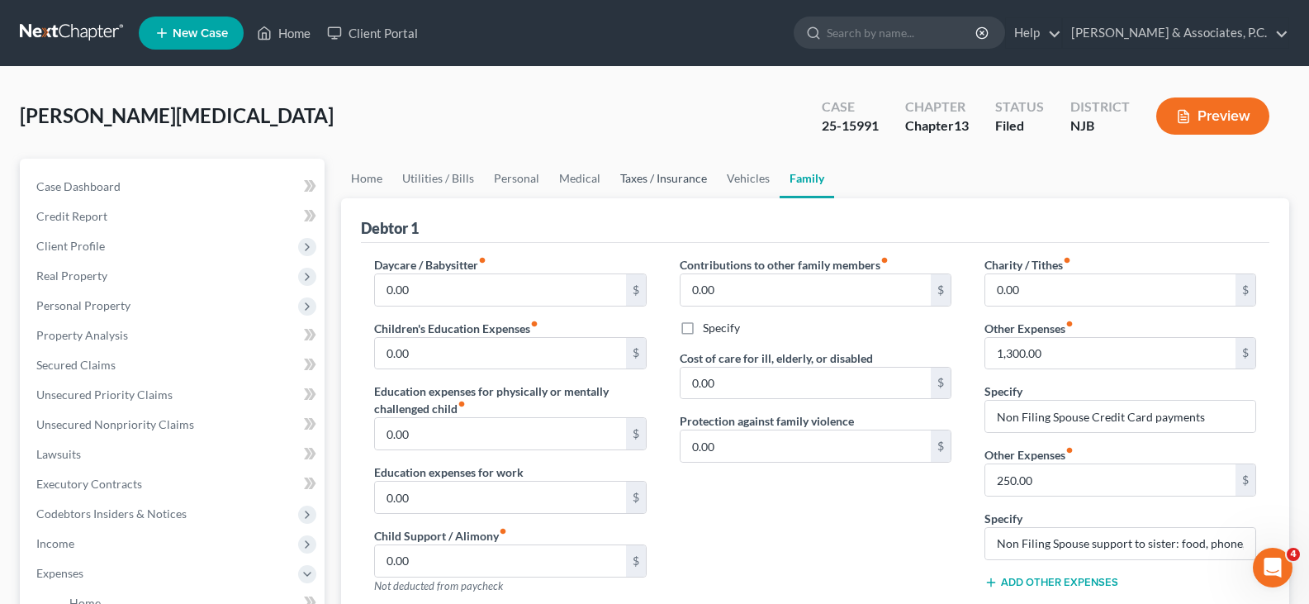
click at [686, 178] on link "Taxes / Insurance" at bounding box center [663, 179] width 107 height 40
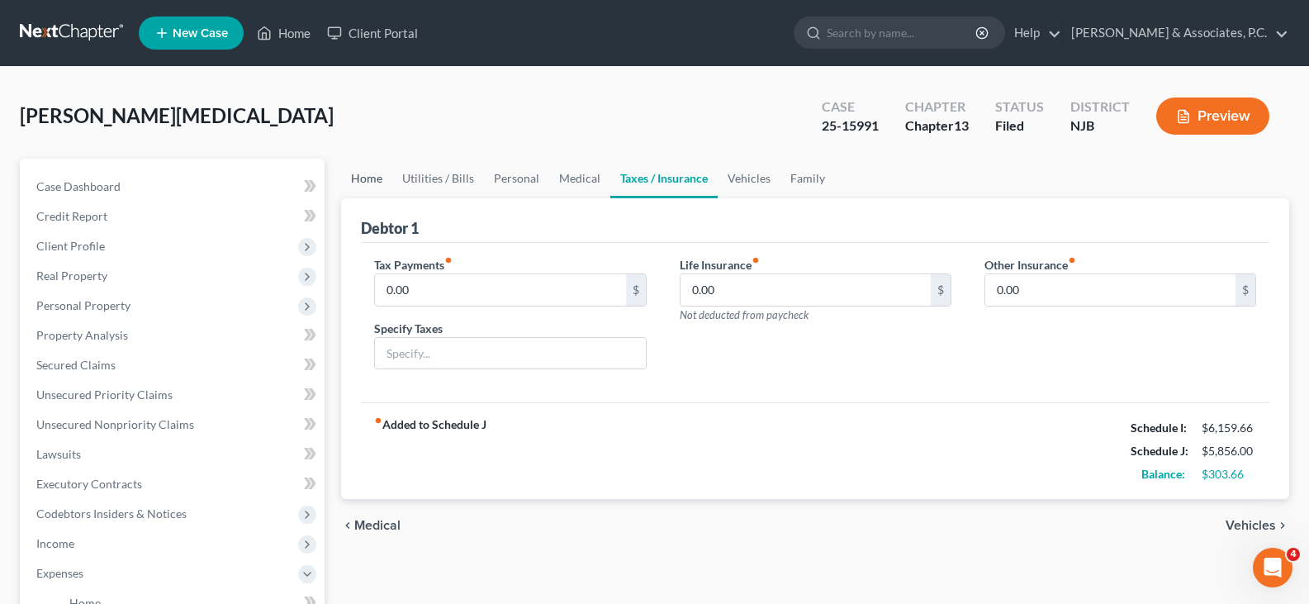
click at [372, 182] on link "Home" at bounding box center [366, 179] width 51 height 40
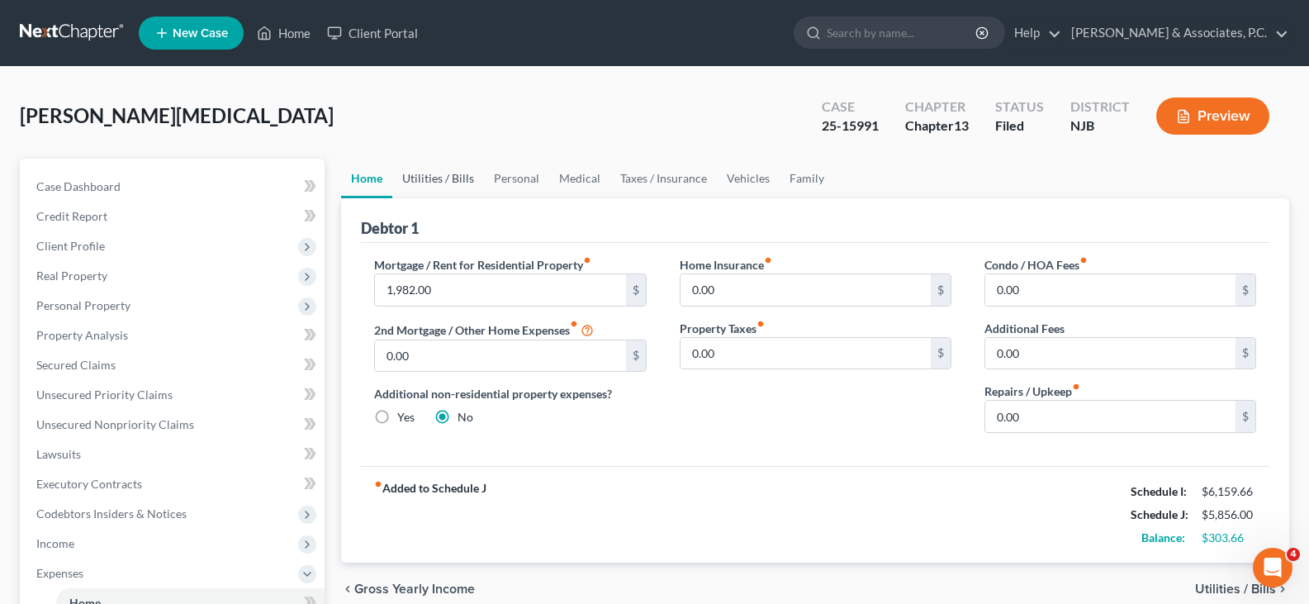
click at [436, 181] on link "Utilities / Bills" at bounding box center [438, 179] width 92 height 40
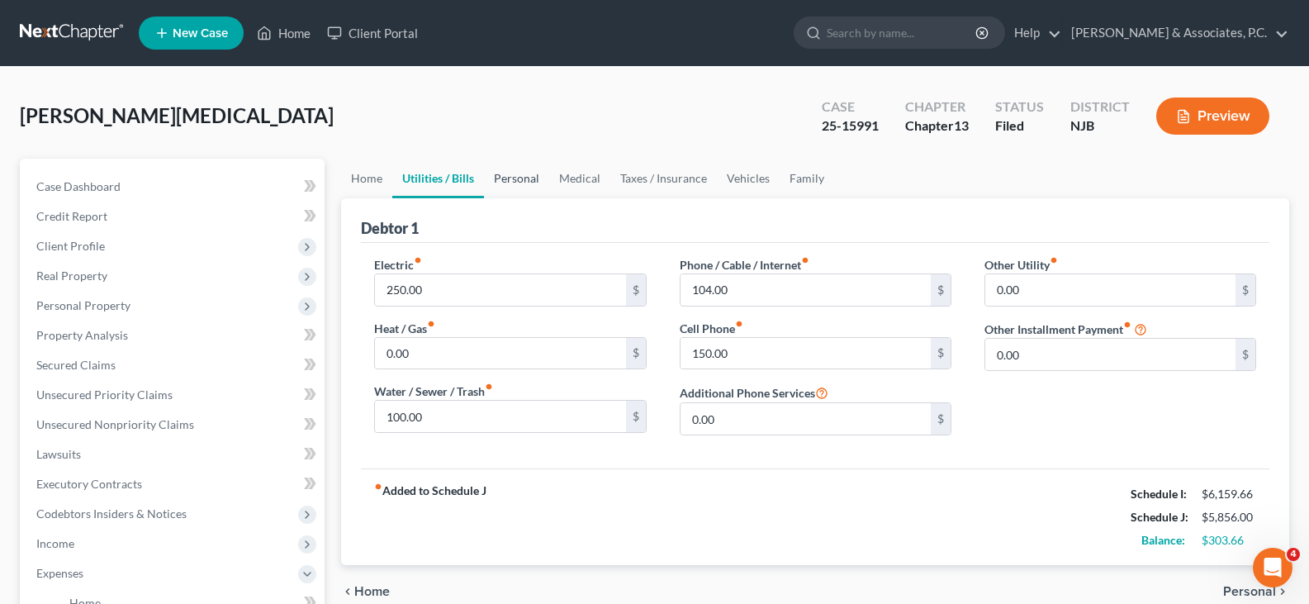
click at [520, 181] on link "Personal" at bounding box center [516, 179] width 65 height 40
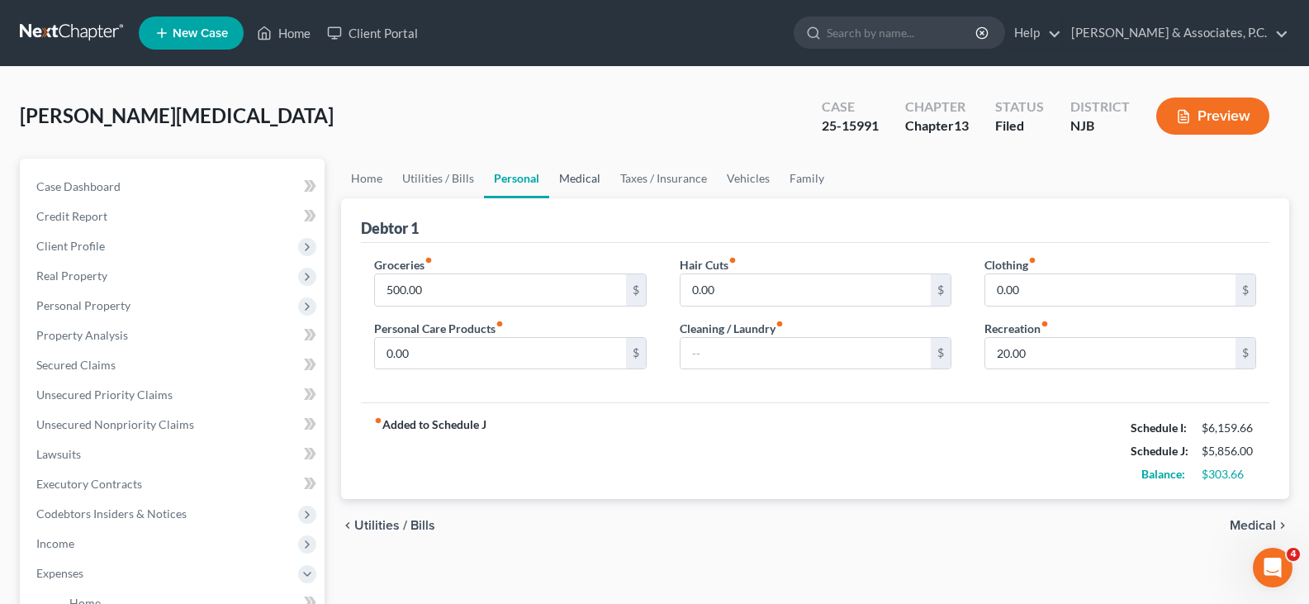
click at [586, 178] on link "Medical" at bounding box center [579, 179] width 61 height 40
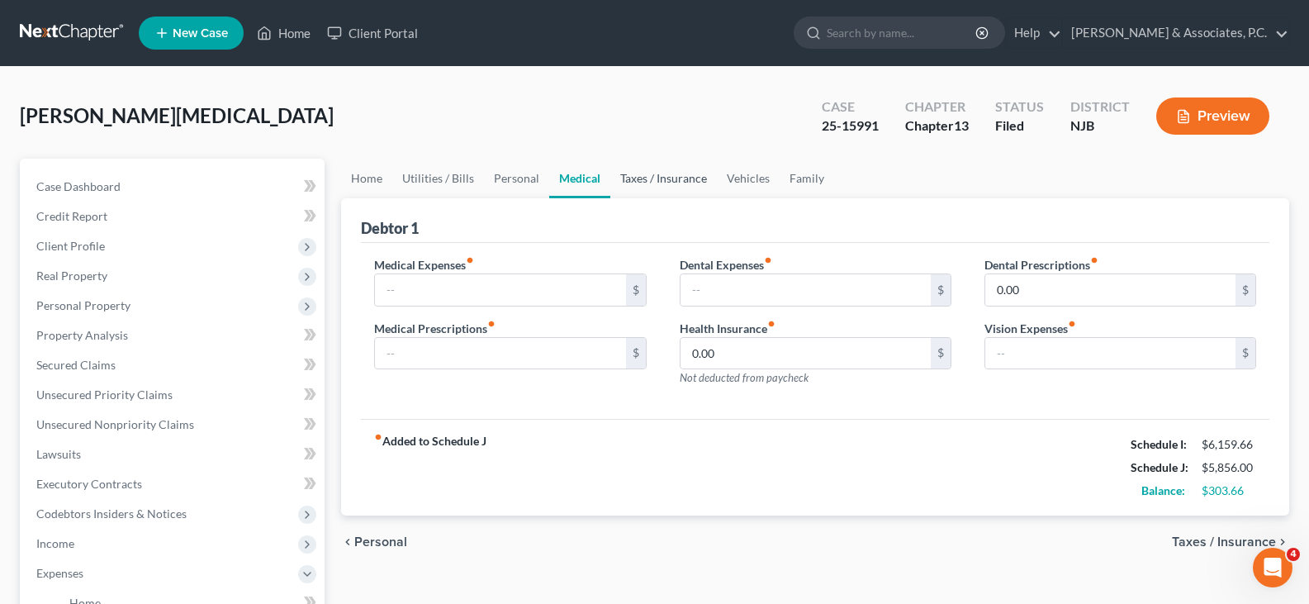
click at [676, 176] on link "Taxes / Insurance" at bounding box center [663, 179] width 107 height 40
